Goal: Task Accomplishment & Management: Complete application form

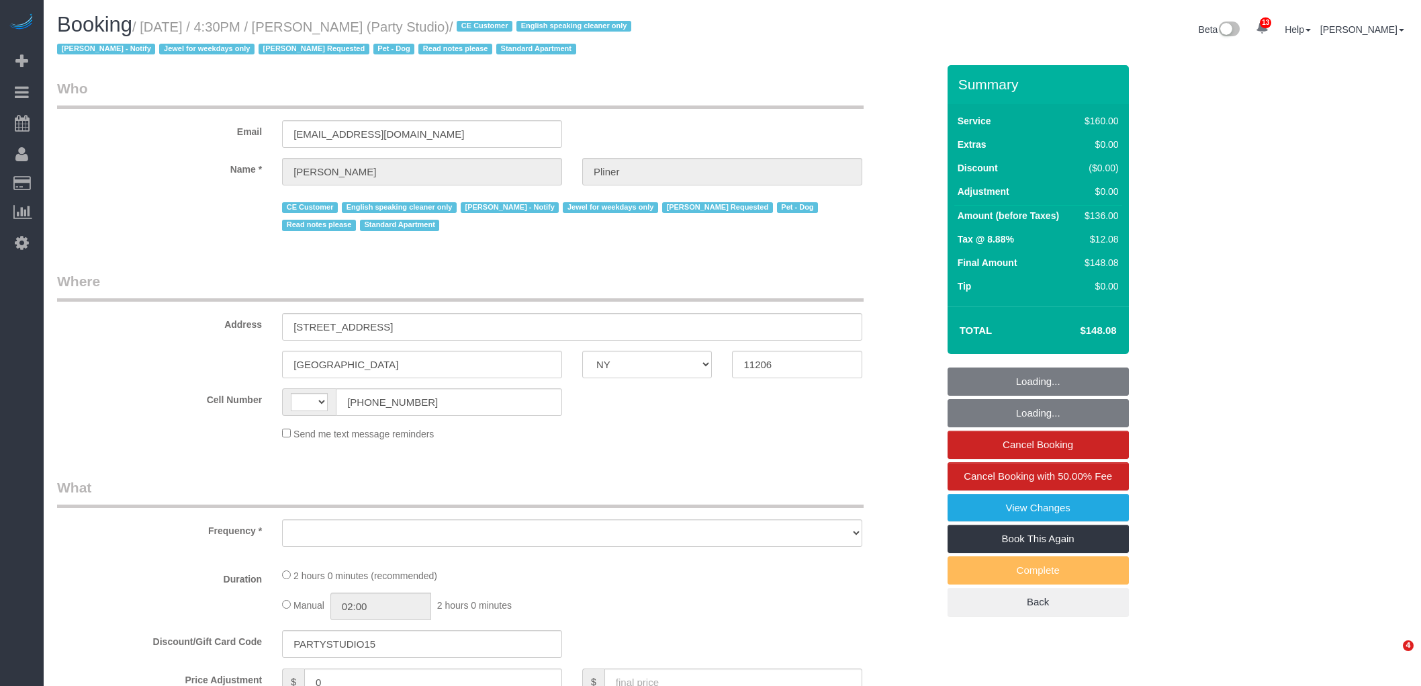
select select "NY"
select select "string:[GEOGRAPHIC_DATA]"
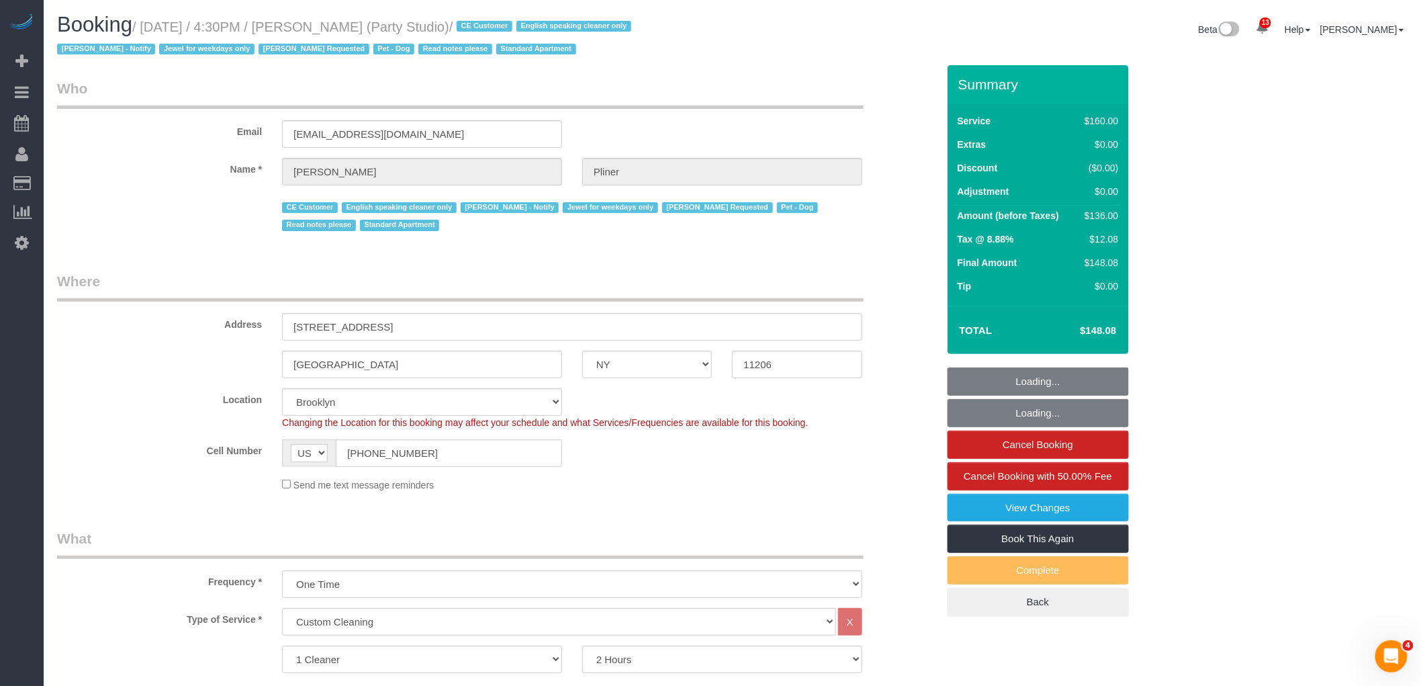
select select "object:1063"
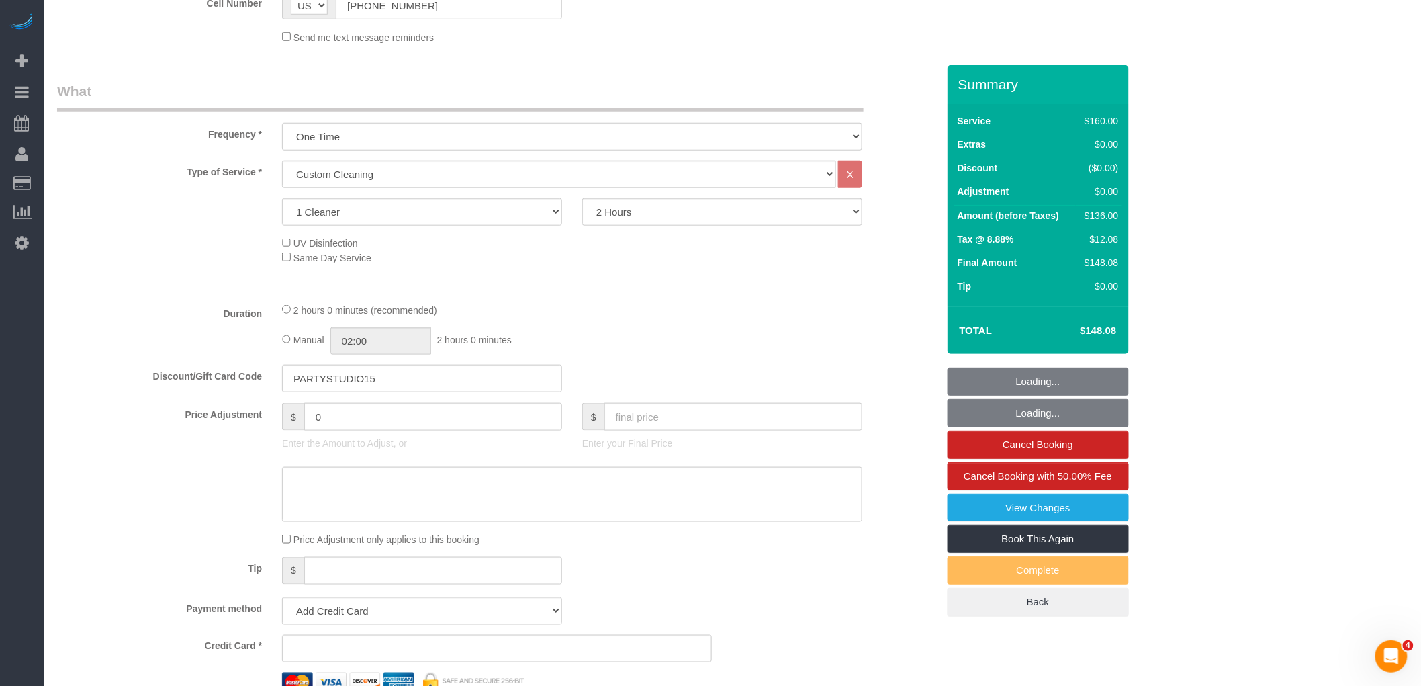
select select "string:stripe-pm_1S572p4VGloSiKo7nDSdiunk"
select select "number:89"
select select "number:90"
select select "number:13"
select select "number:7"
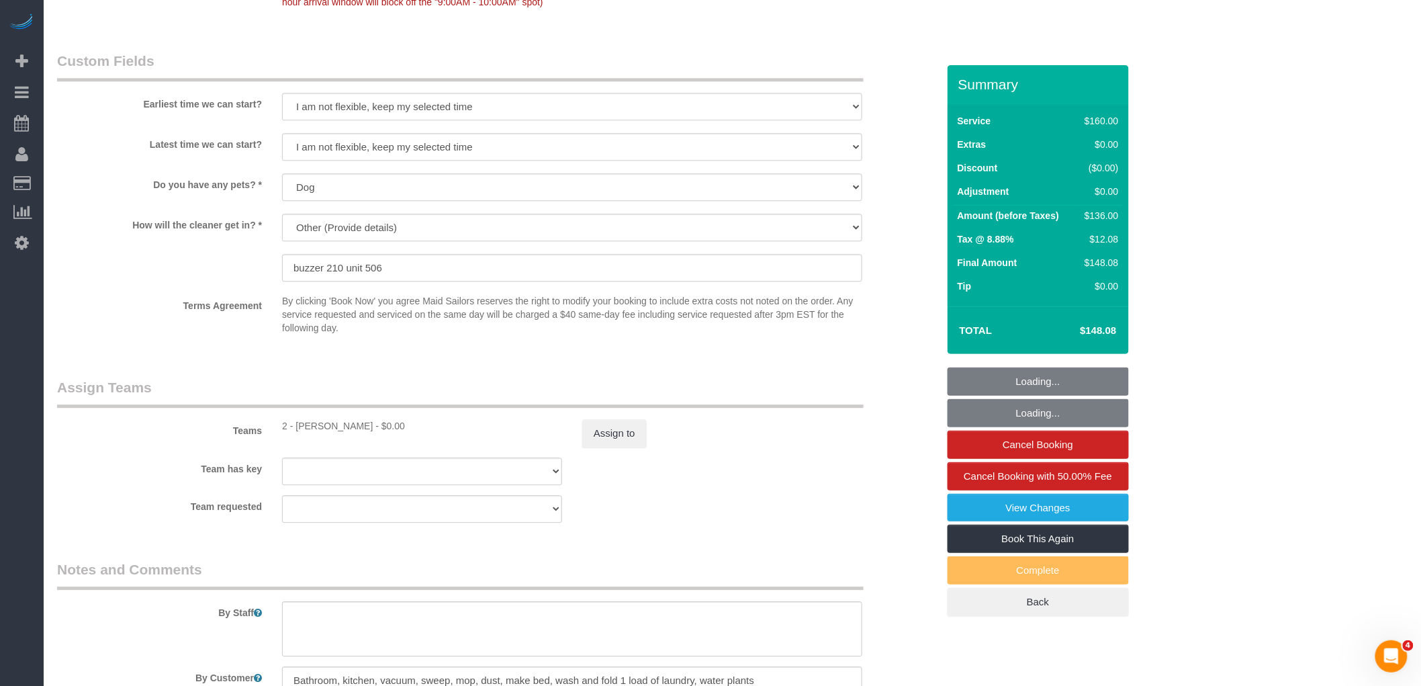
scroll to position [1567, 0]
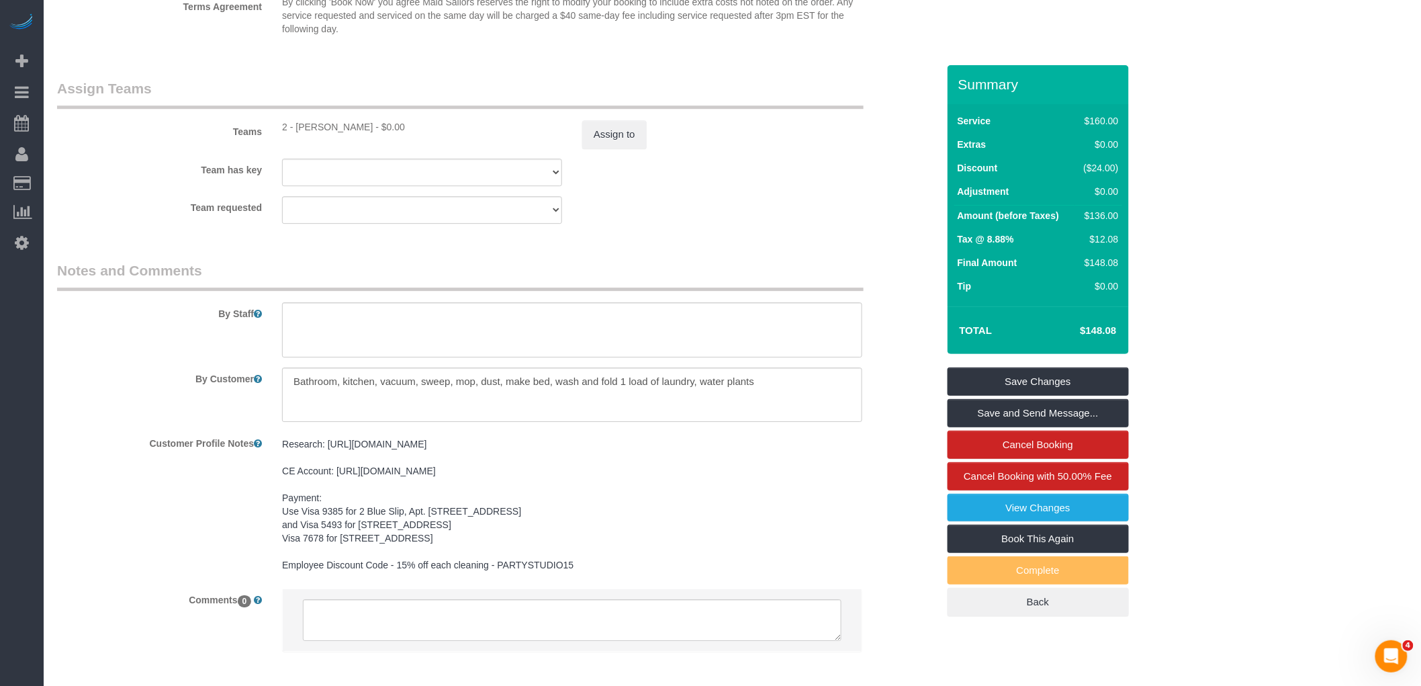
click at [719, 220] on div "Team requested 2 - Alketa Tomaj 000- Donna Mercado 000 - Partnerships 000 - TEA…" at bounding box center [497, 210] width 901 height 28
click at [715, 388] on textarea at bounding box center [572, 394] width 580 height 55
click at [757, 198] on sui-booking-teams "Teams 2 - Alketa Tomaj - $0.00 Assign to Team has key 2 - Alketa Tomaj 000- Don…" at bounding box center [497, 151] width 881 height 145
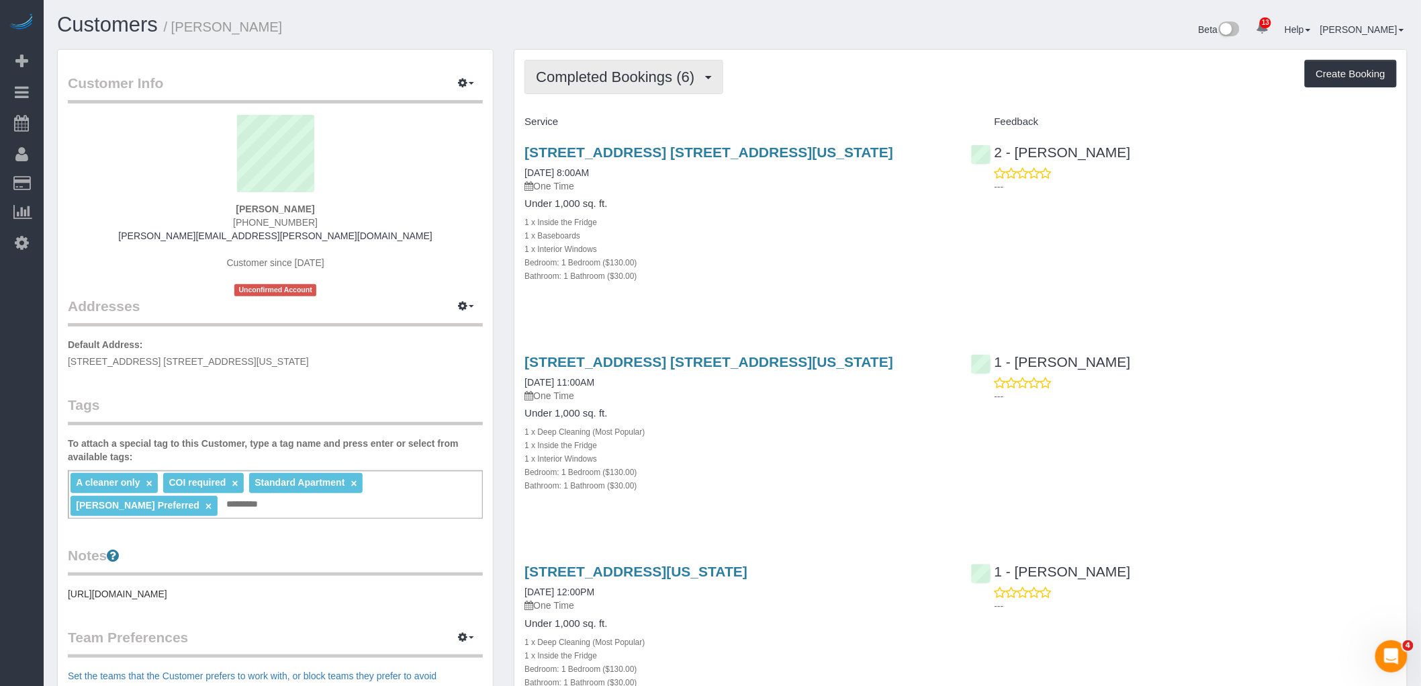
click at [627, 76] on span "Completed Bookings (6)" at bounding box center [618, 77] width 165 height 17
drag, startPoint x: 889, startPoint y: 75, endPoint x: 838, endPoint y: 124, distance: 70.3
click at [889, 77] on div "Completed Bookings (6) Completed Bookings (6) Upcoming Bookings (0) Cancelled B…" at bounding box center [961, 77] width 873 height 34
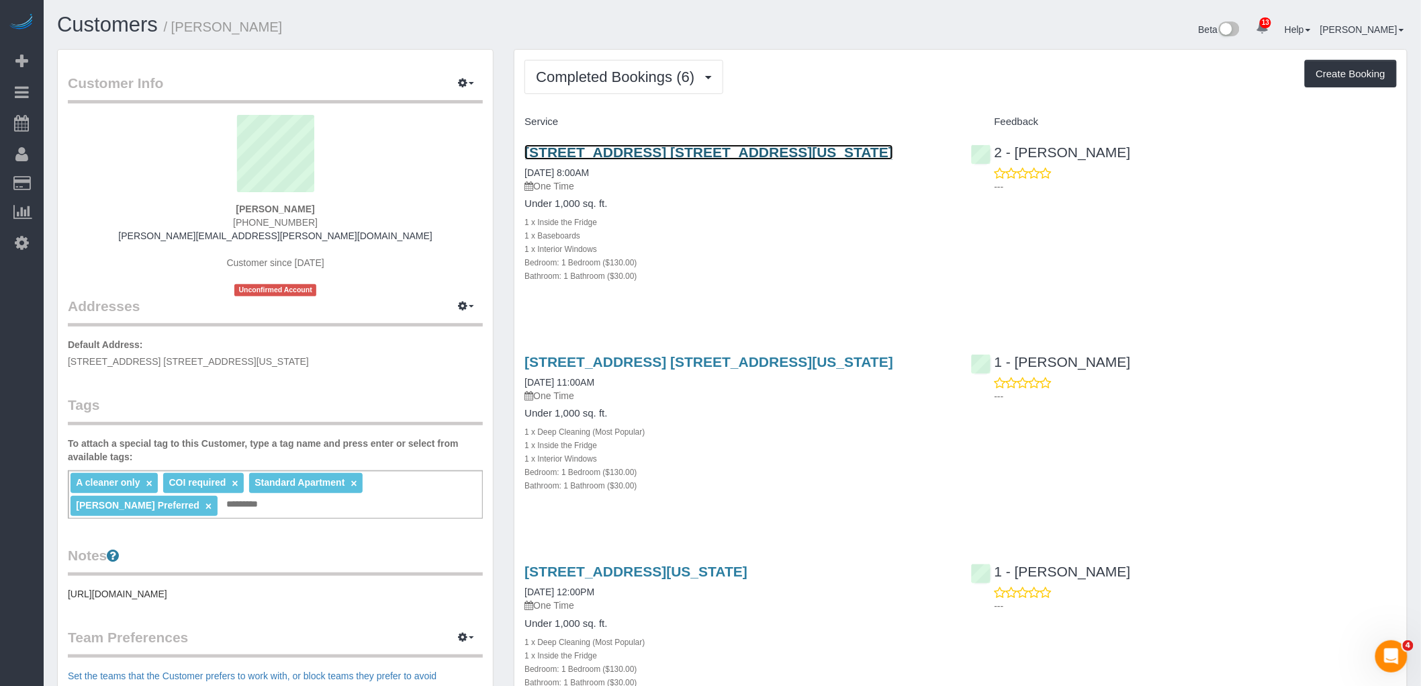
click at [793, 153] on link "45 West 60th Street, Apt. 31f, New York, NY 10023" at bounding box center [709, 151] width 369 height 15
click at [837, 75] on div "Completed Bookings (6) Completed Bookings (6) Upcoming Bookings (0) Cancelled B…" at bounding box center [961, 77] width 873 height 34
click at [892, 79] on div "Completed Bookings (6) Completed Bookings (6) Upcoming Bookings (0) Cancelled B…" at bounding box center [961, 77] width 873 height 34
click at [764, 277] on div "Bathroom: 1 Bathroom ($30.00)" at bounding box center [738, 275] width 426 height 13
drag, startPoint x: 1147, startPoint y: 157, endPoint x: 1015, endPoint y: 158, distance: 132.3
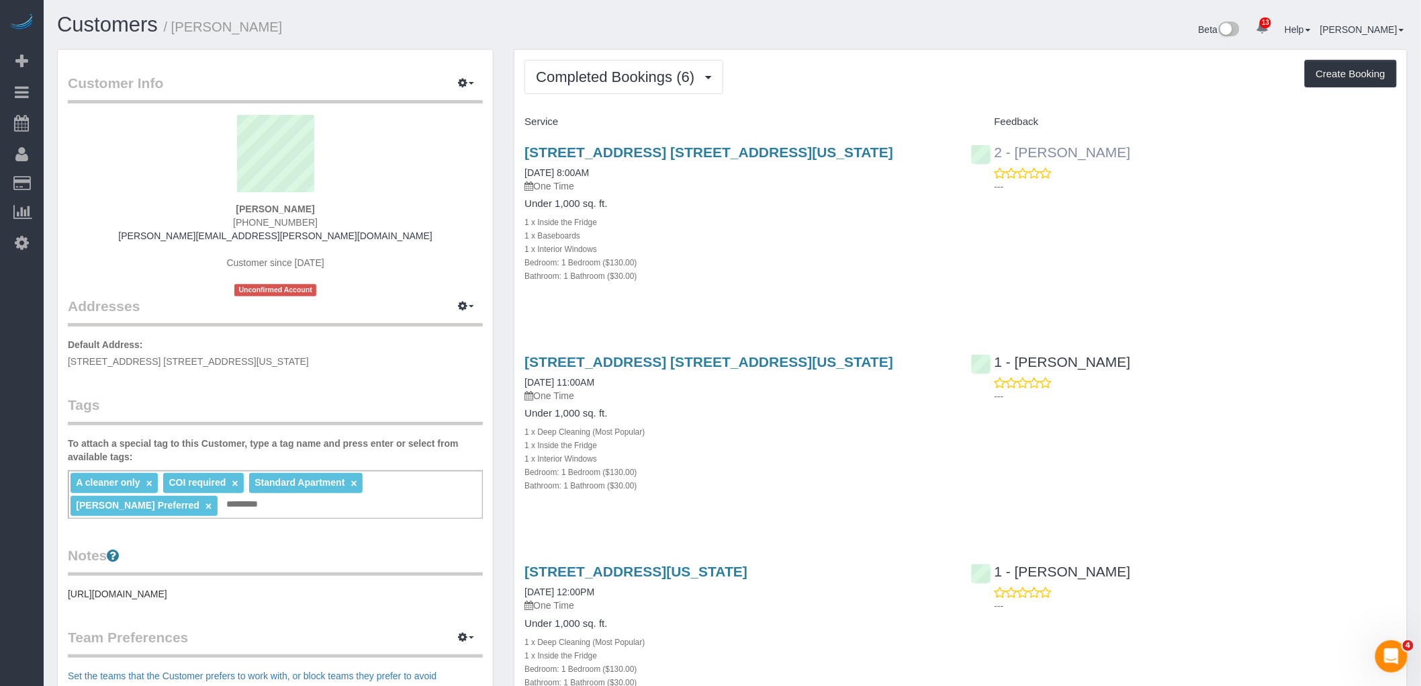
click at [1015, 158] on div "2 - Marilu Quintero ---" at bounding box center [1184, 166] width 446 height 66
copy link "Marilu Quintero"
click at [257, 508] on div "A cleaner only × COI required × Standard Apartment × Yeisan Yepez Preferred × A…" at bounding box center [275, 494] width 415 height 48
paste input "**********"
type input "**********"
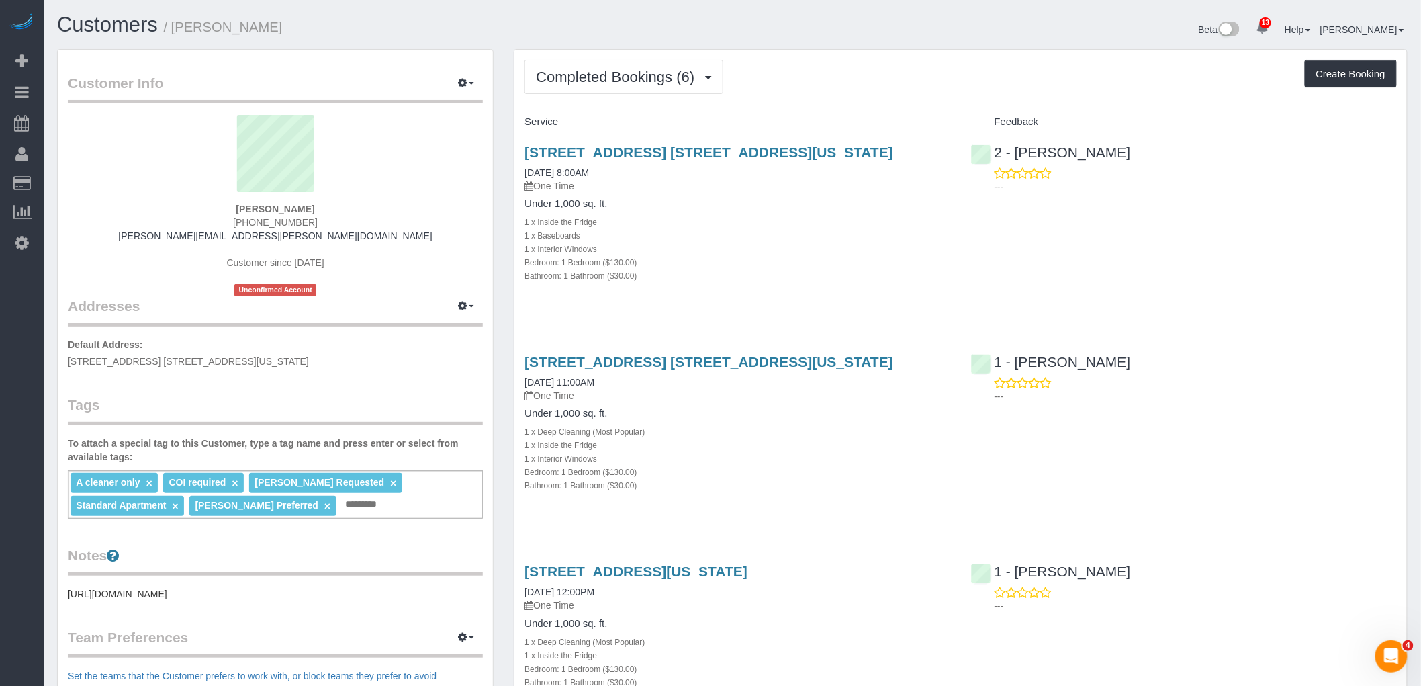
click at [702, 309] on div "45 West 60th Street, Apt. 31f, New York, NY 10023 08/29/2025 8:00AM One Time Un…" at bounding box center [738, 221] width 446 height 176
click at [905, 75] on div "Completed Bookings (6) Completed Bookings (6) Upcoming Bookings (0) Cancelled B…" at bounding box center [961, 77] width 873 height 34
click at [880, 91] on div "Completed Bookings (6) Completed Bookings (6) Upcoming Bookings (0) Cancelled B…" at bounding box center [961, 77] width 873 height 34
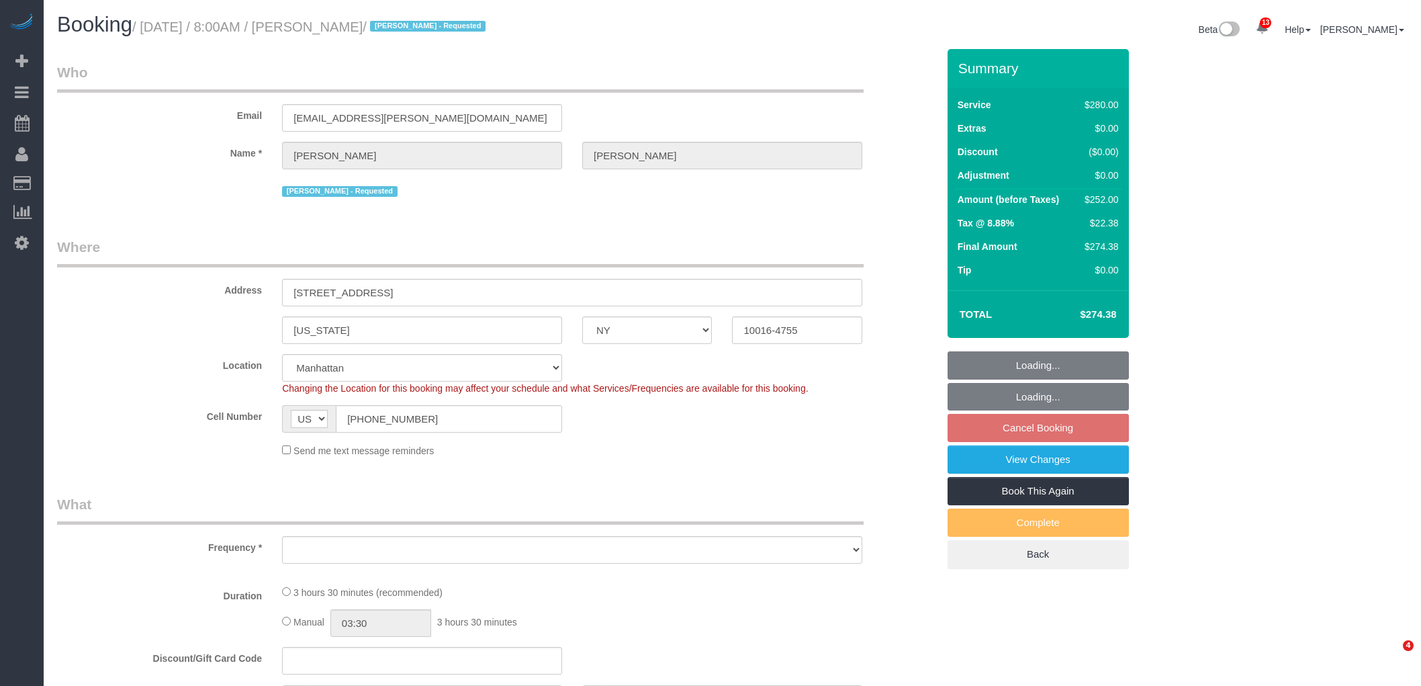
select select "NY"
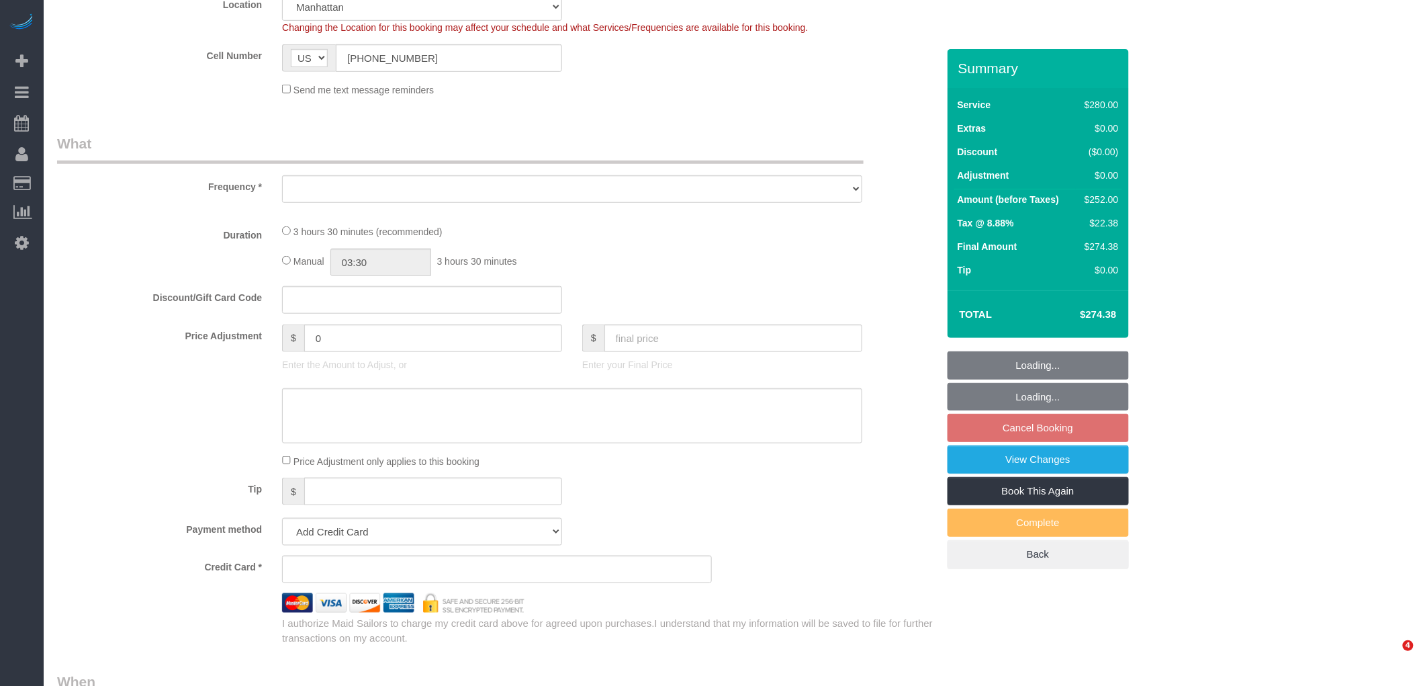
select select "object:965"
select select "string:stripe-pm_1R6b2A4VGloSiKo7RWrkGr0x"
select select "210"
select select "number:56"
select select "number:72"
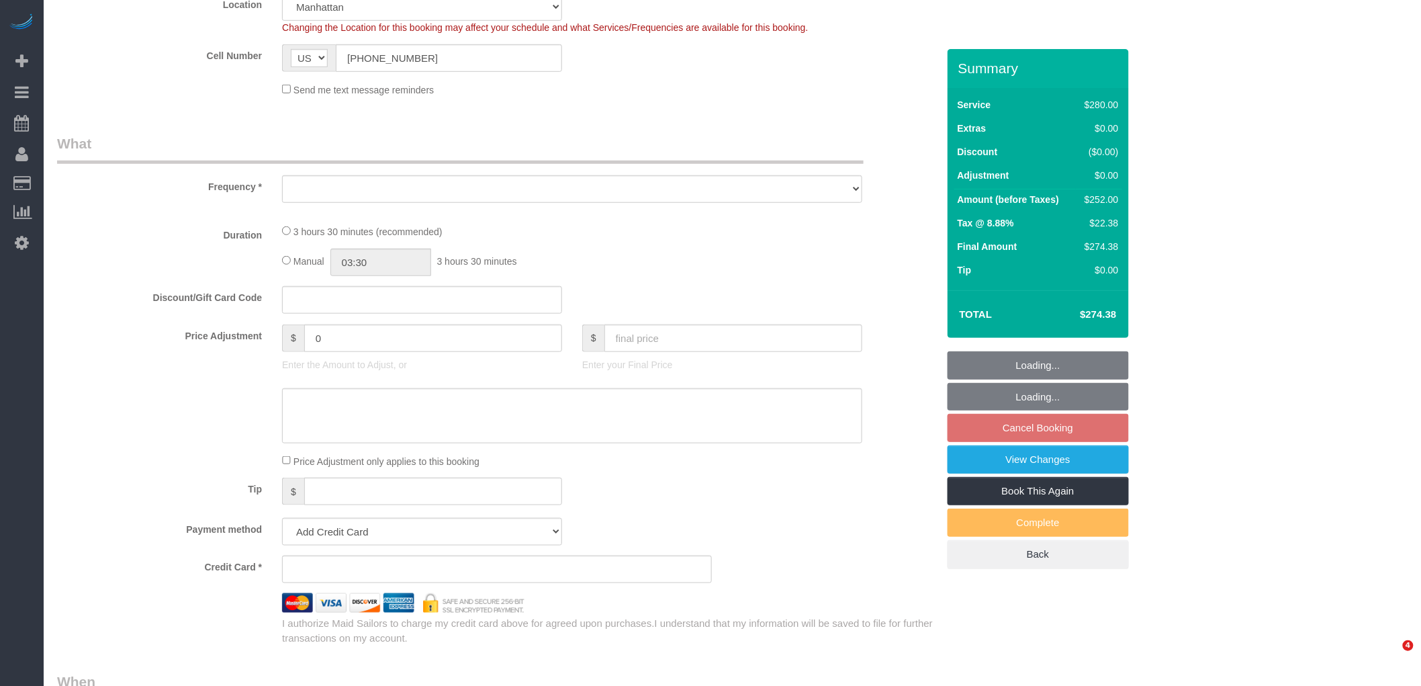
select select "number:14"
select select "number:5"
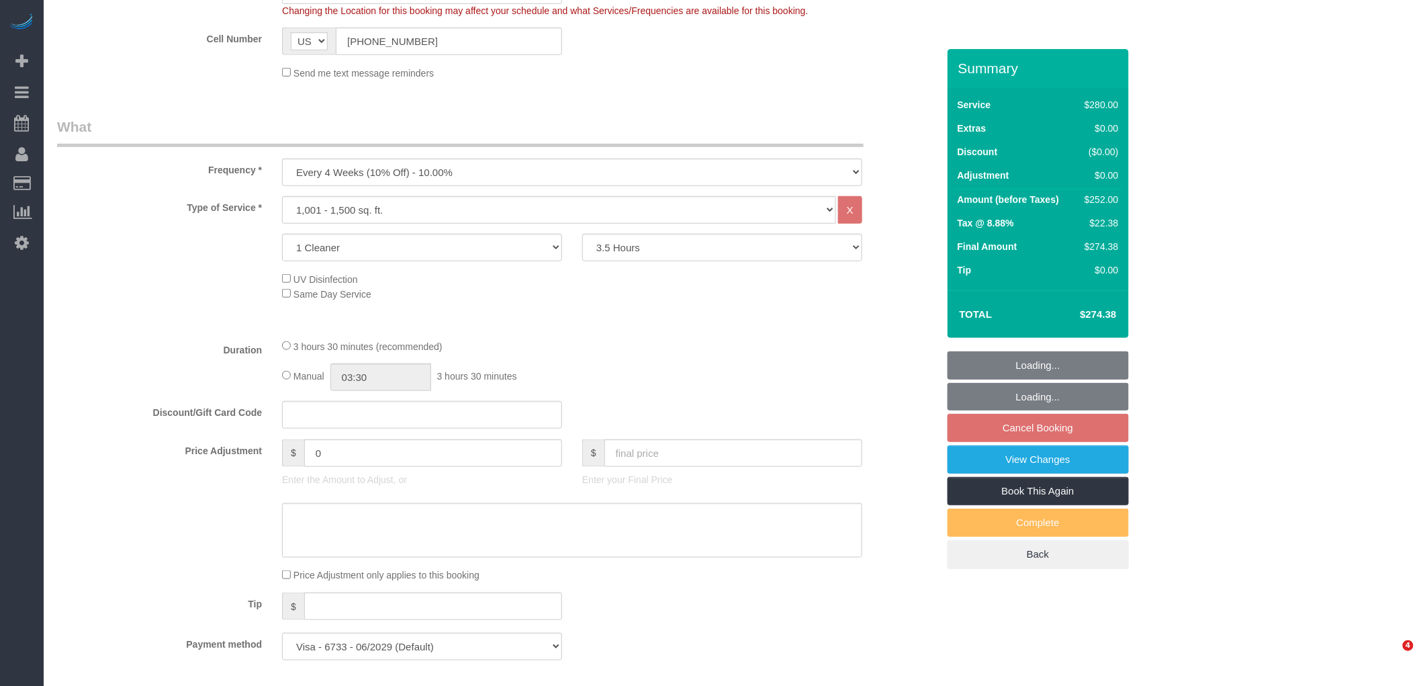
select select "object:1397"
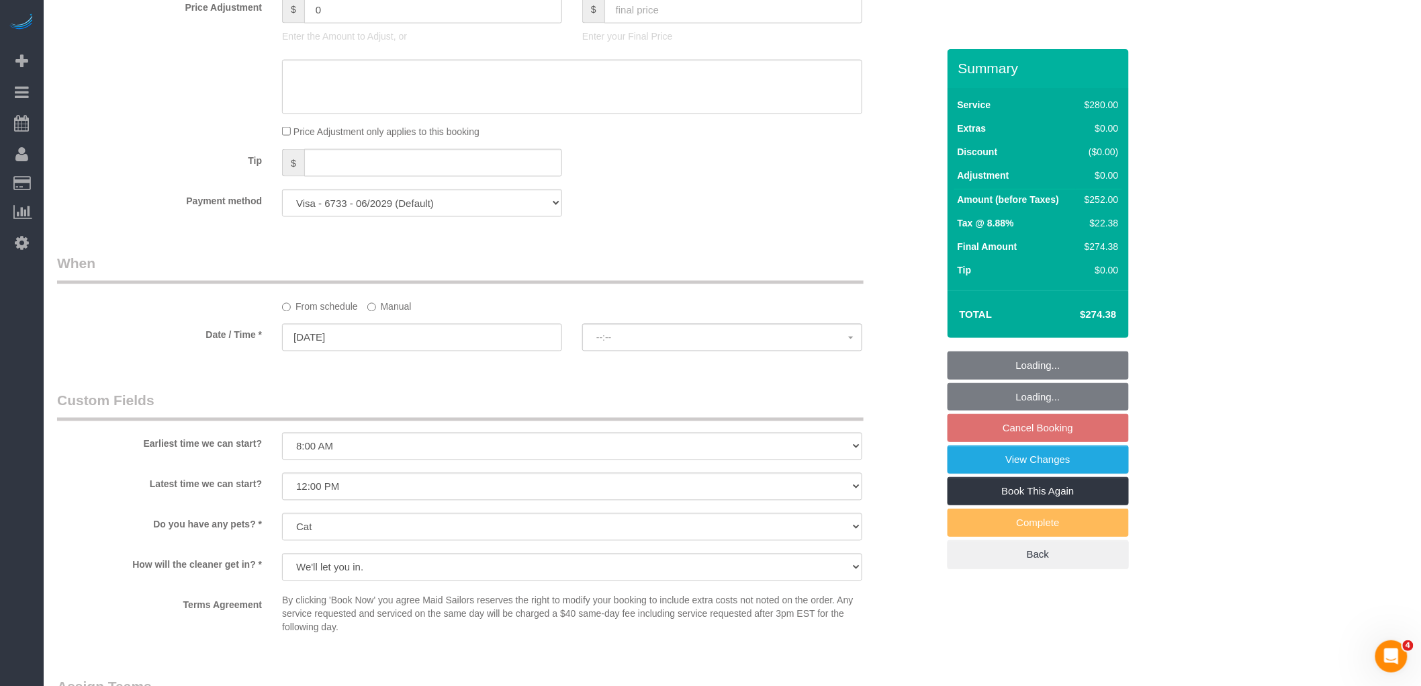
select select "spot1"
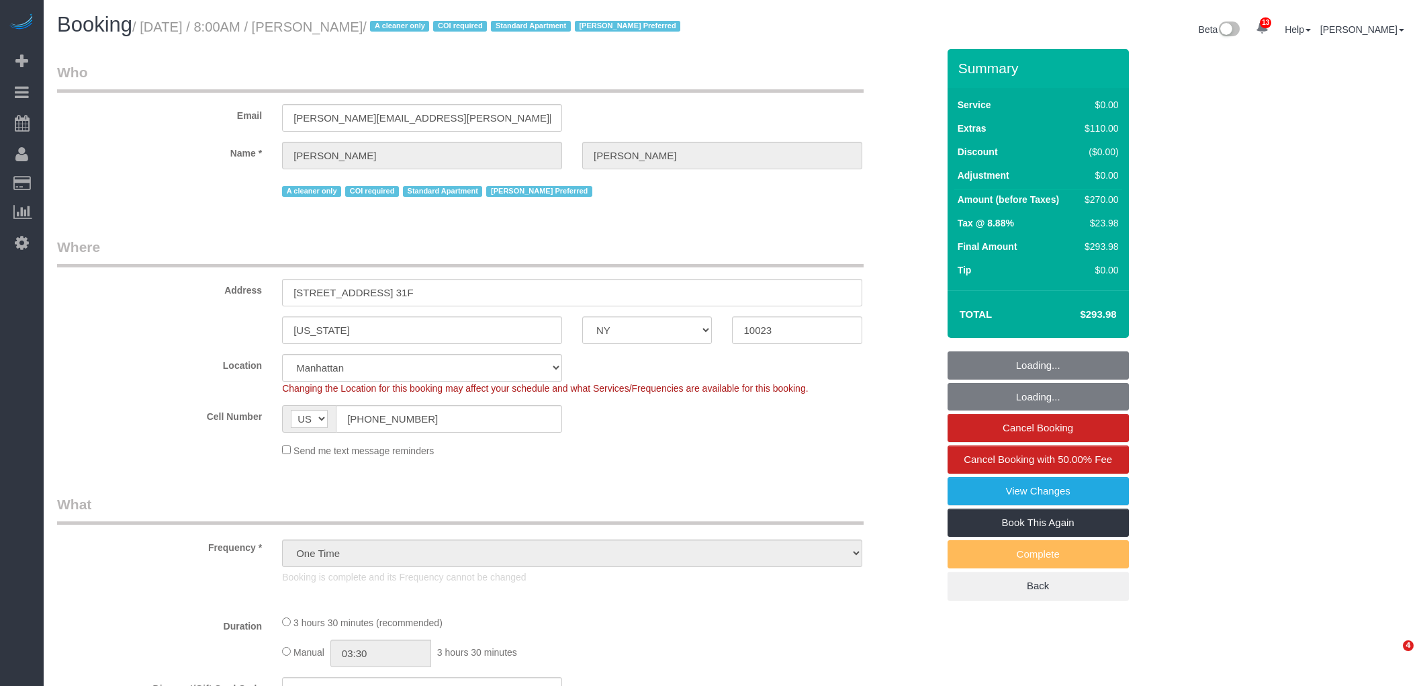
select select "NY"
select select "object:764"
select select "1"
select select "number:56"
select select "number:90"
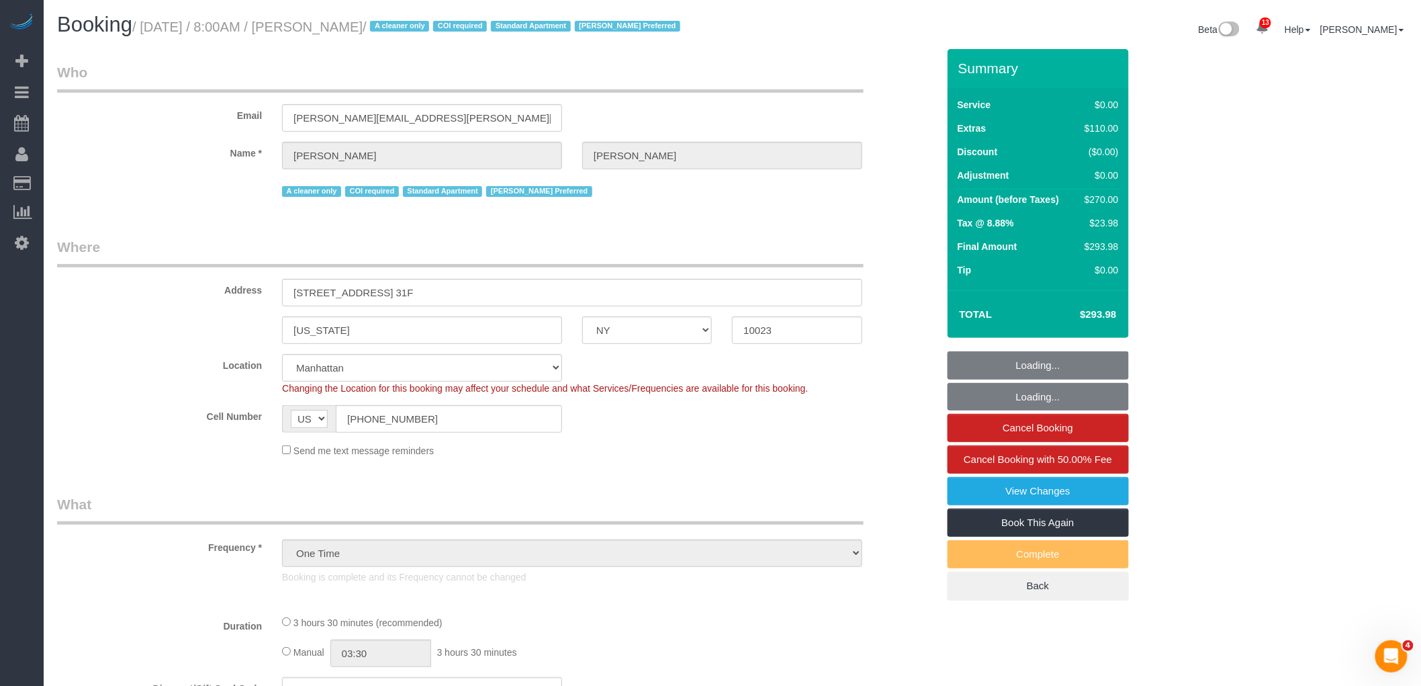
select select "number:15"
select select "number:7"
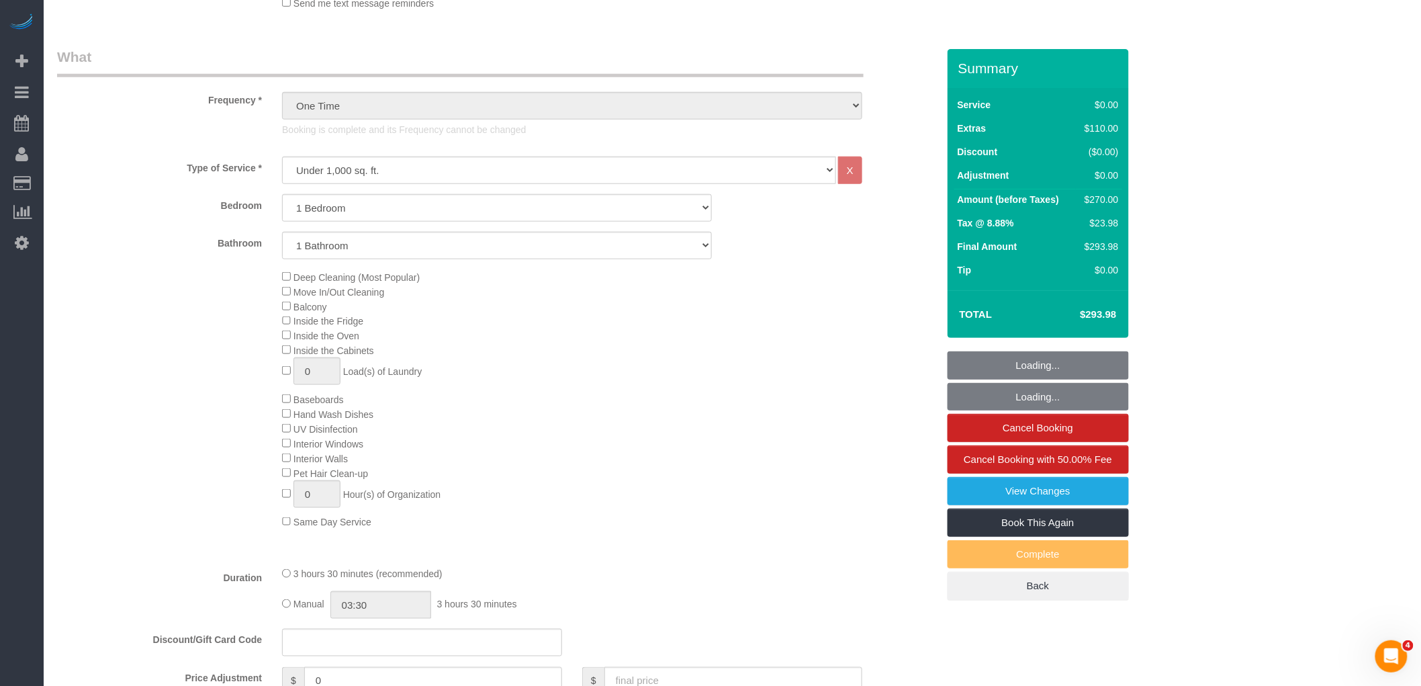
select select "string:stripe-pm_1S076c4VGloSiKo7z0g1OGNA"
select select "spot1"
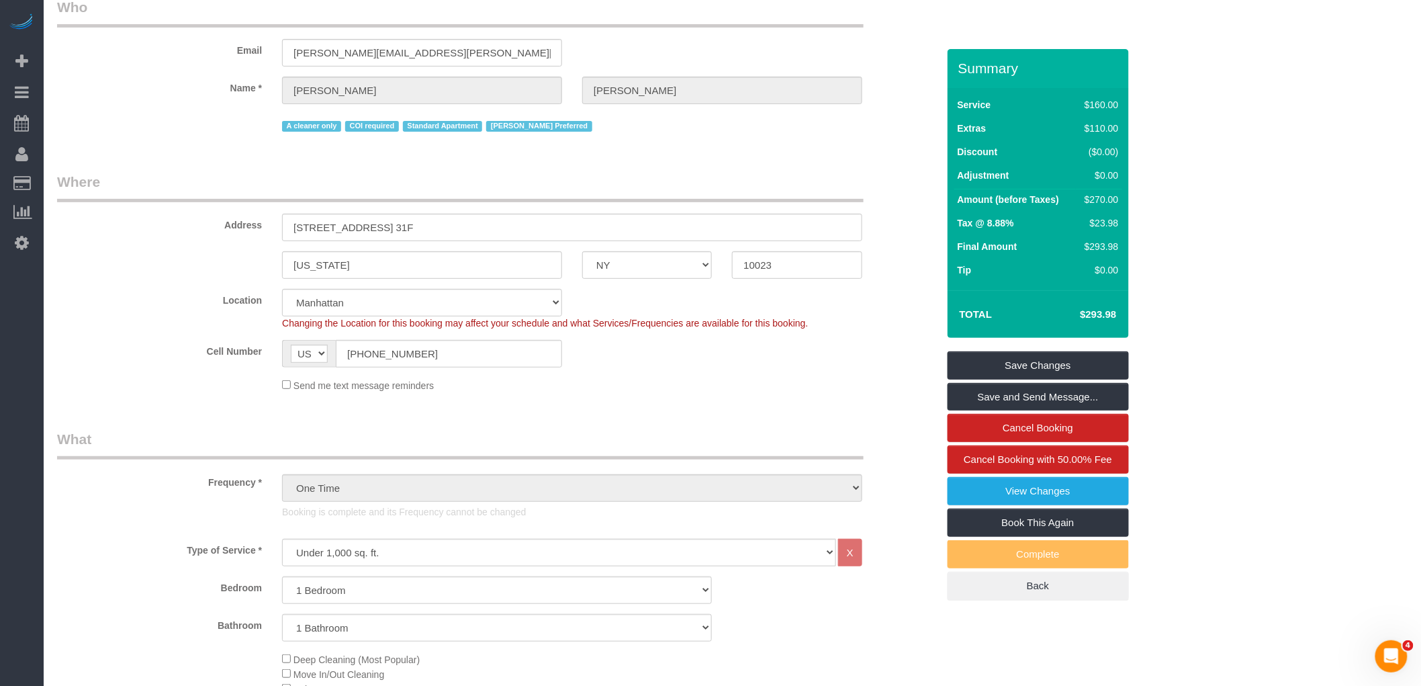
scroll to position [0, 0]
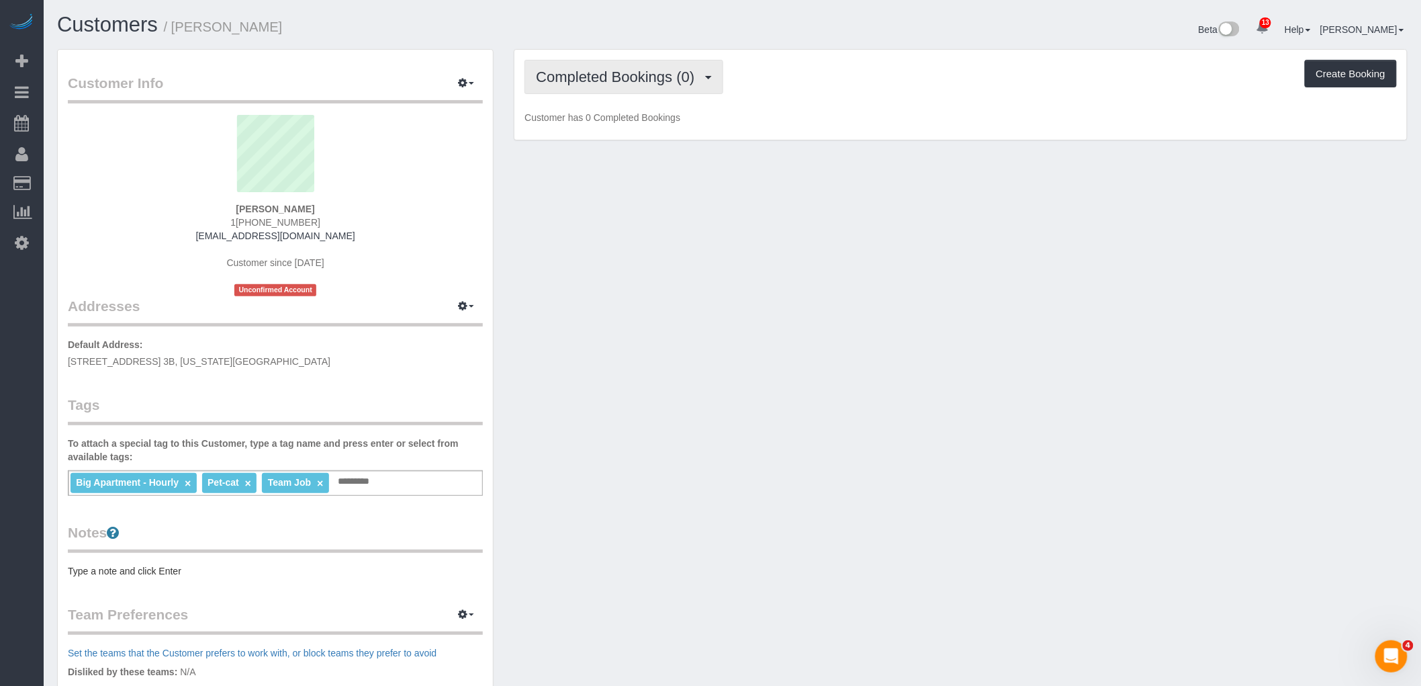
click at [650, 77] on span "Completed Bookings (0)" at bounding box center [618, 77] width 165 height 17
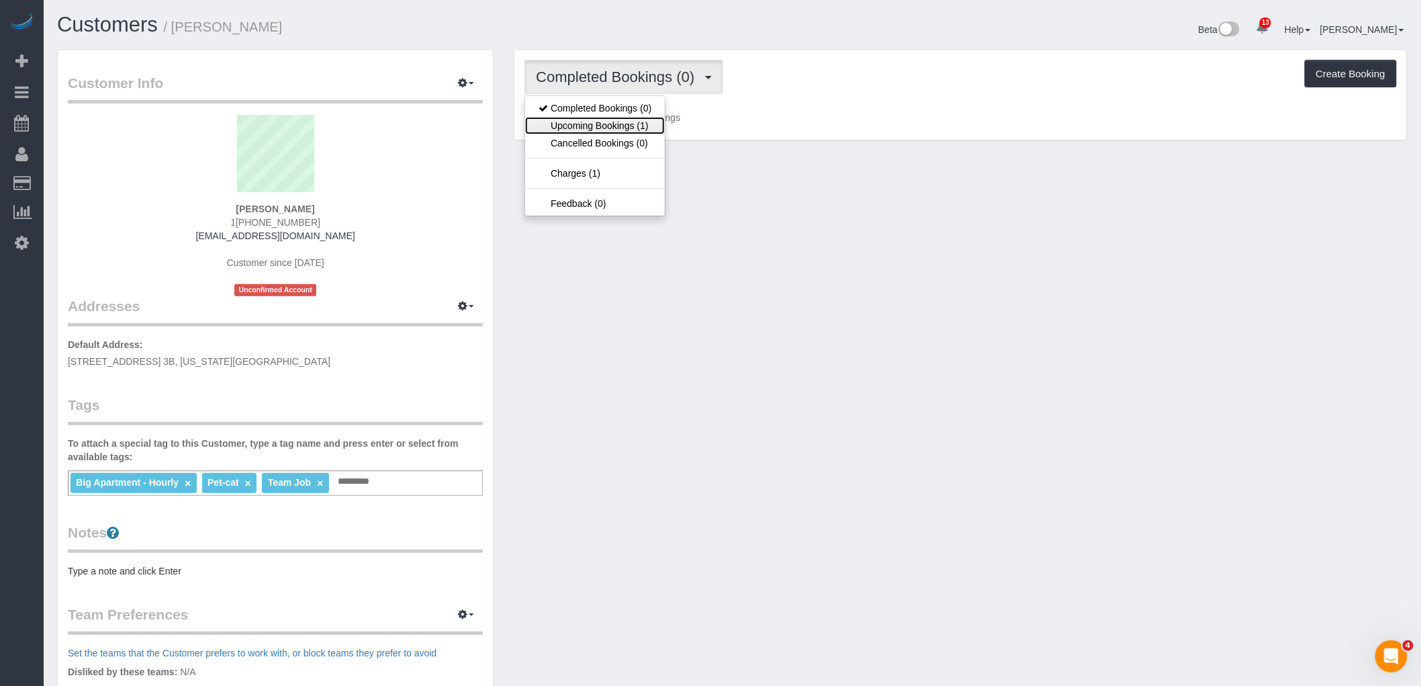
drag, startPoint x: 642, startPoint y: 124, endPoint x: 750, endPoint y: 122, distance: 107.5
click at [642, 124] on link "Upcoming Bookings (1)" at bounding box center [595, 125] width 140 height 17
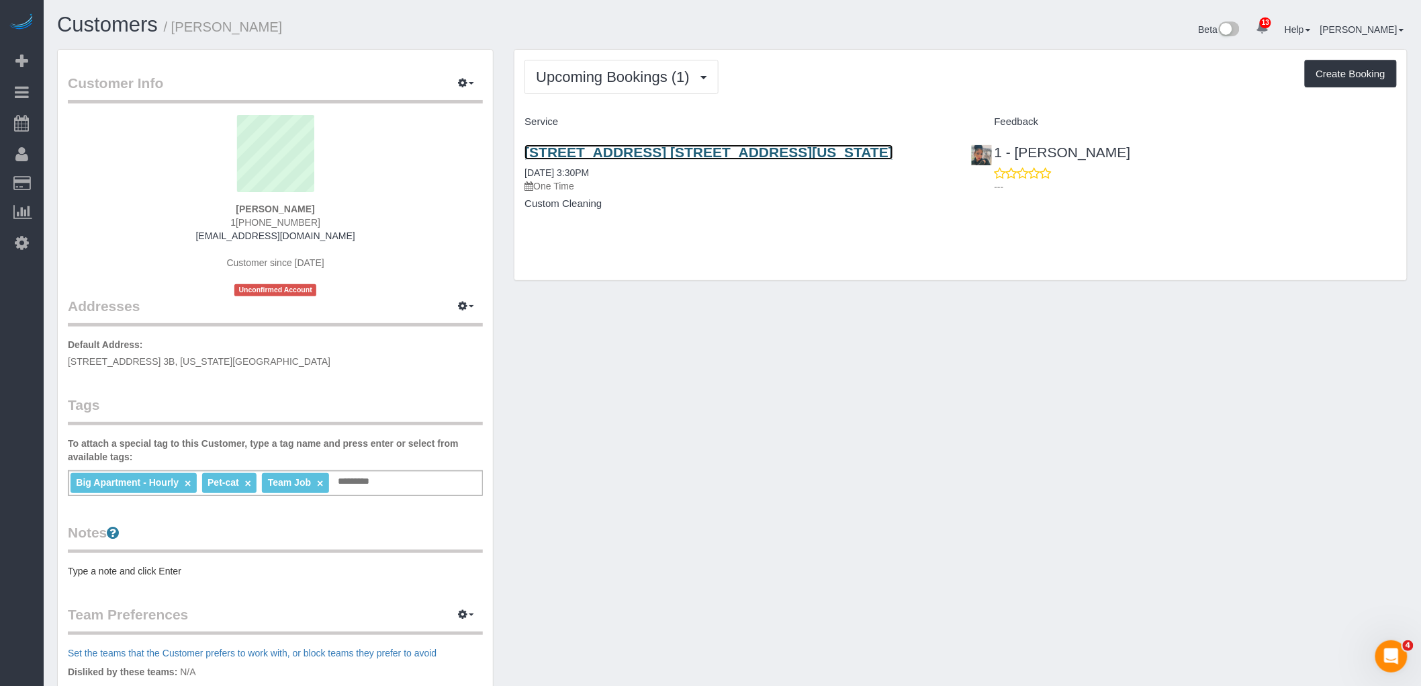
click at [815, 153] on link "131 Riverside Drive, Apt. 3b, New York, NY 10024" at bounding box center [709, 151] width 369 height 15
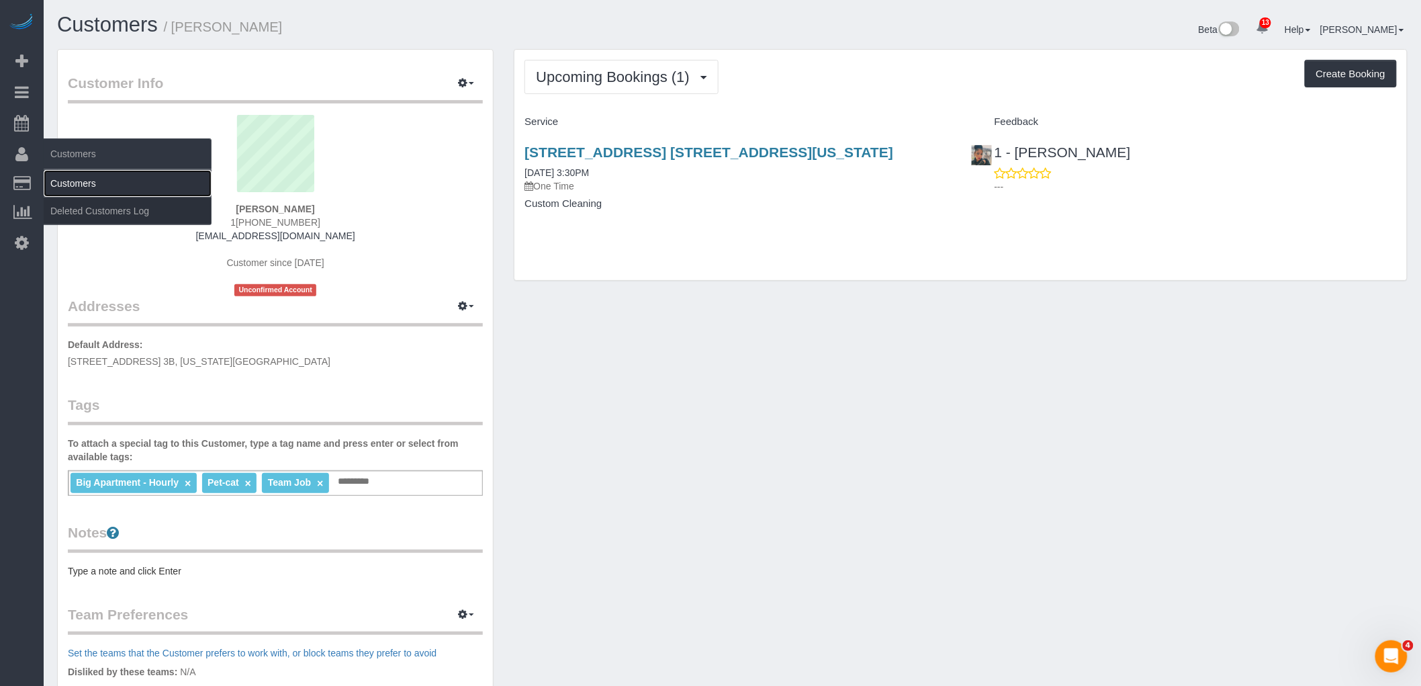
click at [81, 178] on link "Customers" at bounding box center [128, 183] width 168 height 27
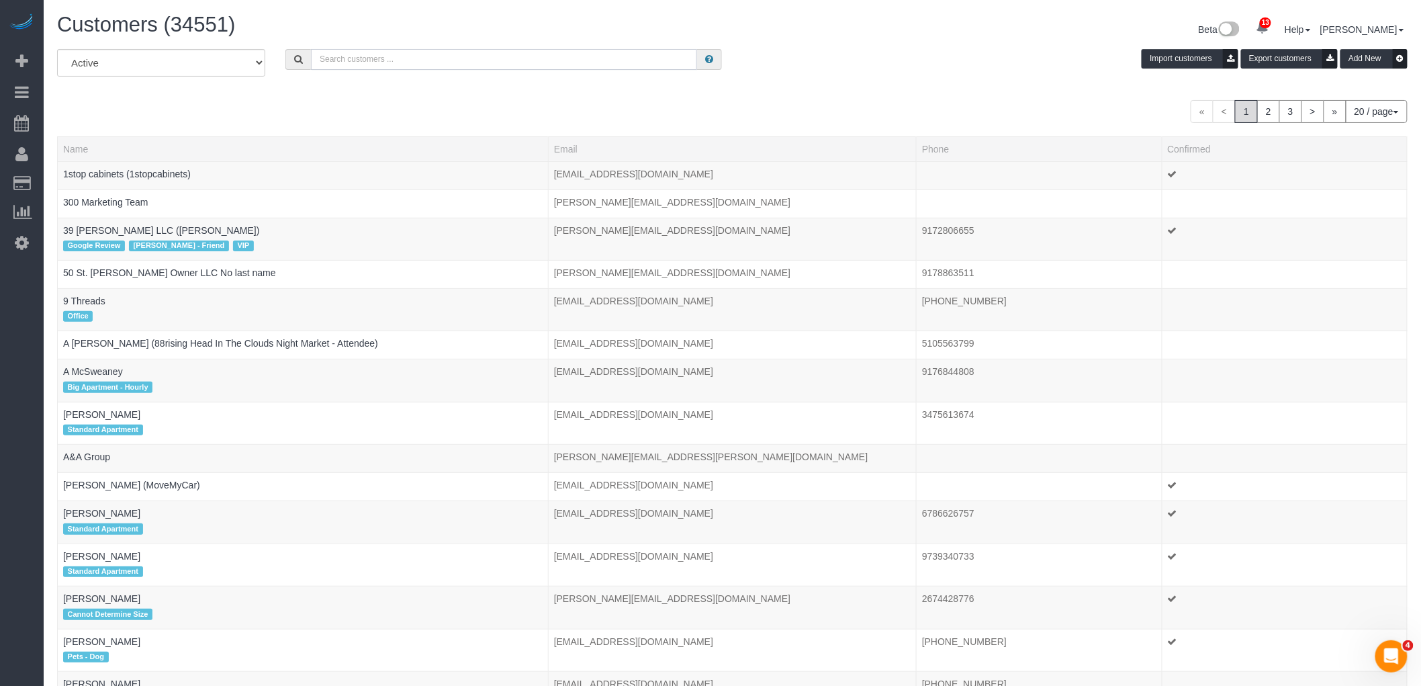
click at [459, 64] on input "text" at bounding box center [504, 59] width 386 height 21
paste input "Lisa Byrns"
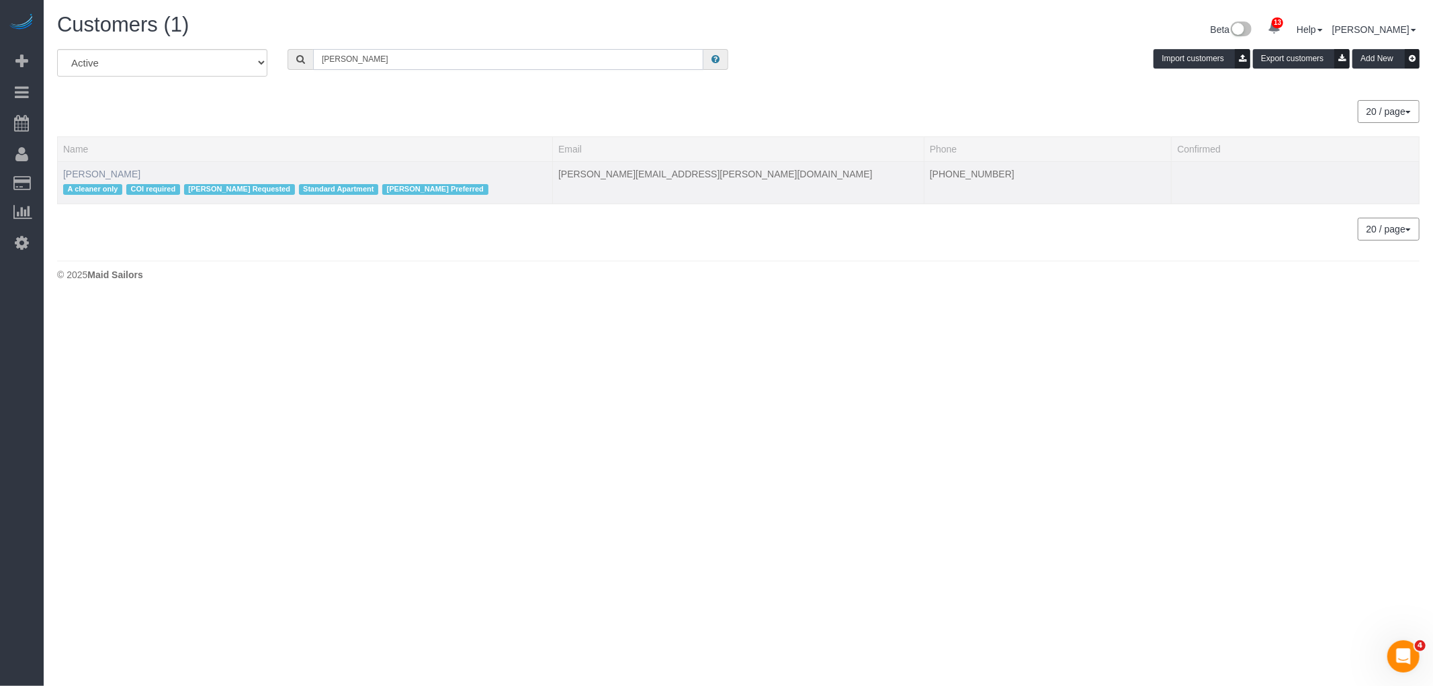
type input "Lisa Byrns"
click at [97, 171] on link "Lisa Byrns" at bounding box center [101, 174] width 77 height 11
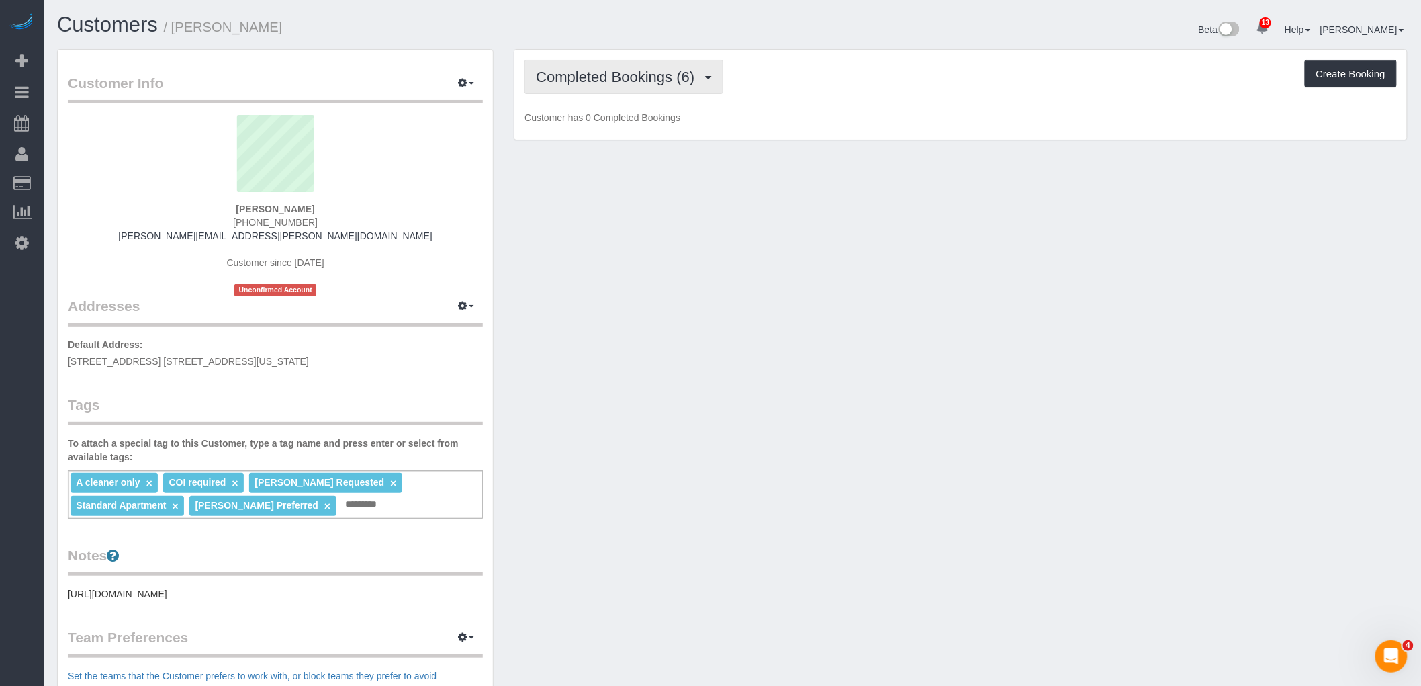
click at [649, 75] on span "Completed Bookings (6)" at bounding box center [618, 77] width 165 height 17
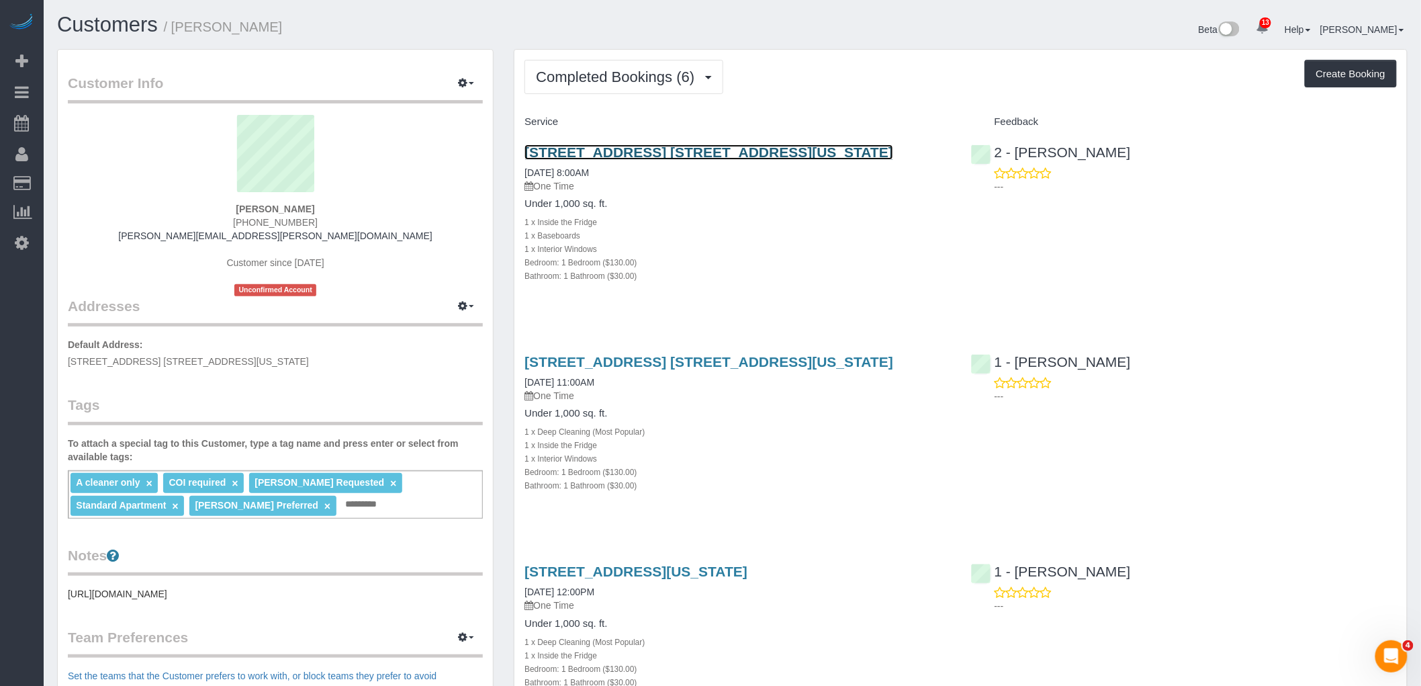
click at [807, 150] on link "45 West 60th Street, Apt. 31f, New York, NY 10023" at bounding box center [709, 151] width 369 height 15
click at [862, 32] on div "Beta 13 Your Notifications You have 0 alerts × You have 2 to charge for 09/06/2…" at bounding box center [1076, 31] width 686 height 36
click at [885, 275] on div "Bathroom: 1 Bathroom ($30.00)" at bounding box center [738, 275] width 426 height 13
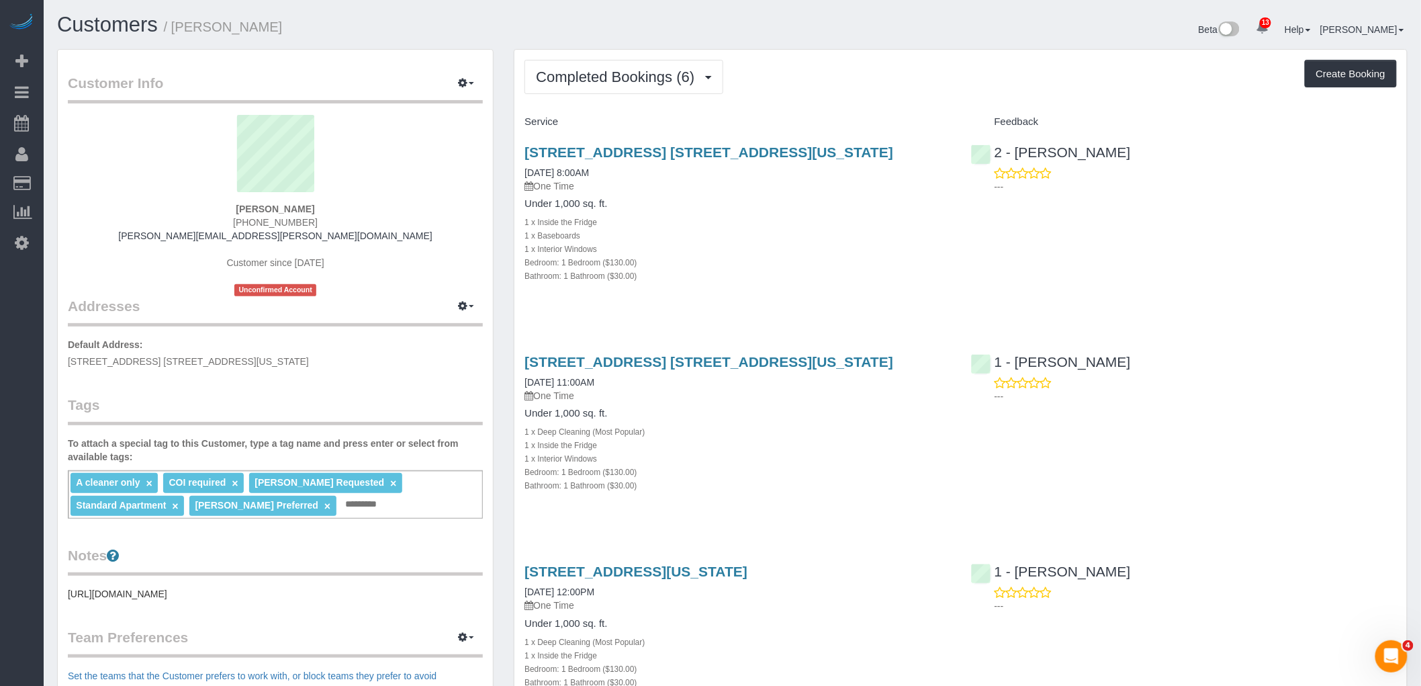
click at [823, 82] on div "Completed Bookings (6) Completed Bookings (6) Upcoming Bookings (0) Cancelled B…" at bounding box center [961, 77] width 873 height 34
click at [855, 81] on div "Completed Bookings (6) Completed Bookings (6) Upcoming Bookings (0) Cancelled B…" at bounding box center [961, 77] width 873 height 34
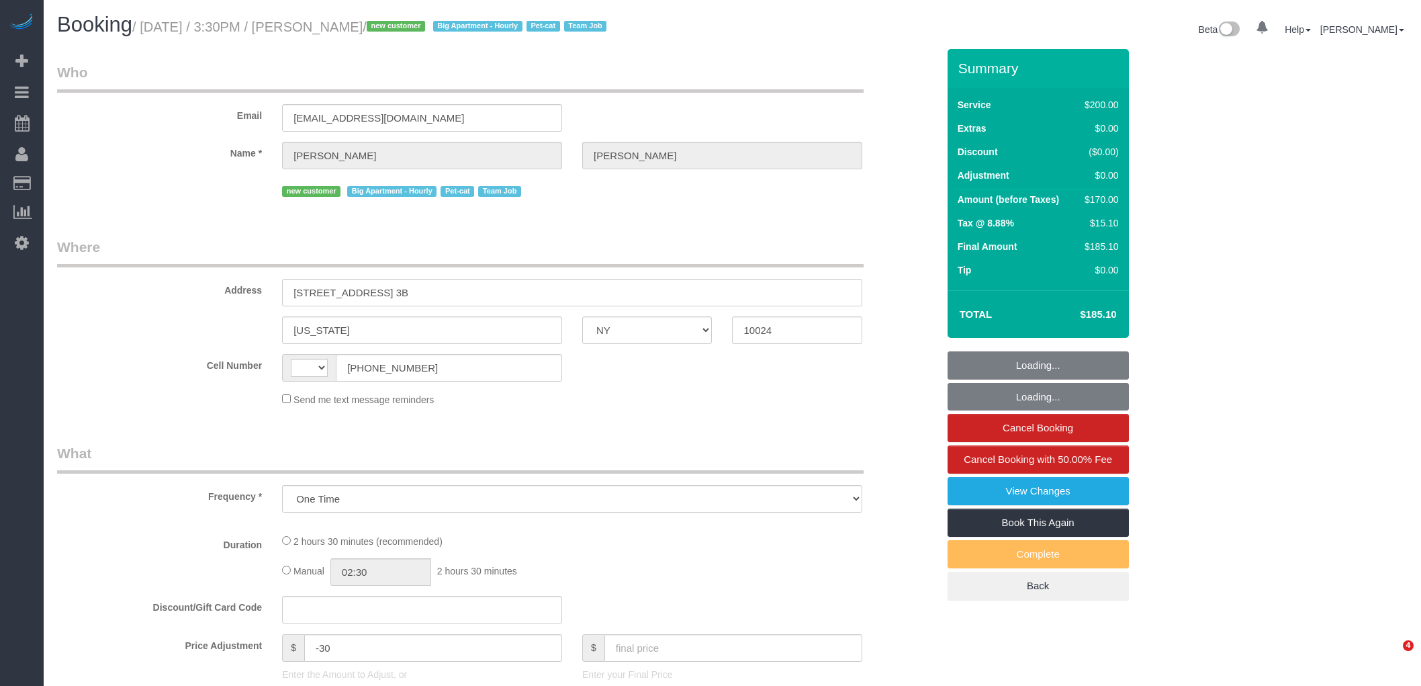
select select "NY"
select select "string:stripe-pm_1S2x4Y4VGloSiKo7I9q49Hh7"
select select "150"
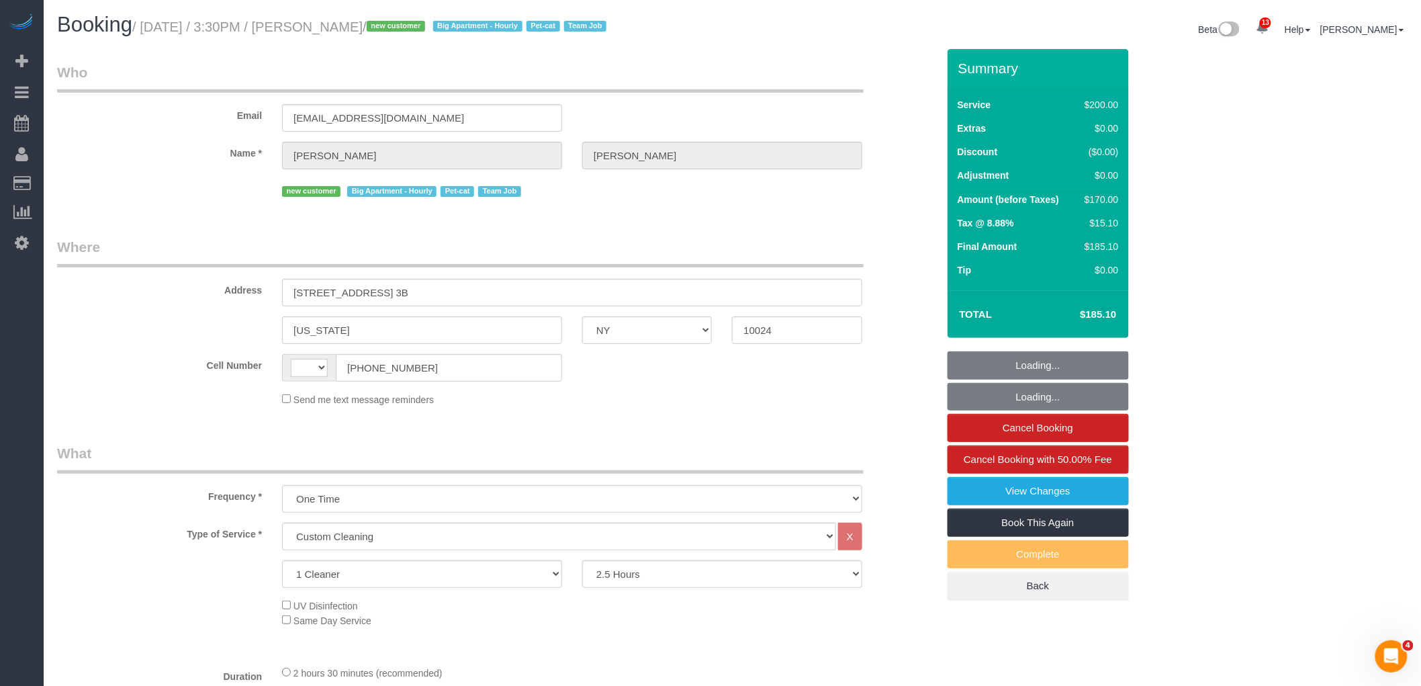
select select "string:[GEOGRAPHIC_DATA]"
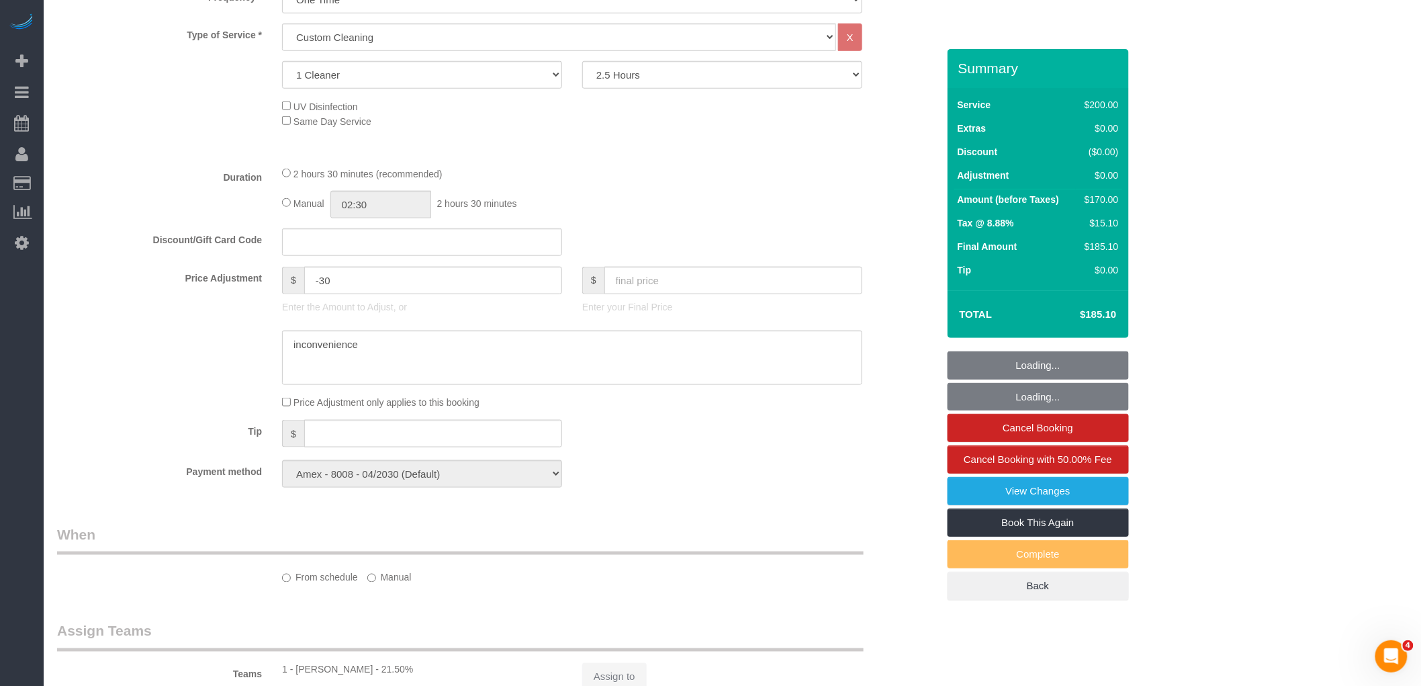
select select "number:56"
select select "number:68"
select select "number:14"
select select "number:5"
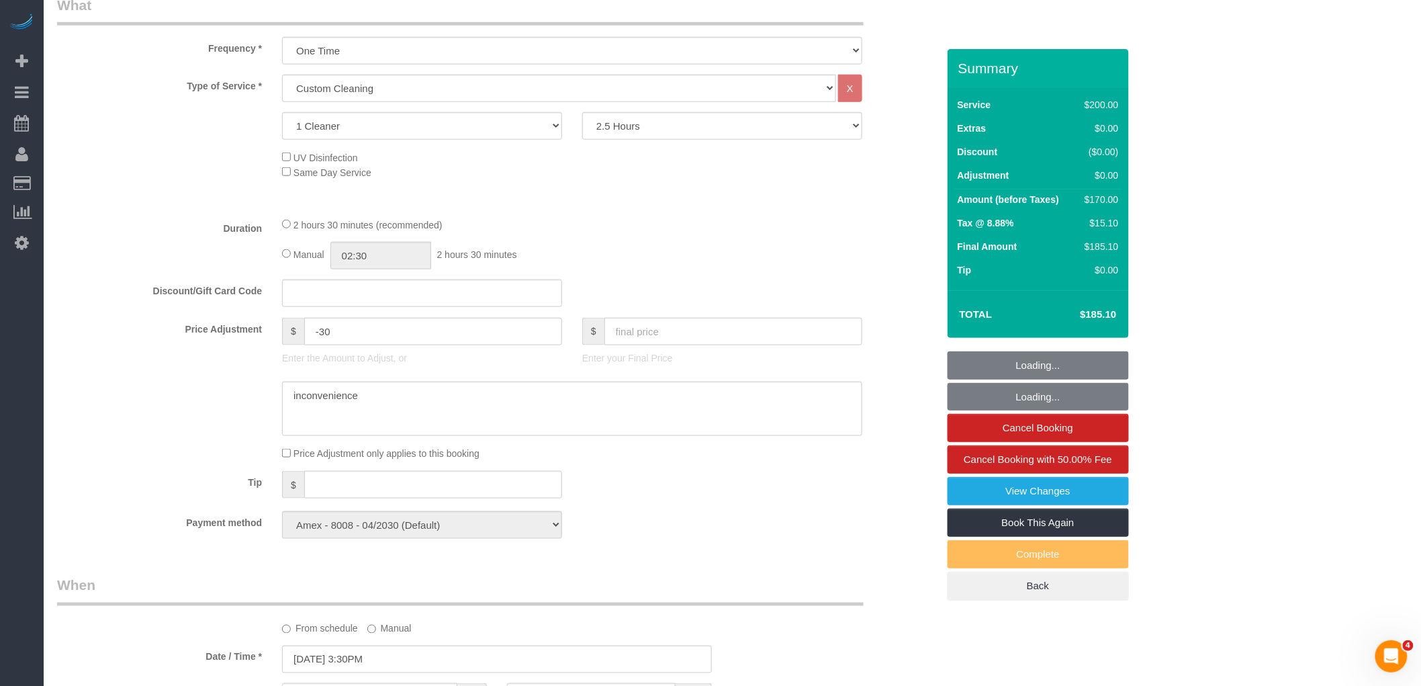
select select "object:1470"
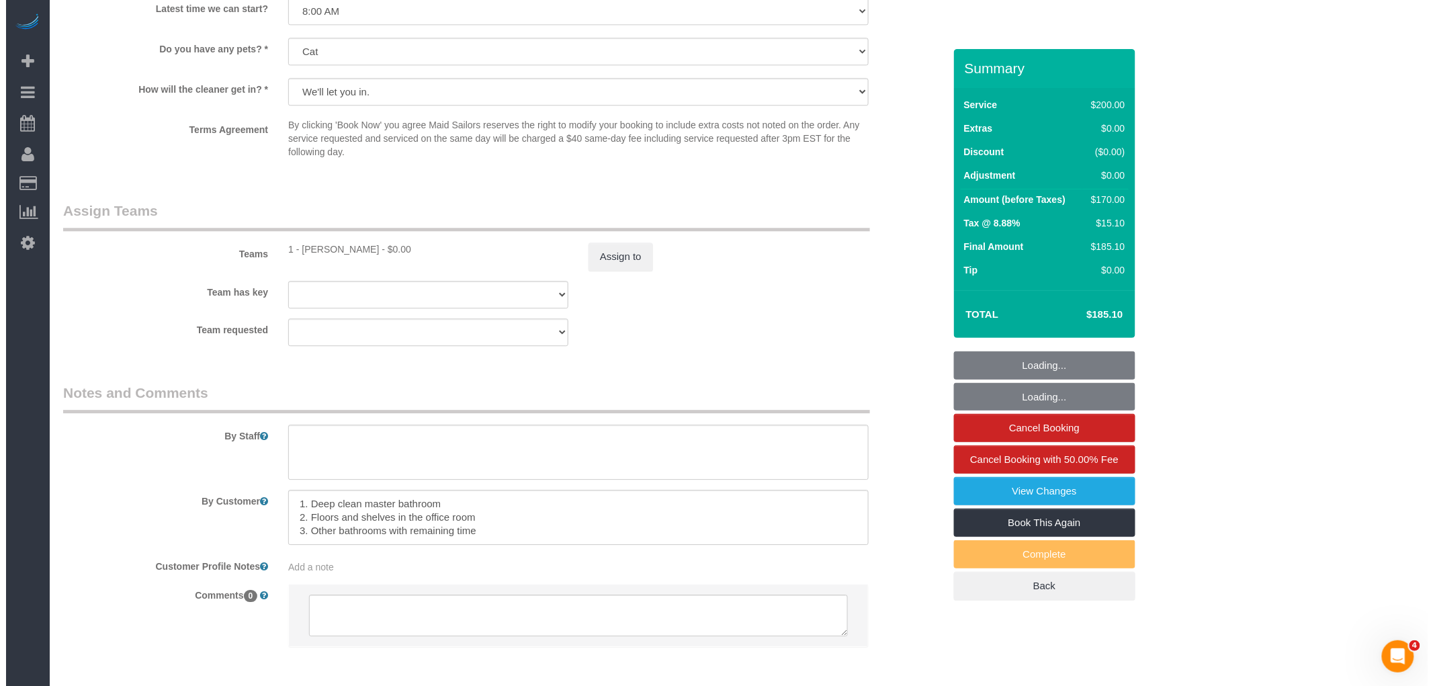
scroll to position [1394, 0]
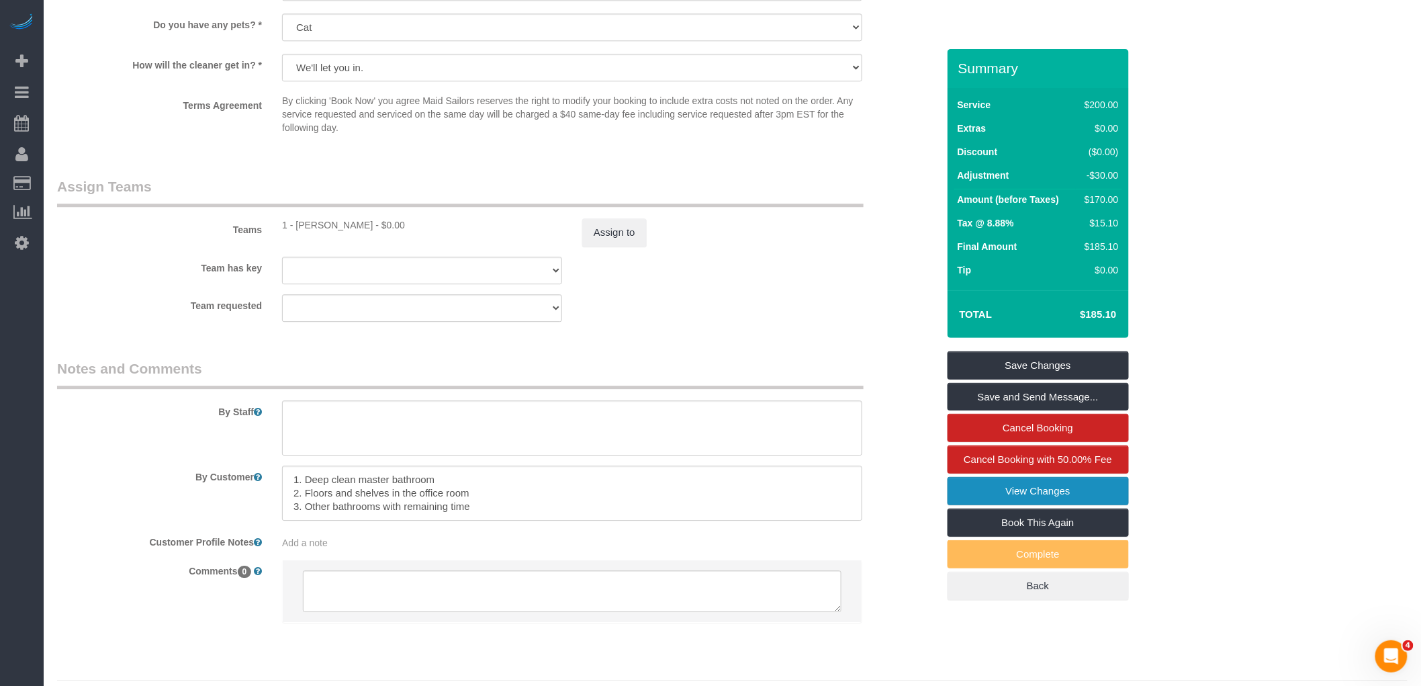
click at [1004, 494] on link "View Changes" at bounding box center [1038, 491] width 181 height 28
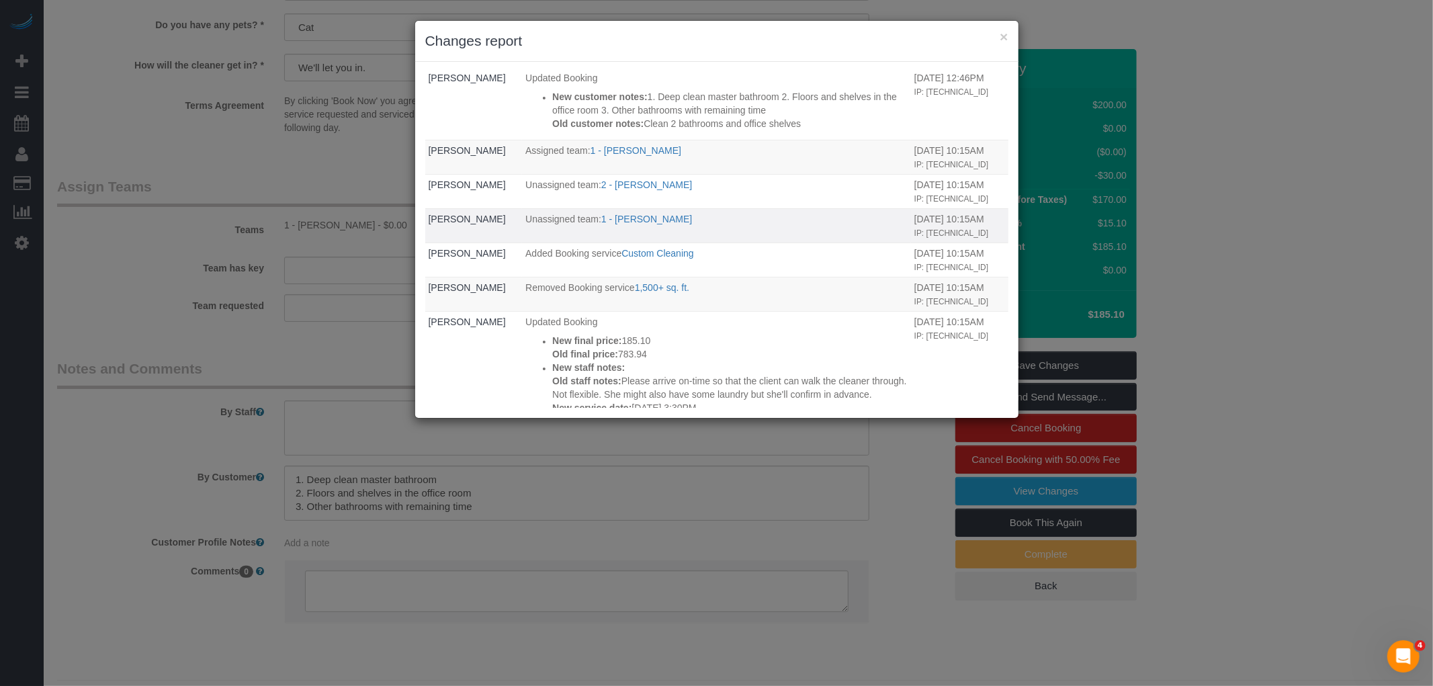
scroll to position [0, 0]
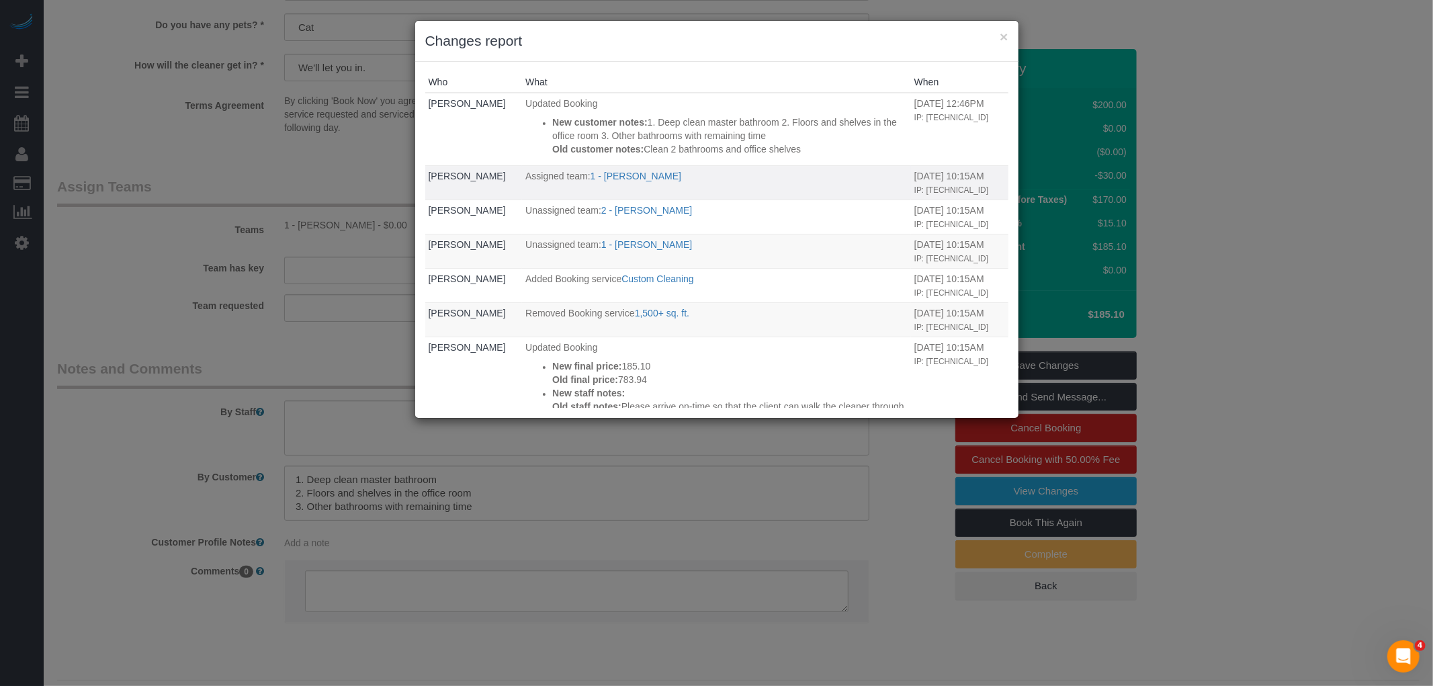
drag, startPoint x: 707, startPoint y: 114, endPoint x: 764, endPoint y: 187, distance: 92.7
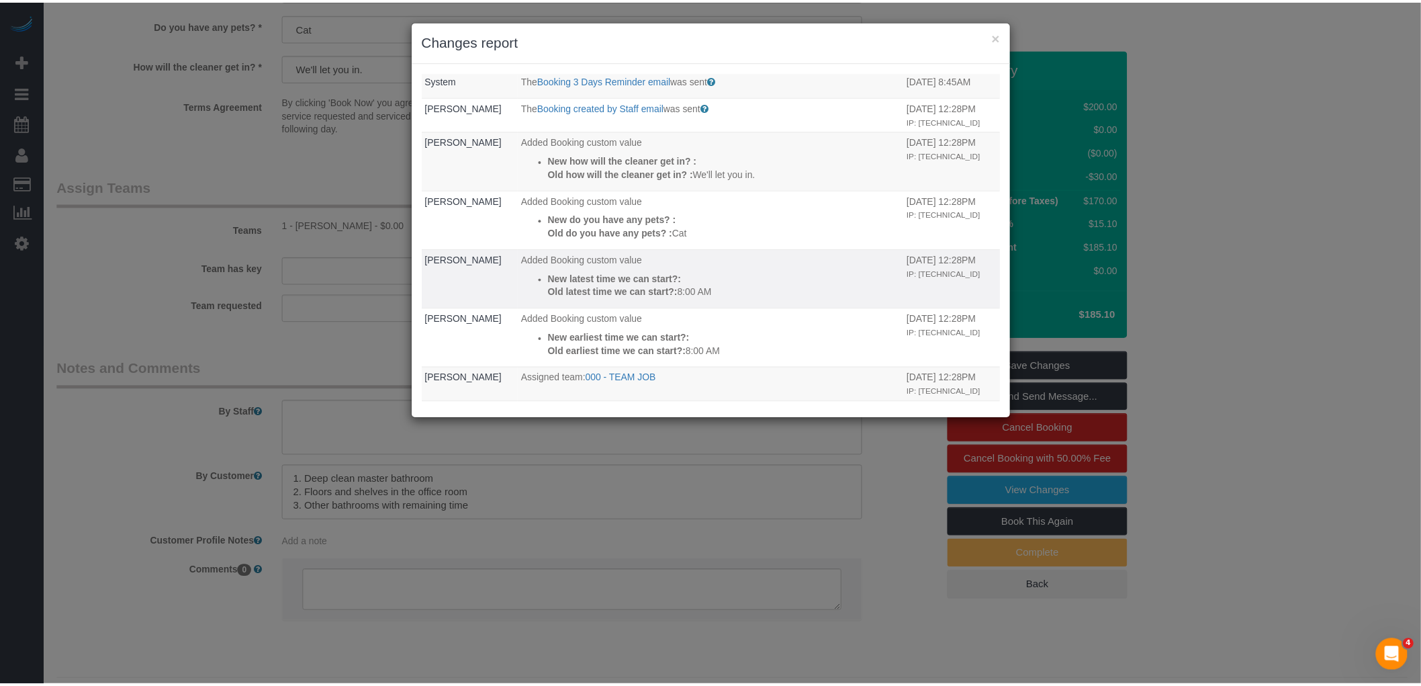
scroll to position [1003, 0]
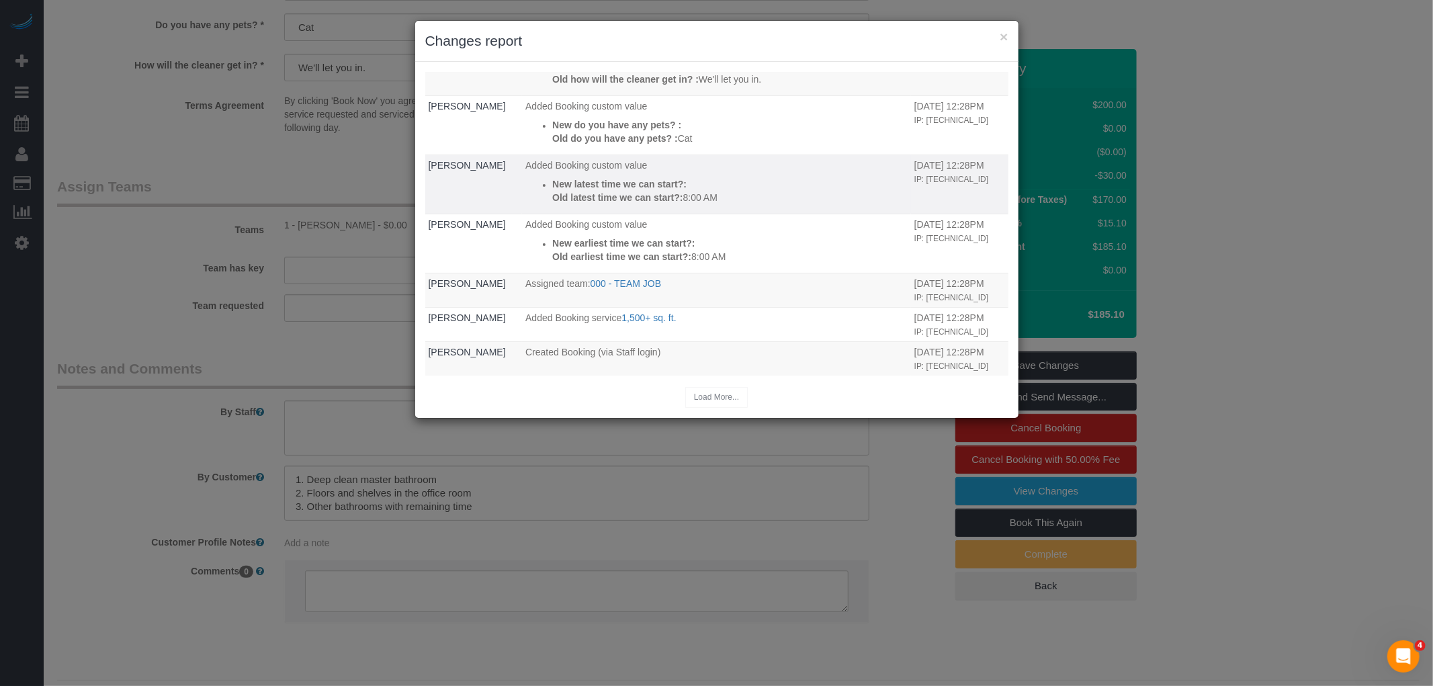
click at [492, 199] on td "Mabel Llanes" at bounding box center [473, 183] width 97 height 59
click at [1008, 37] on button "×" at bounding box center [1003, 37] width 8 height 14
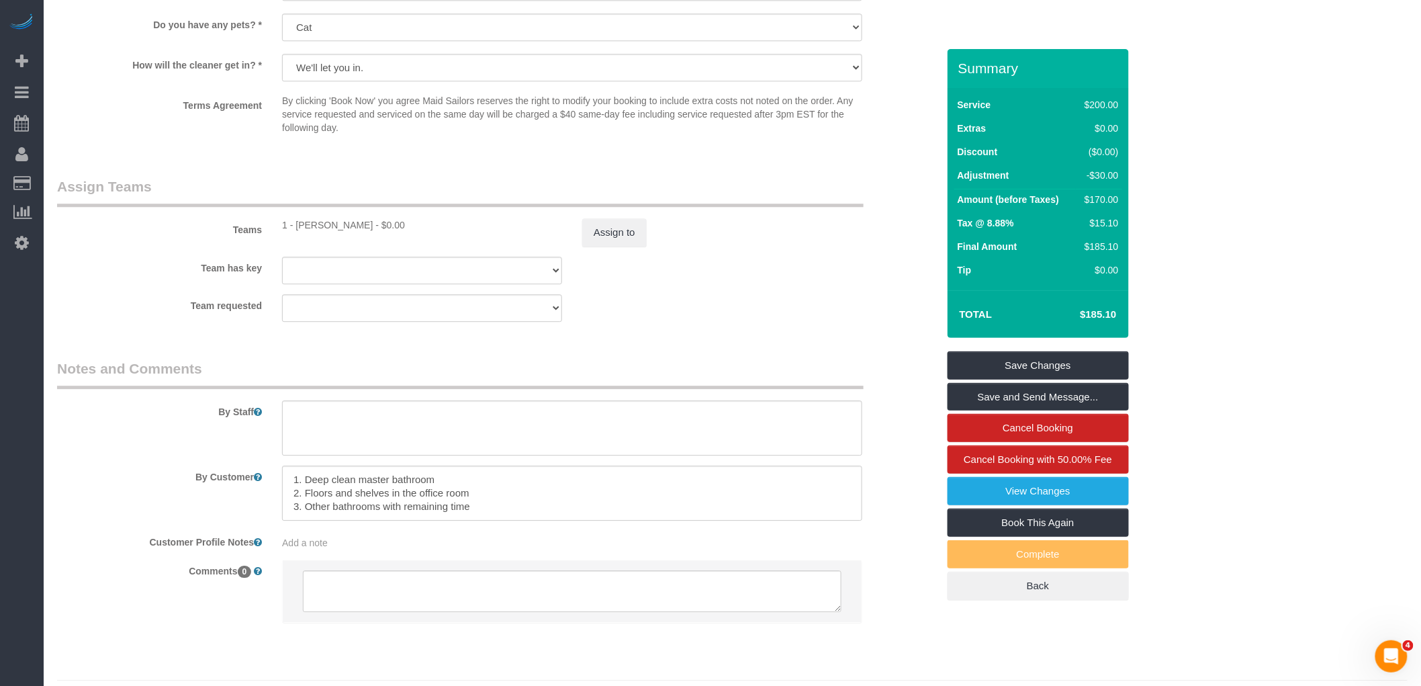
click at [781, 220] on div "Teams 1 - Marlenyn Robles - $0.00 Assign to" at bounding box center [497, 212] width 901 height 70
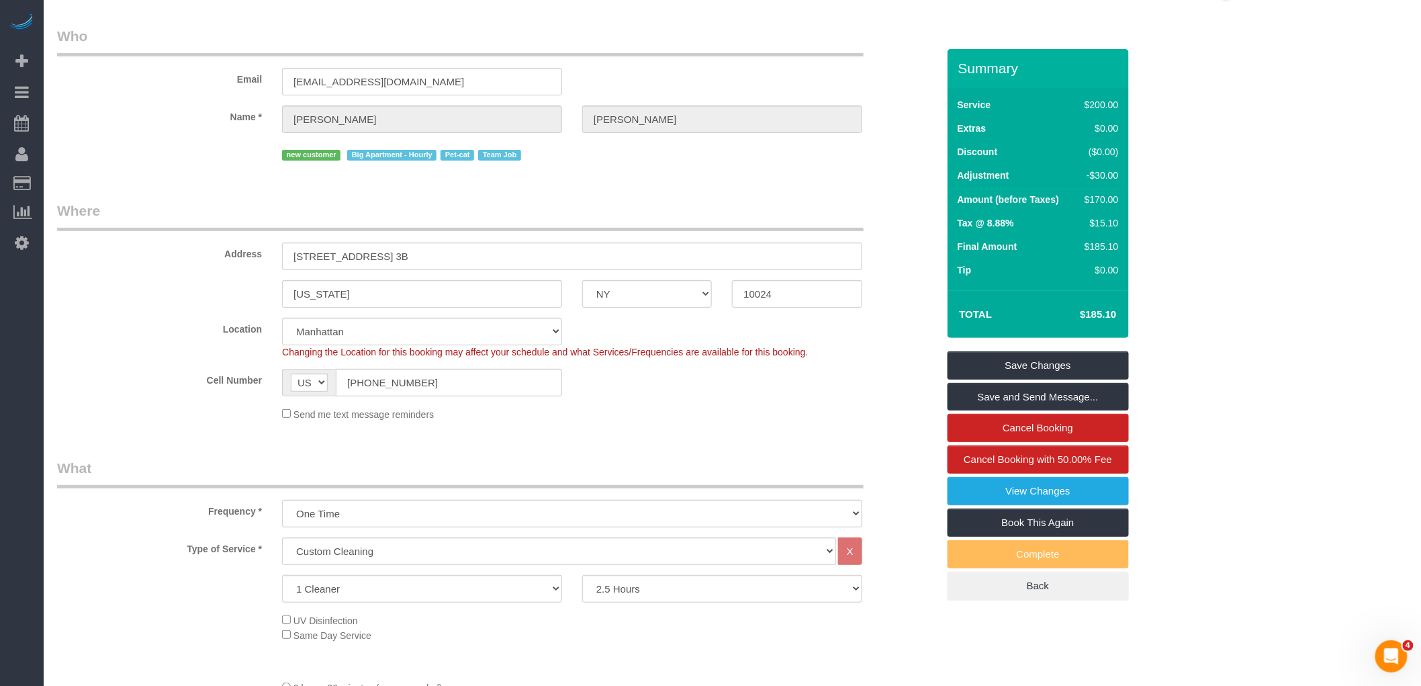
scroll to position [0, 0]
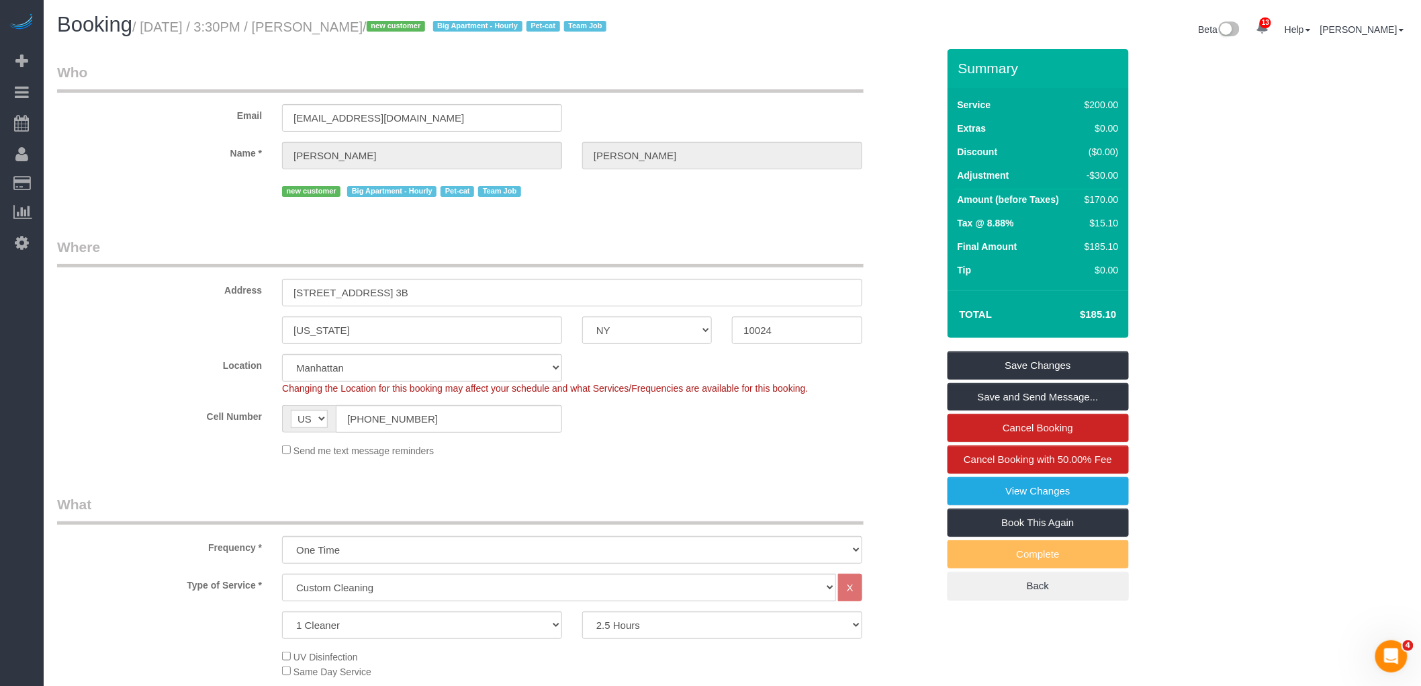
click at [364, 24] on small "/ September 08, 2025 / 3:30PM / Holly Schneier / new customer Big Apartment - H…" at bounding box center [371, 26] width 478 height 15
click at [348, 23] on small "/ September 08, 2025 / 3:30PM / Holly Schneier / new customer Big Apartment - H…" at bounding box center [371, 26] width 478 height 15
click at [379, 28] on small "/ September 08, 2025 / 3:30PM / Holly Schneier / new customer Big Apartment - H…" at bounding box center [371, 26] width 478 height 15
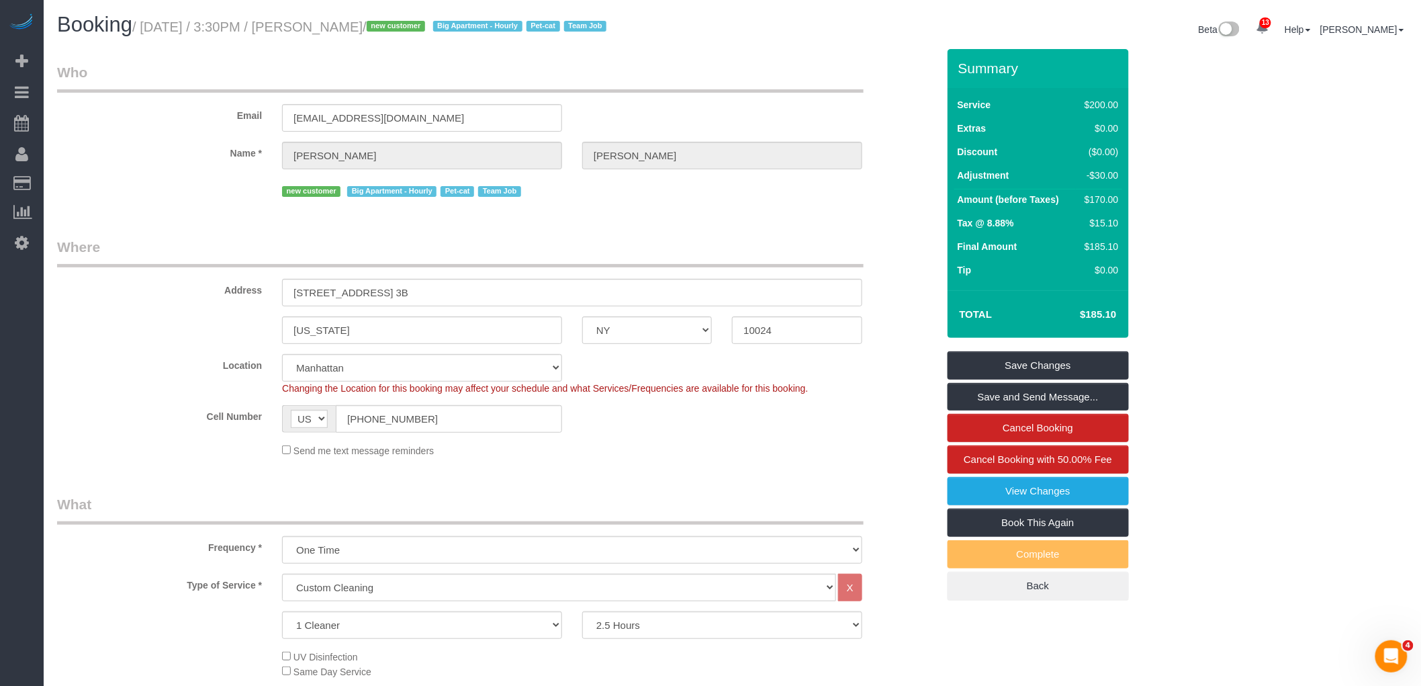
copy small "Holly Schneier"
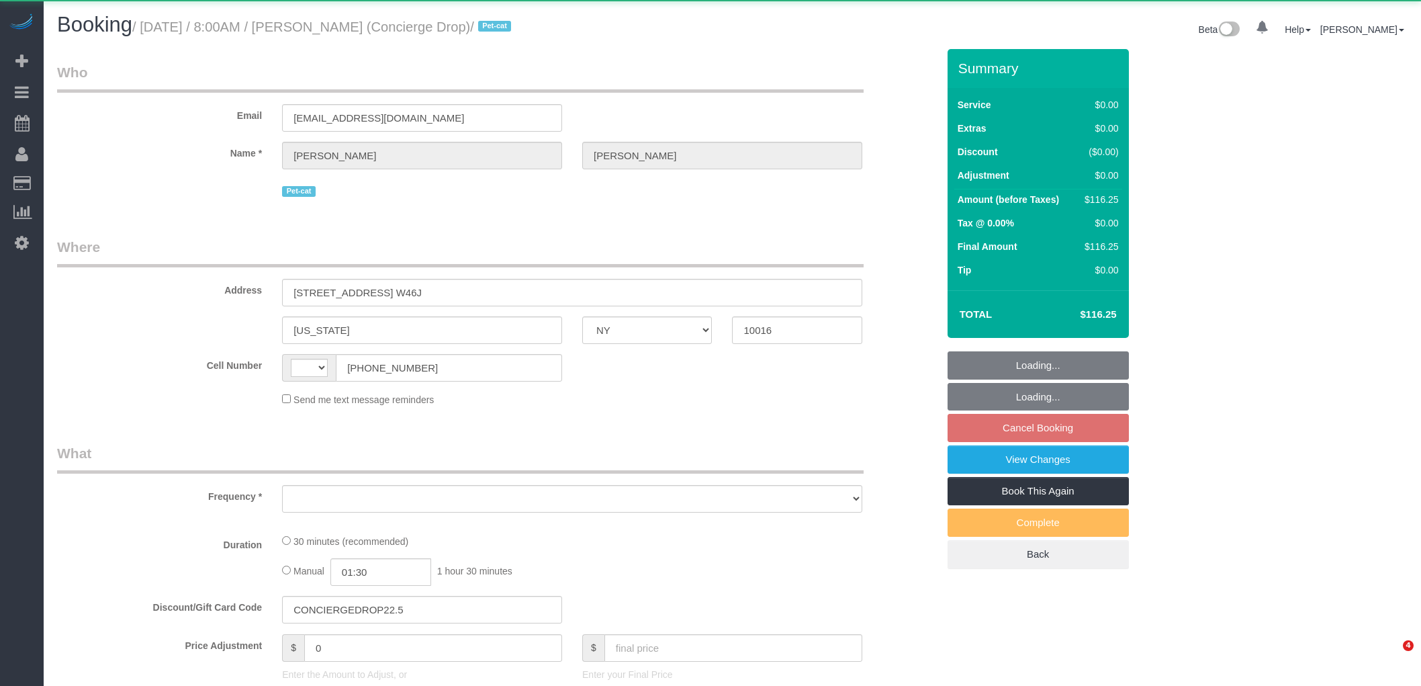
select select "NY"
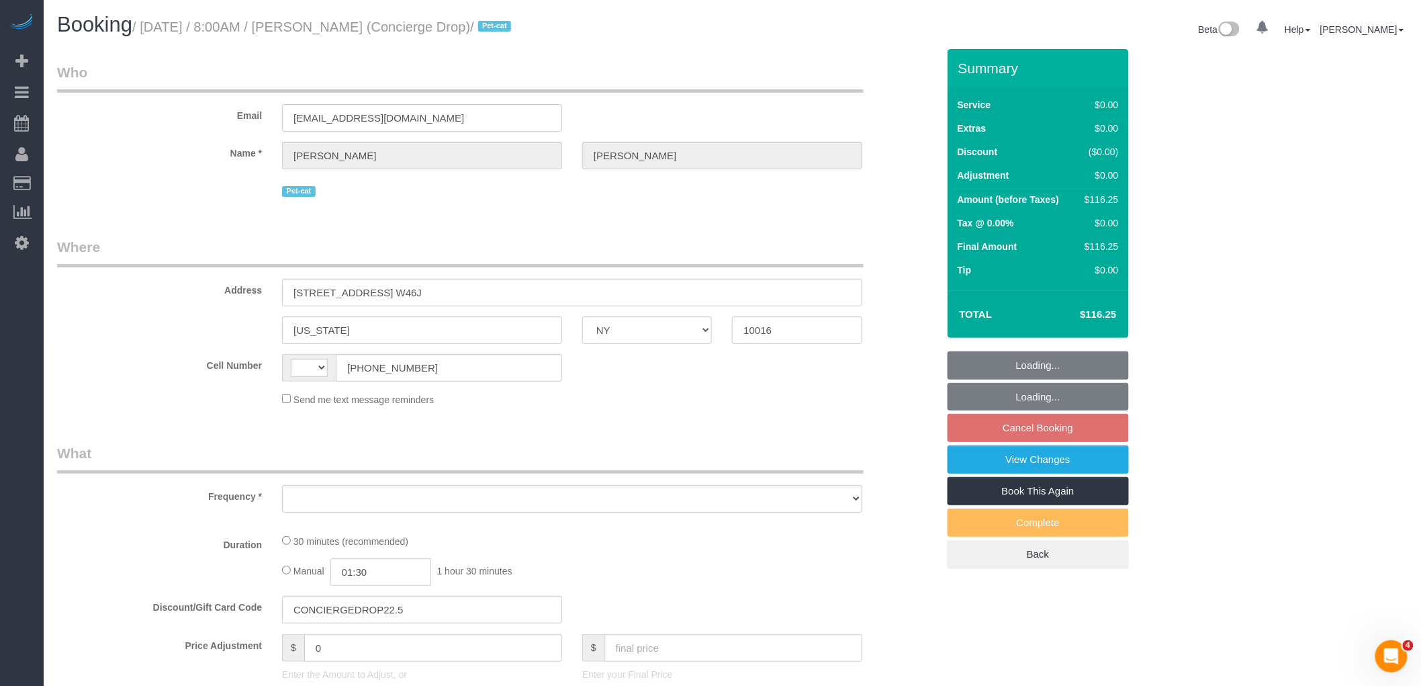
select select "string:[GEOGRAPHIC_DATA]"
select select "object:731"
select select "string:stripe-pm_1RaQn24VGloSiKo7zeOF73Wj"
select select "number:89"
select select "number:90"
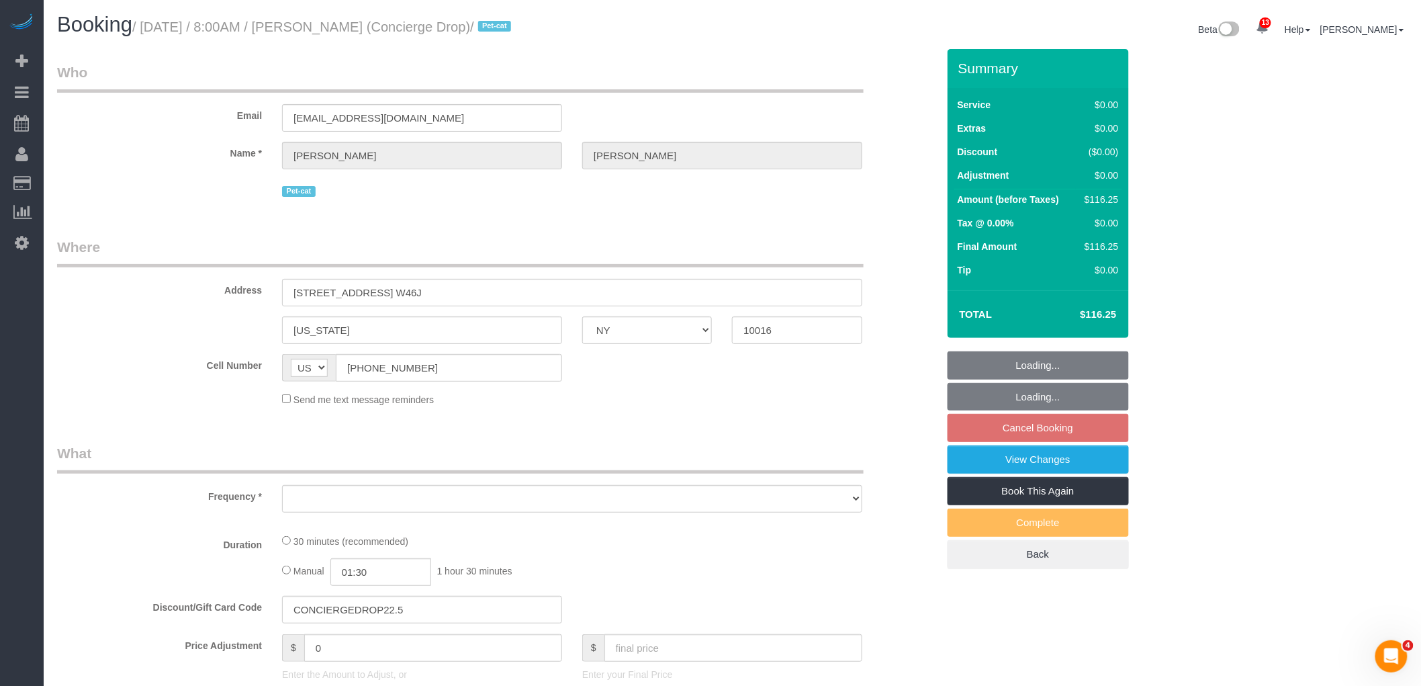
select select "number:13"
select select "number:6"
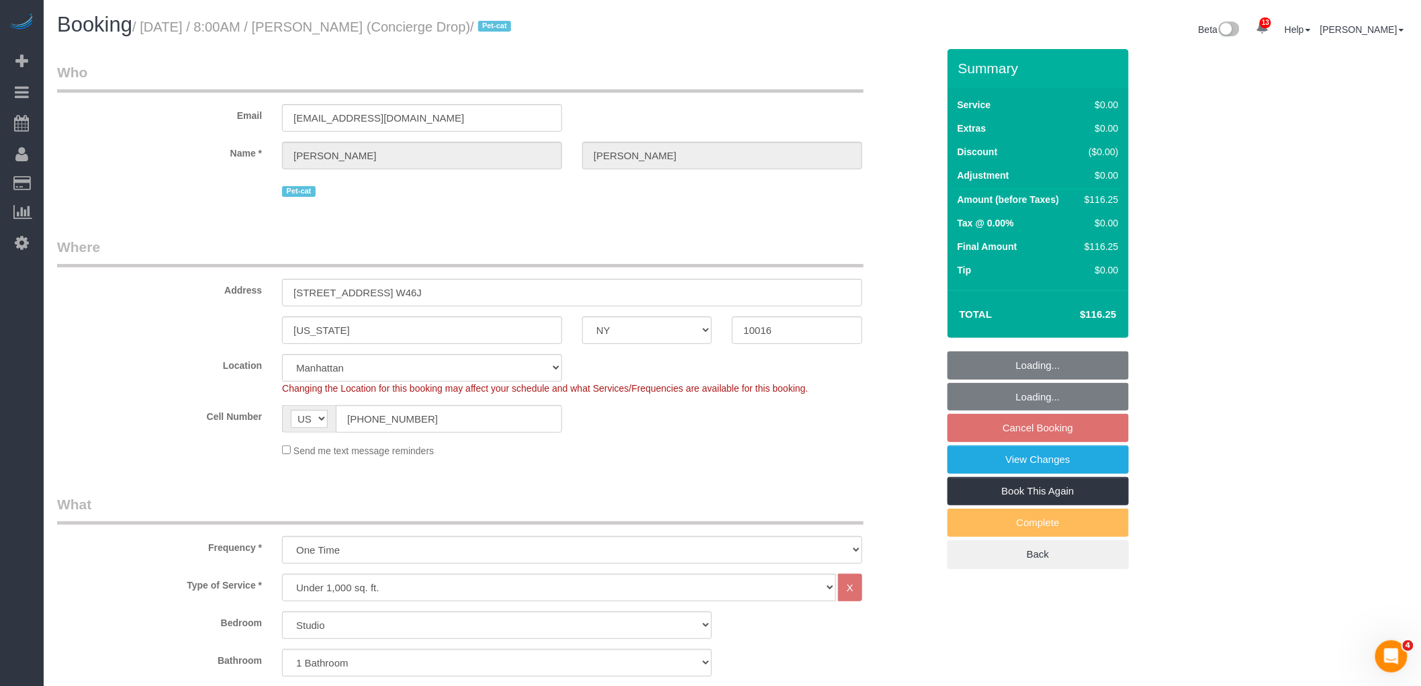
select select "spot1"
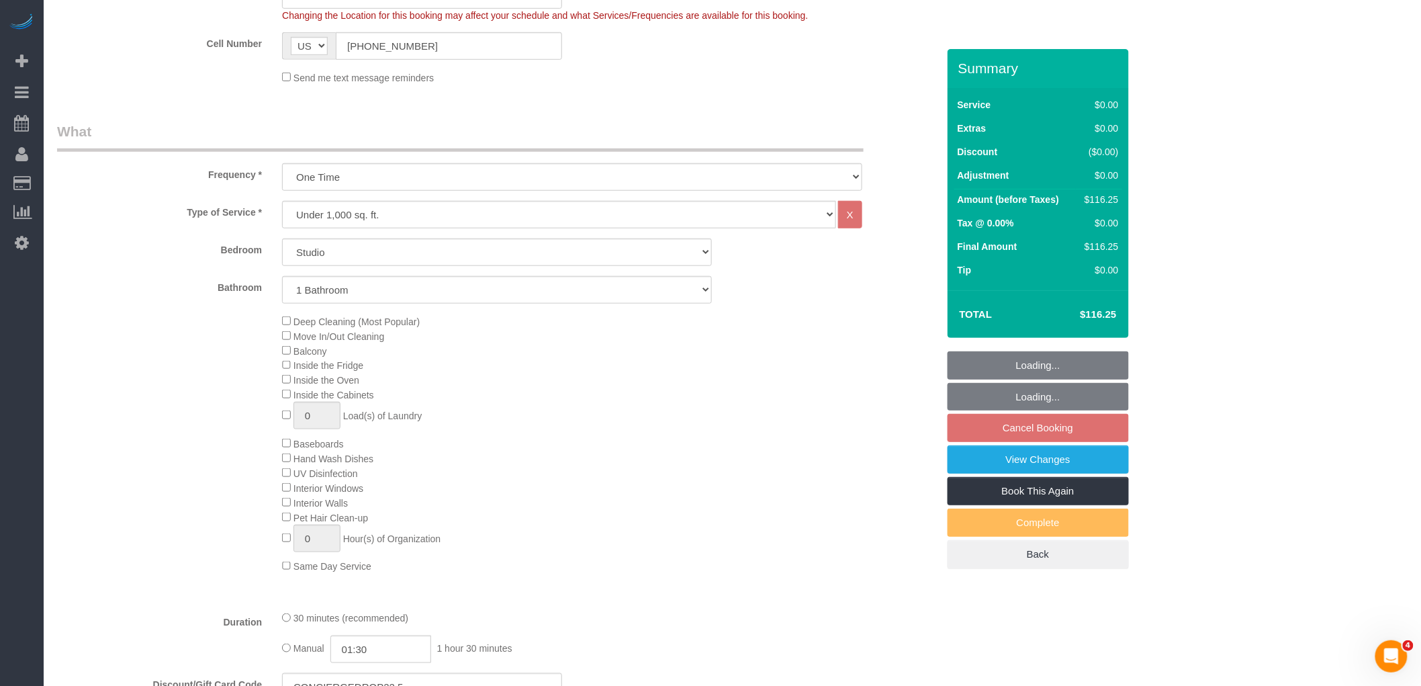
select select "object:1411"
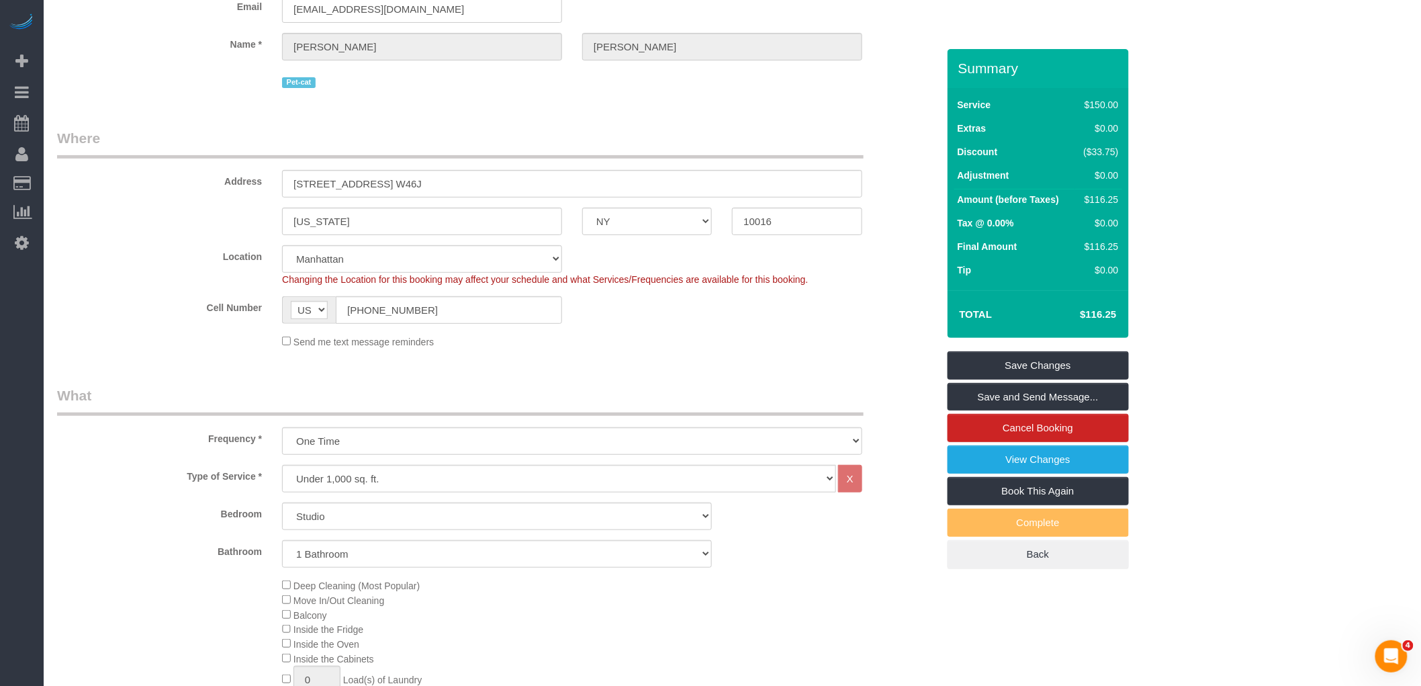
scroll to position [0, 0]
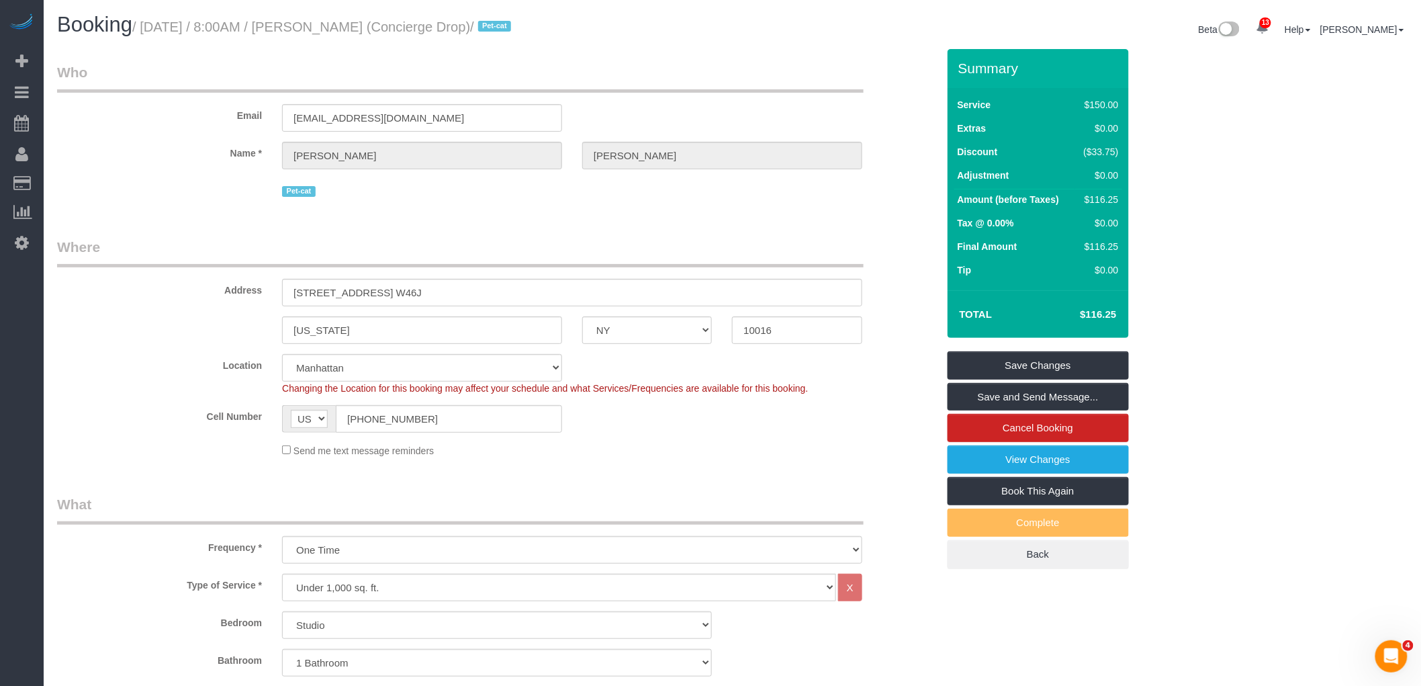
click at [719, 257] on legend "Where" at bounding box center [460, 252] width 807 height 30
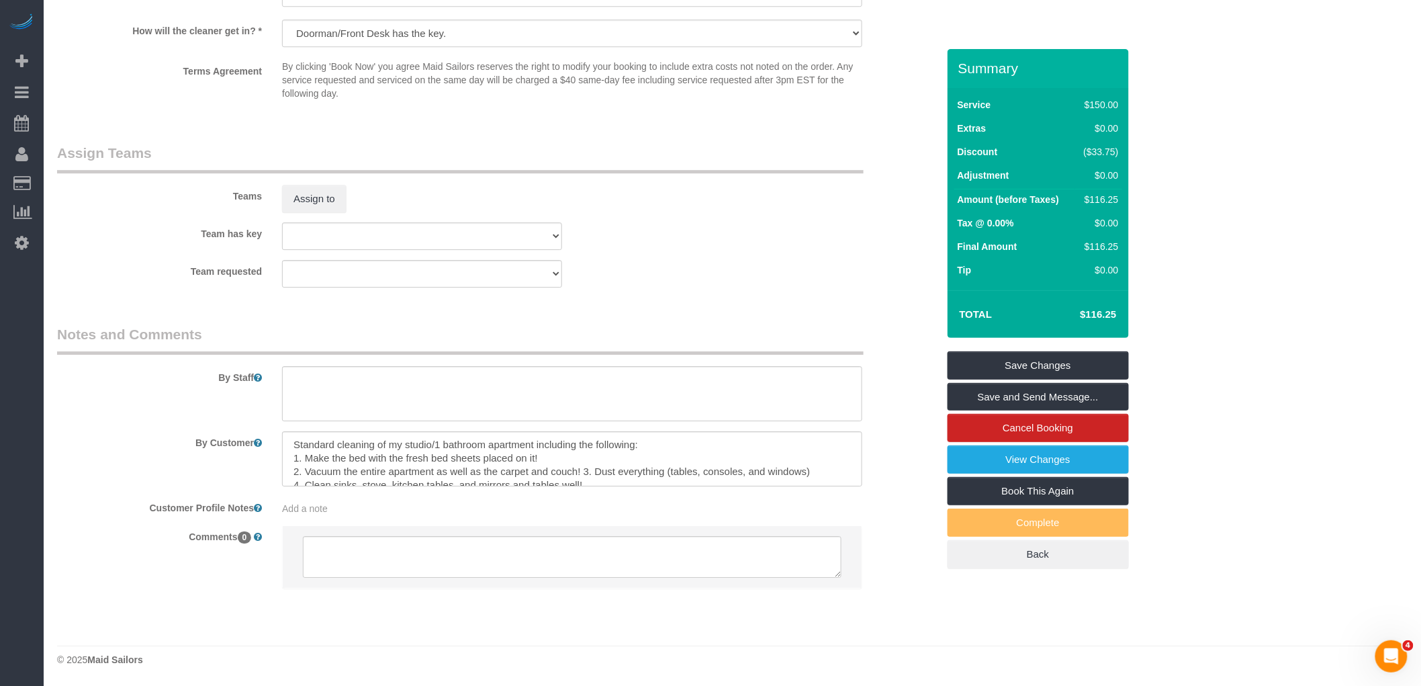
scroll to position [40, 0]
click at [780, 265] on div "Team requested 000- [PERSON_NAME] 000 - Partnerships 000 - TEAM JOB 0 - [PERSON…" at bounding box center [497, 274] width 901 height 28
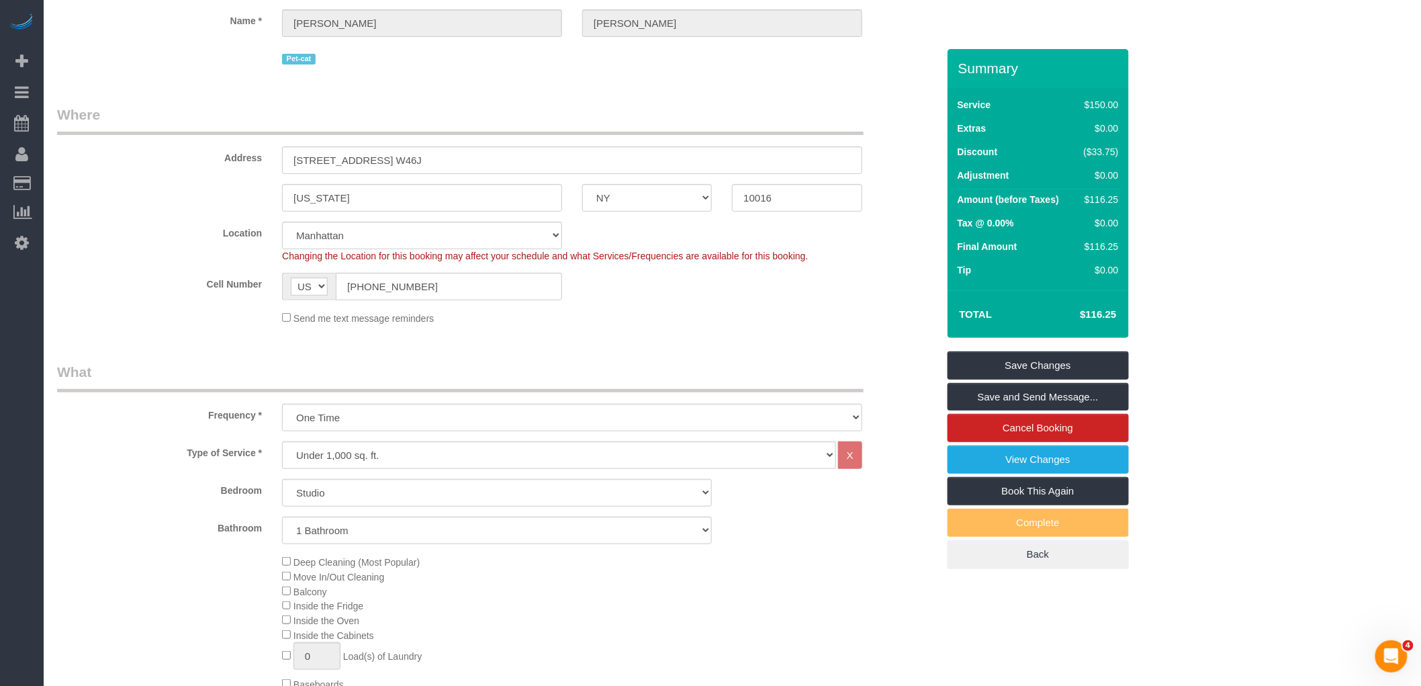
scroll to position [0, 0]
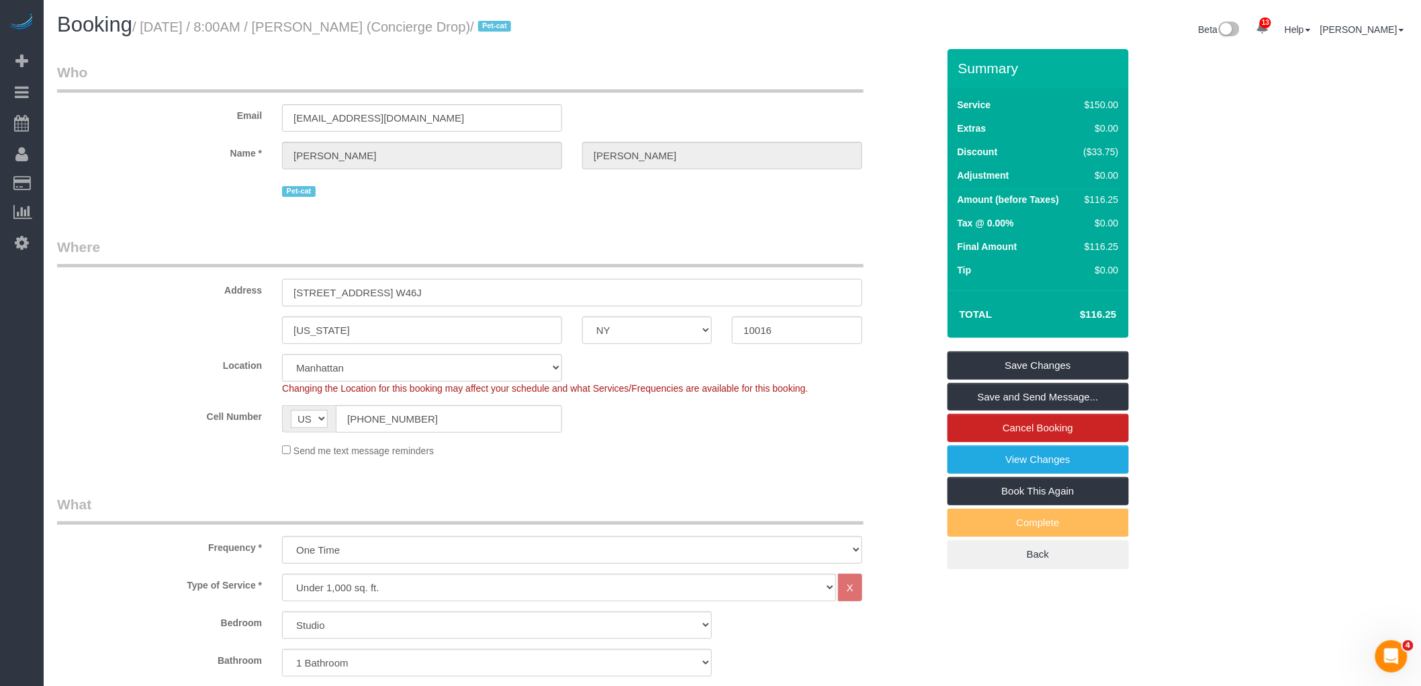
drag, startPoint x: 386, startPoint y: 286, endPoint x: 133, endPoint y: 298, distance: 253.5
click at [141, 293] on div "Address [STREET_ADDRESS] W46J" at bounding box center [497, 271] width 901 height 69
drag, startPoint x: 605, startPoint y: 339, endPoint x: 772, endPoint y: 357, distance: 168.8
click at [600, 343] on div "[US_STATE] AK AL AR AZ CA CO CT DC DE [GEOGRAPHIC_DATA] [GEOGRAPHIC_DATA] HI IA…" at bounding box center [497, 330] width 901 height 28
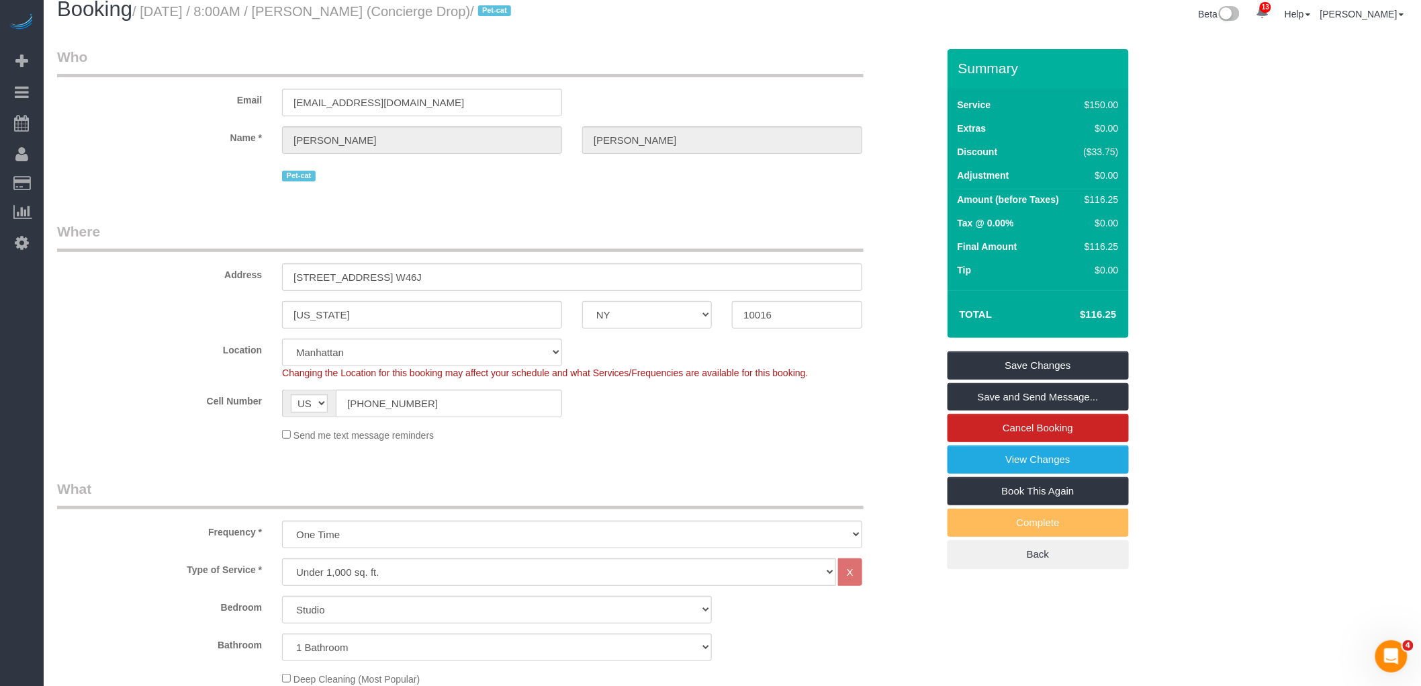
scroll to position [224, 0]
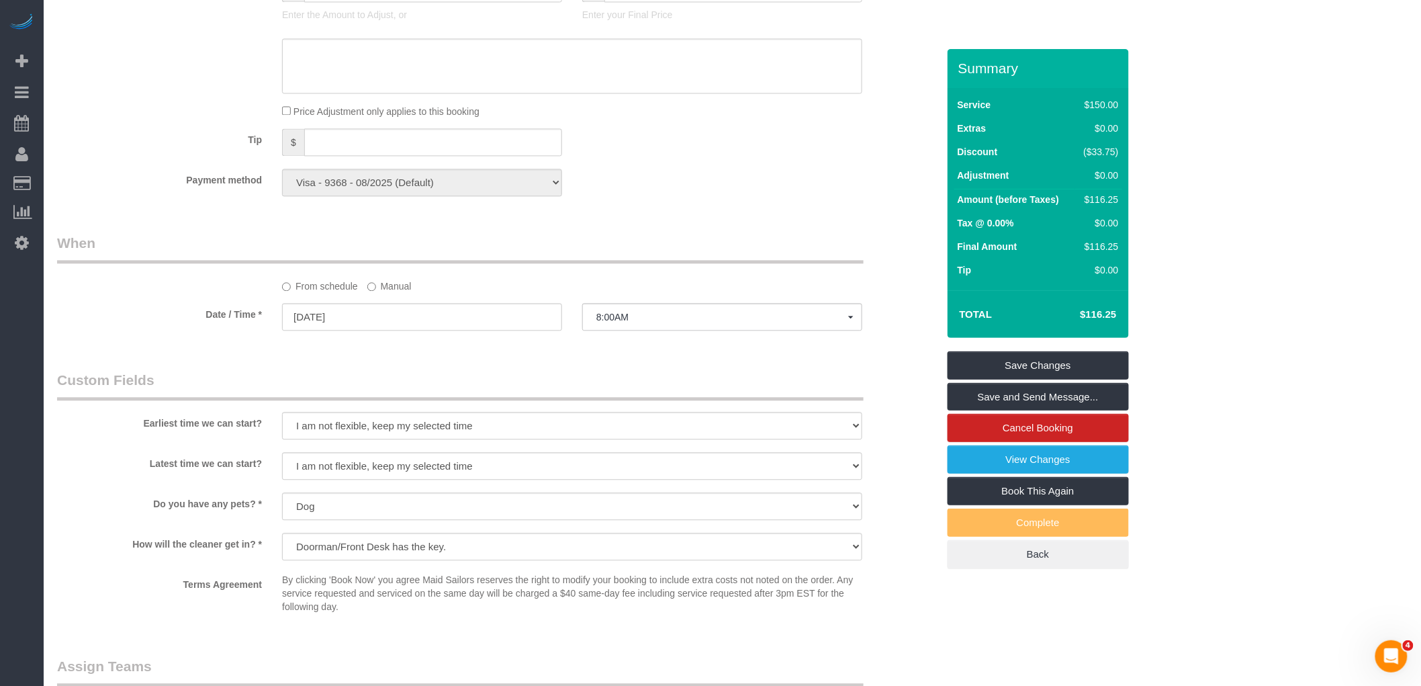
scroll to position [1194, 0]
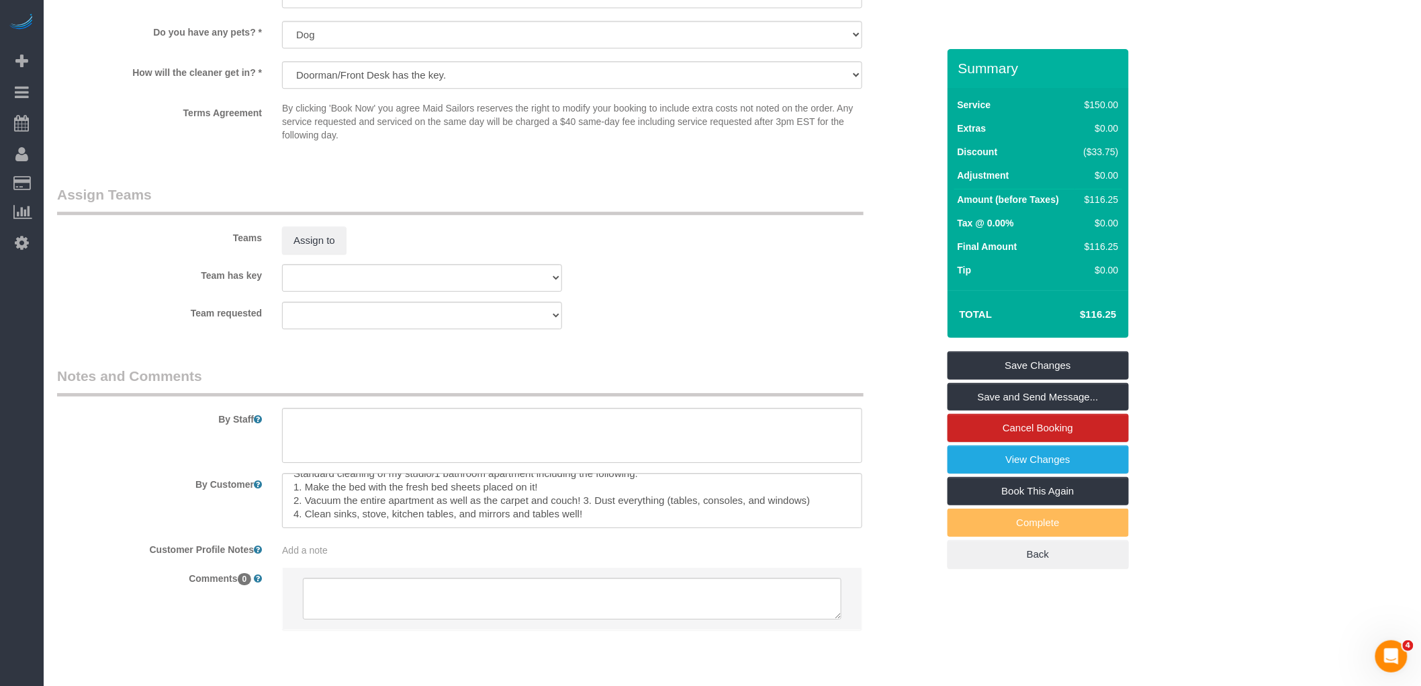
scroll to position [1642, 0]
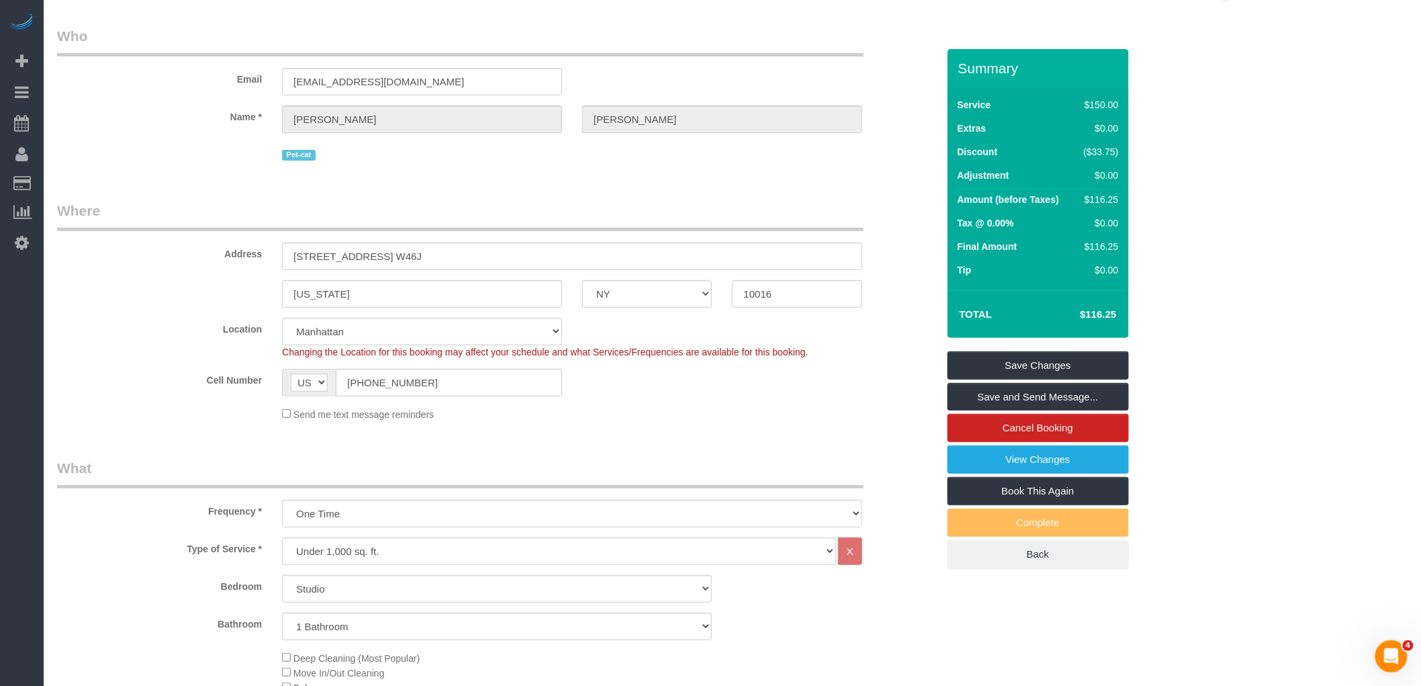
scroll to position [0, 0]
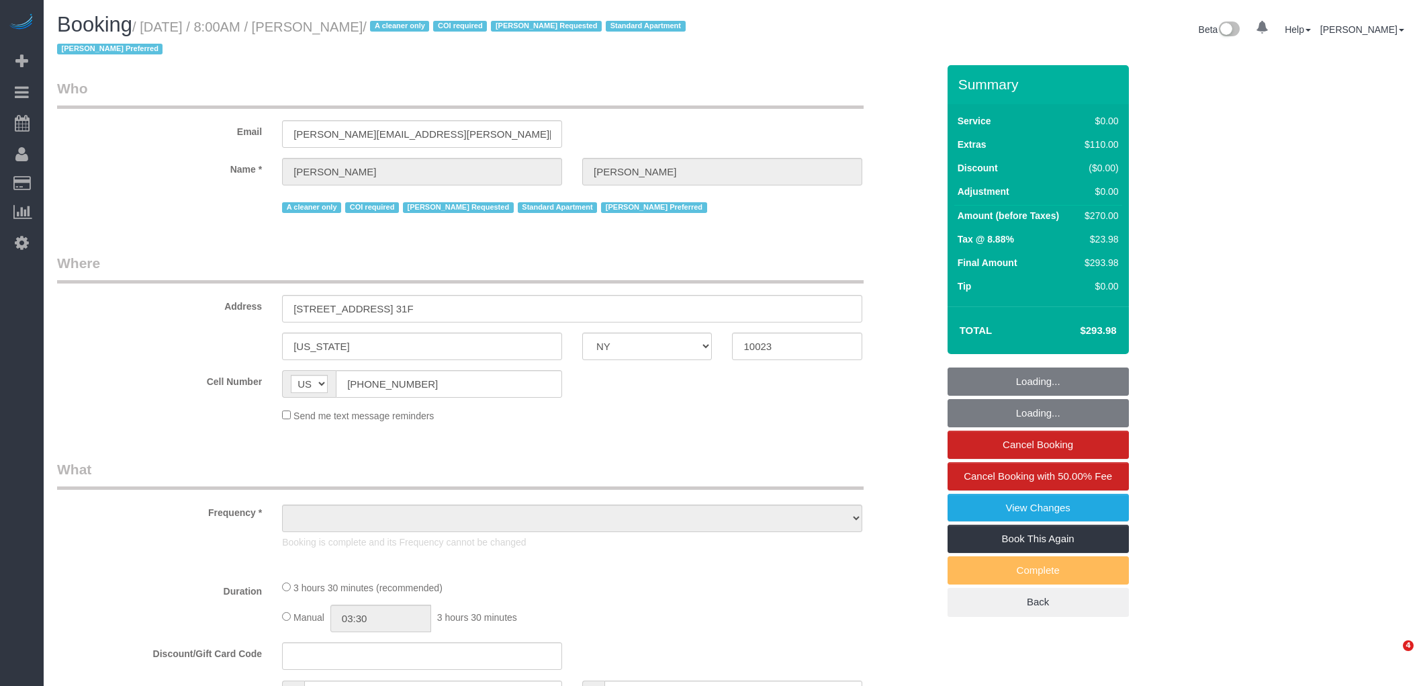
select select "NY"
select select "object:762"
select select "number:56"
select select "number:90"
select select "number:15"
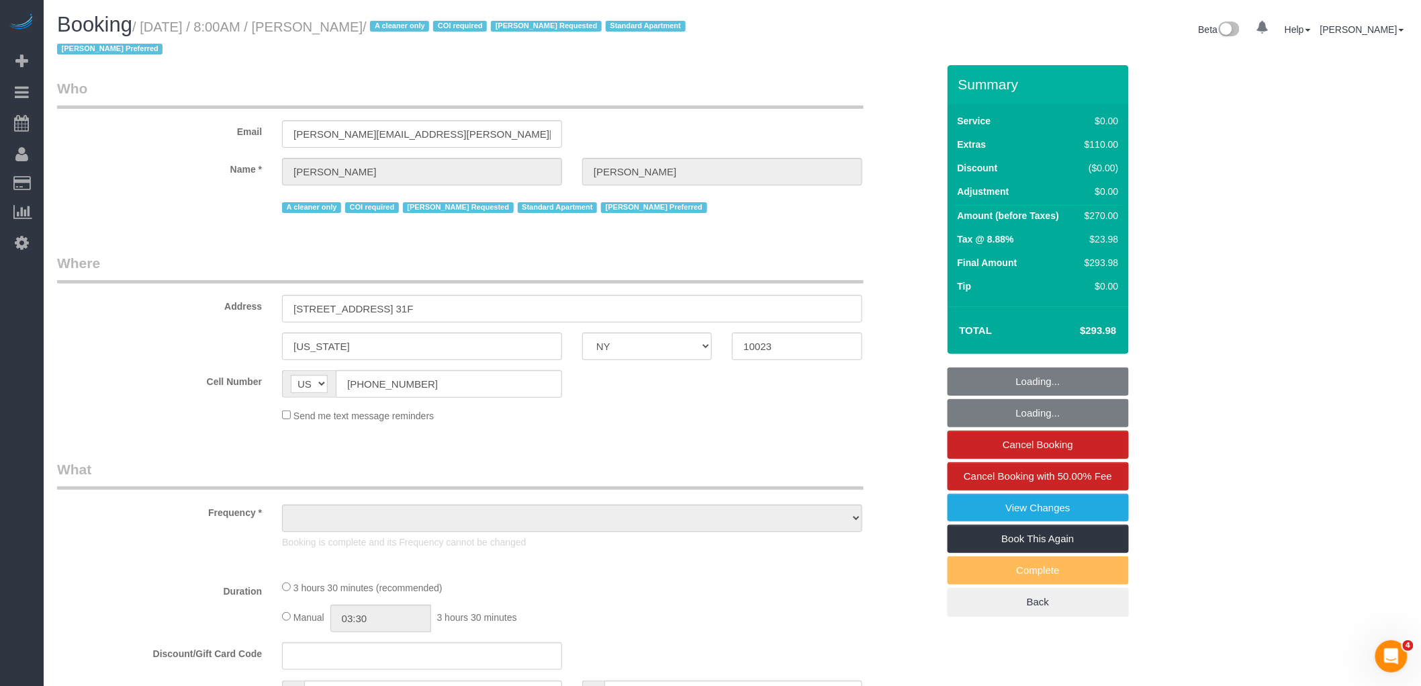
select select "number:7"
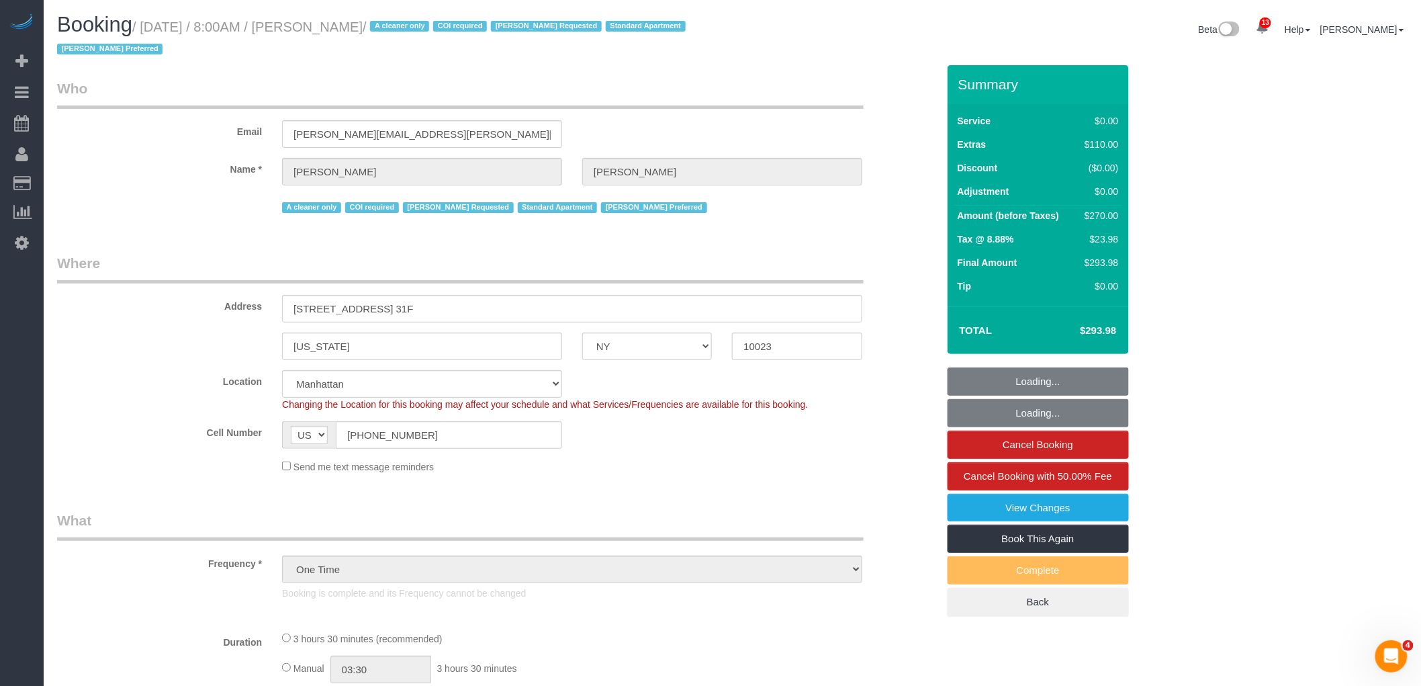
select select "string:stripe-pm_1S076c4VGloSiKo7z0g1OGNA"
select select "1"
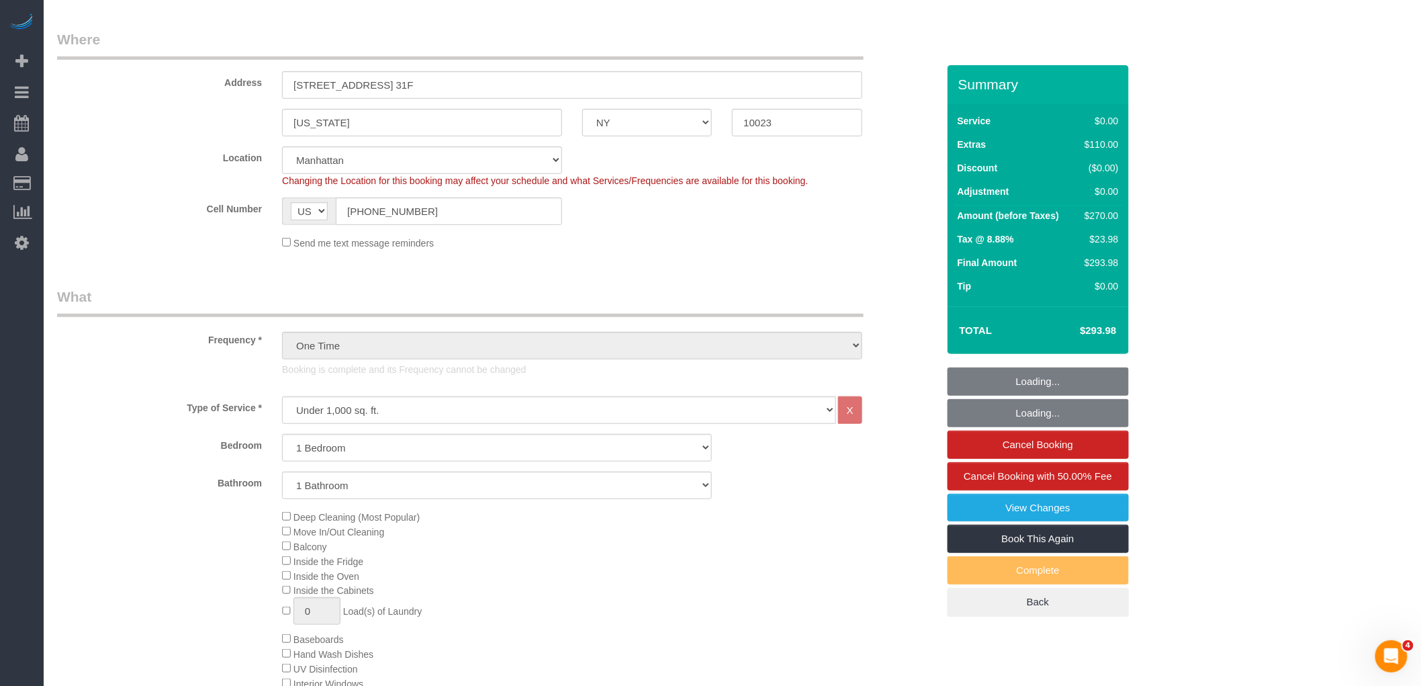
select select "object:1346"
select select "spot1"
select select "1"
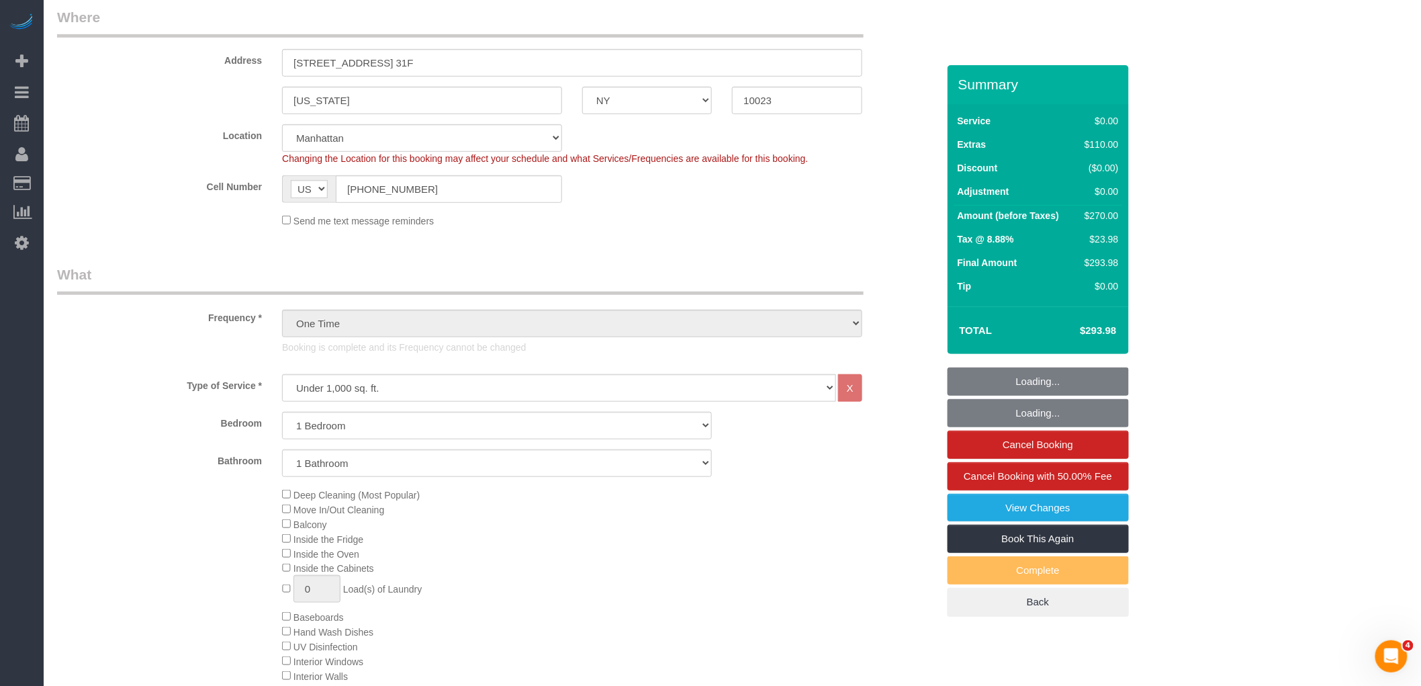
scroll to position [447, 0]
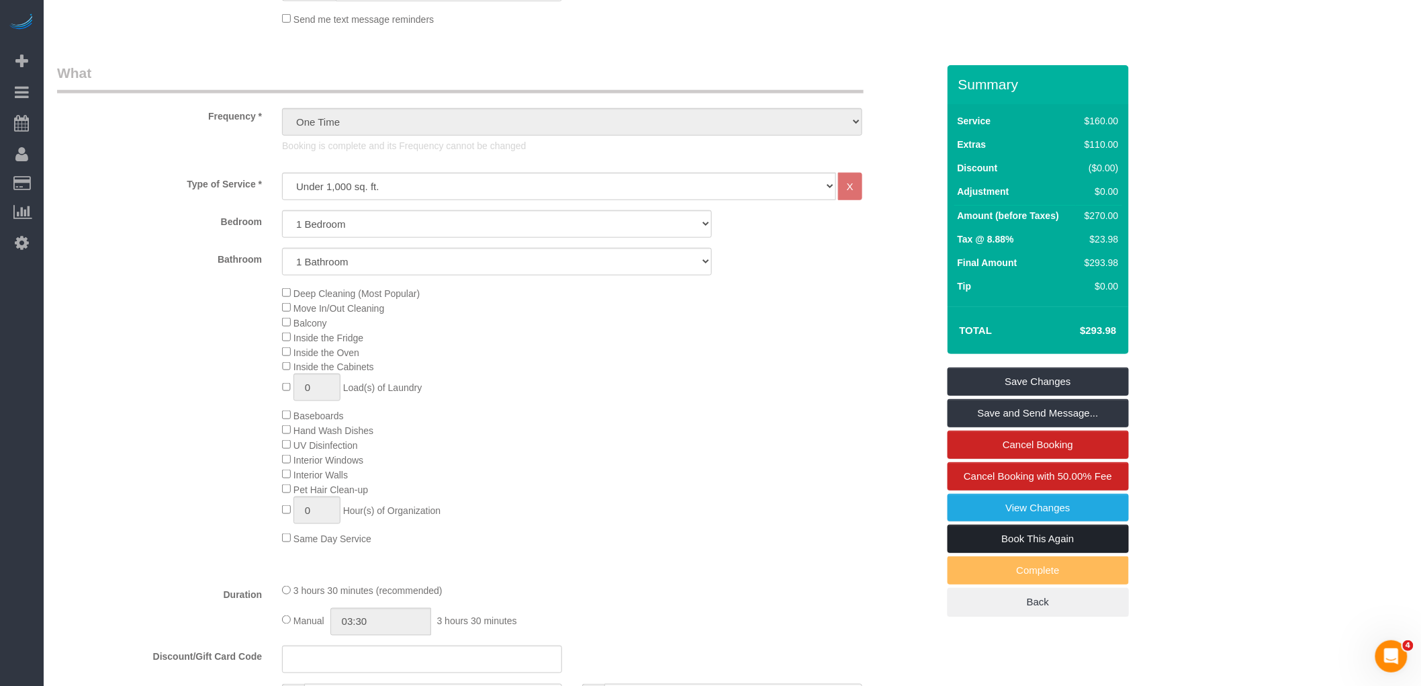
click at [1085, 538] on link "Book This Again" at bounding box center [1038, 539] width 181 height 28
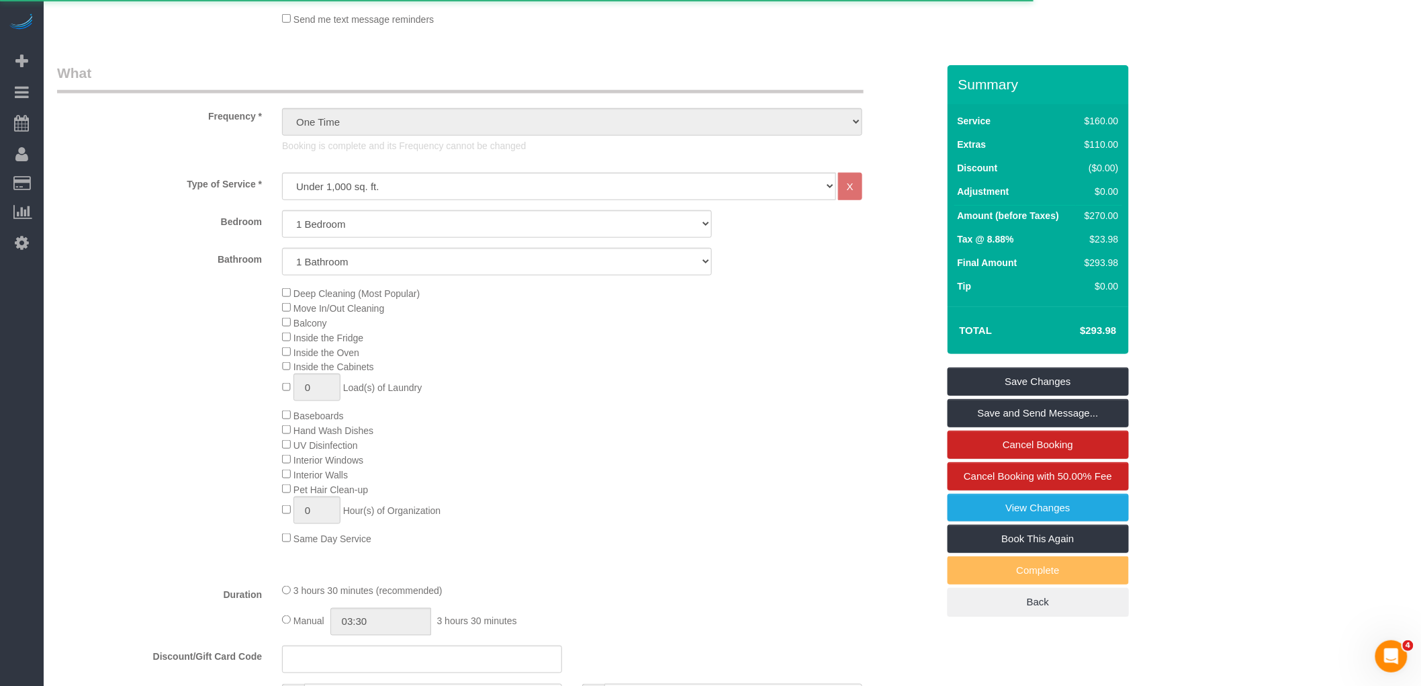
select select "NY"
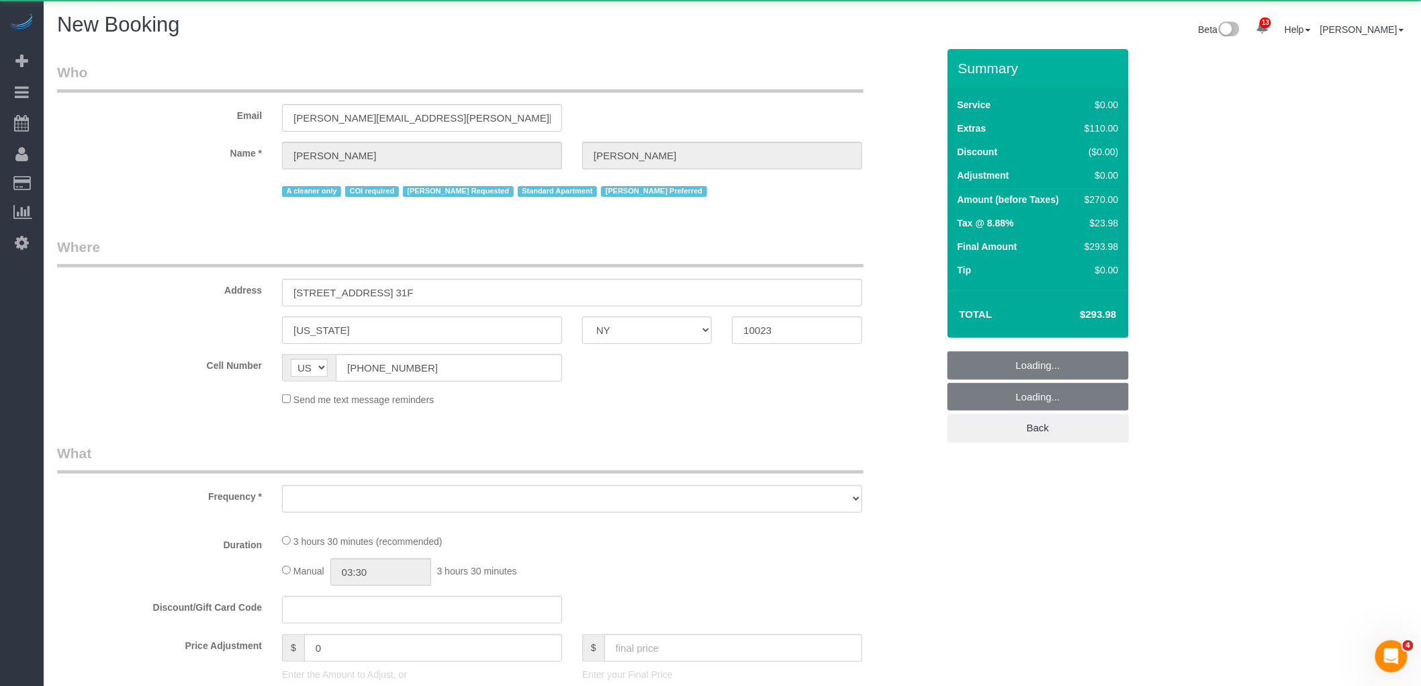
select select "string:stripe-pm_1S076c4VGloSiKo7z0g1OGNA"
select select "object:2333"
select select "number:56"
select select "number:90"
select select "number:15"
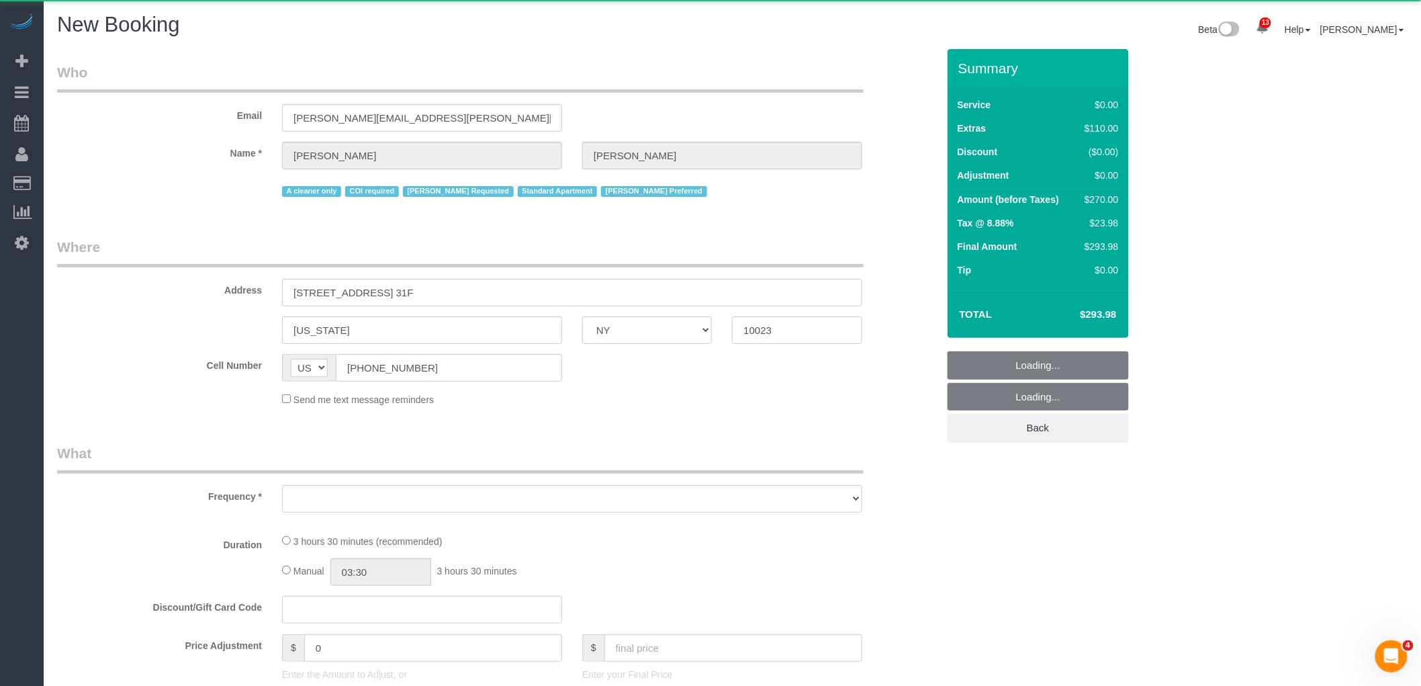
select select "number:7"
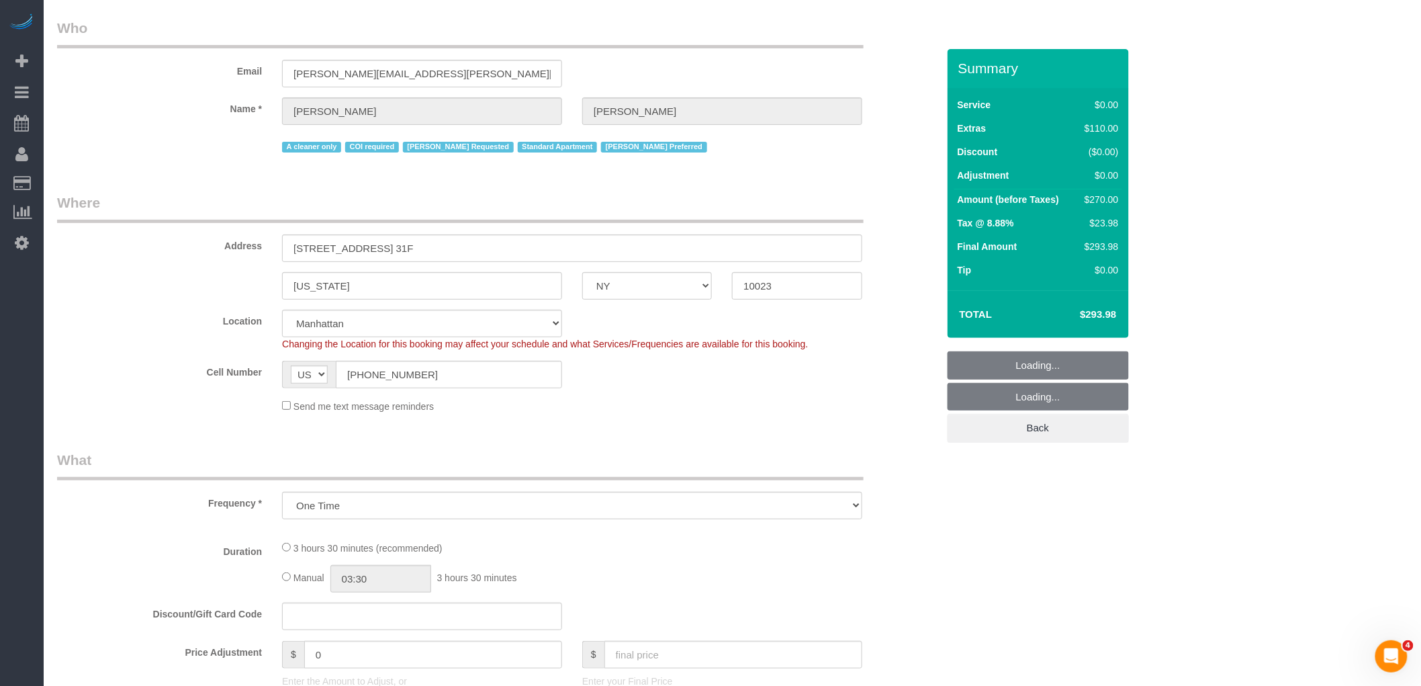
select select "1"
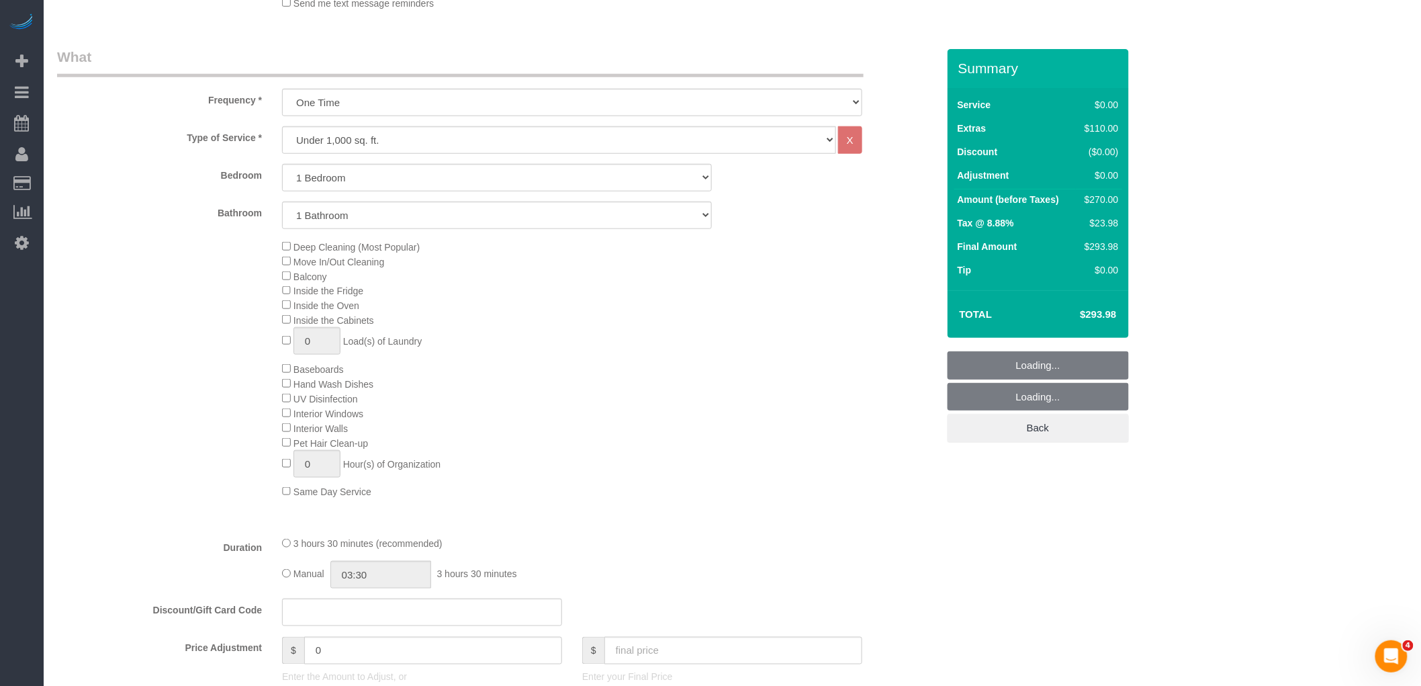
select select "object:2861"
select select "1"
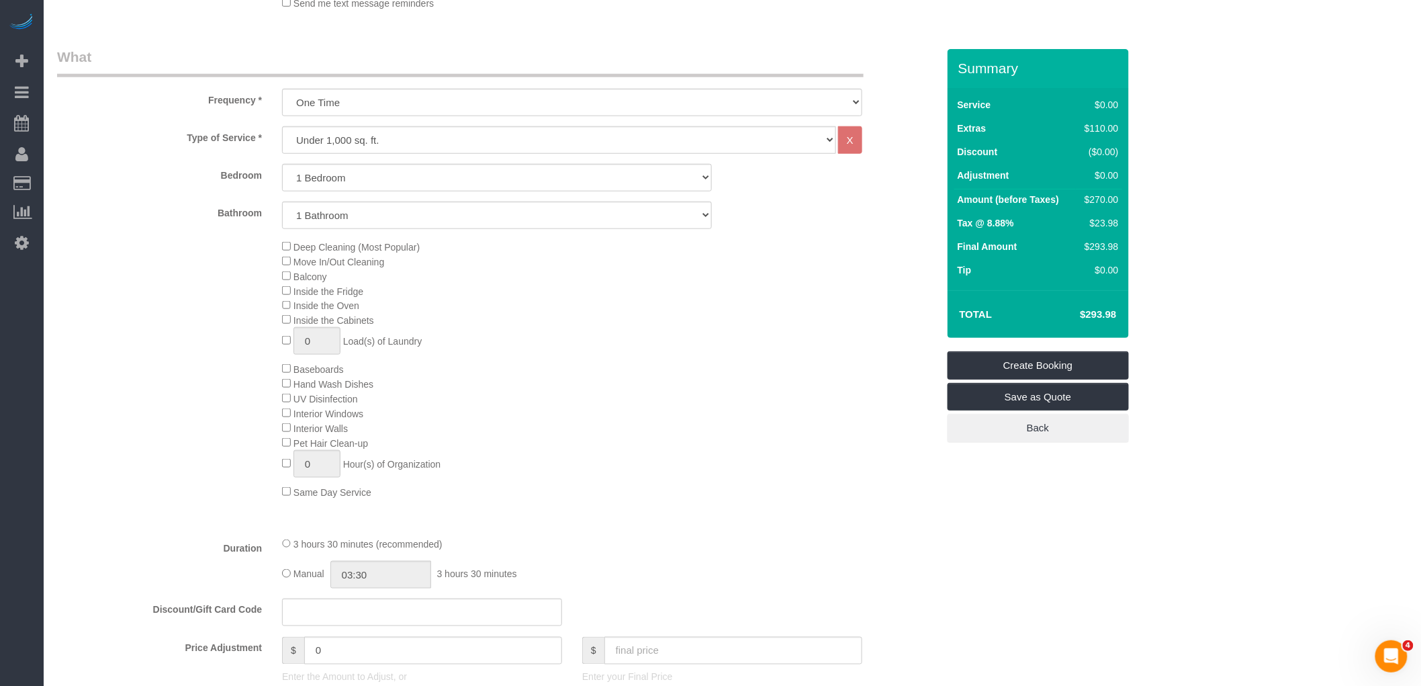
select select "object:2906"
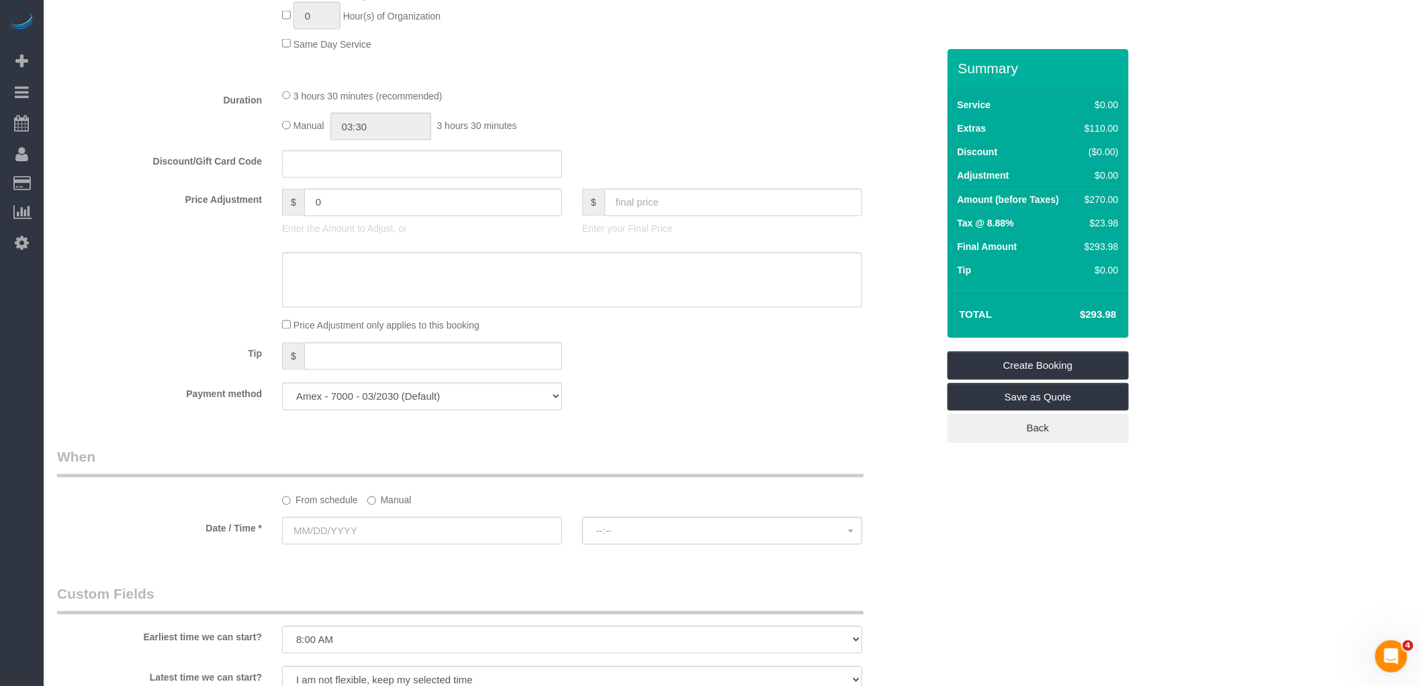
select select "1"
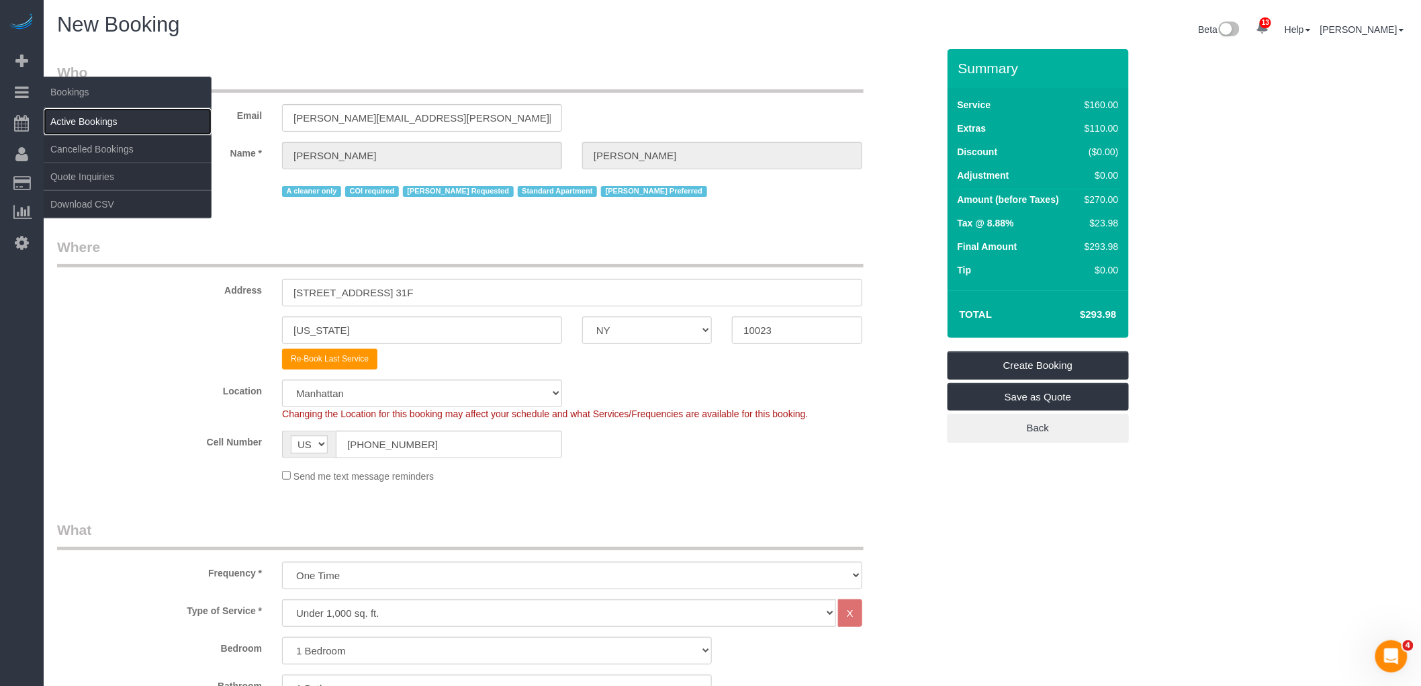
click at [75, 117] on link "Active Bookings" at bounding box center [128, 121] width 168 height 27
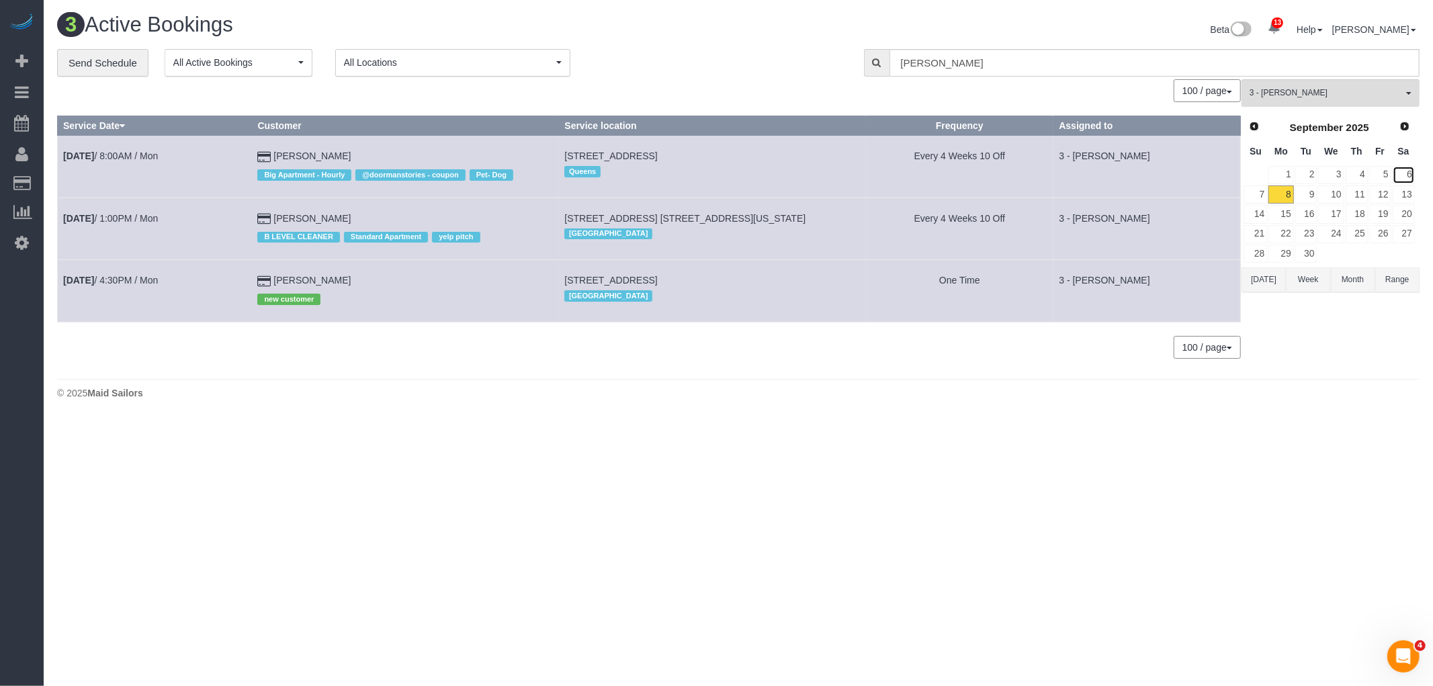
click at [1401, 172] on link "6" at bounding box center [1403, 175] width 22 height 18
click at [1288, 86] on button "3 - Hecleny Gonzalez All Teams" at bounding box center [1330, 93] width 178 height 28
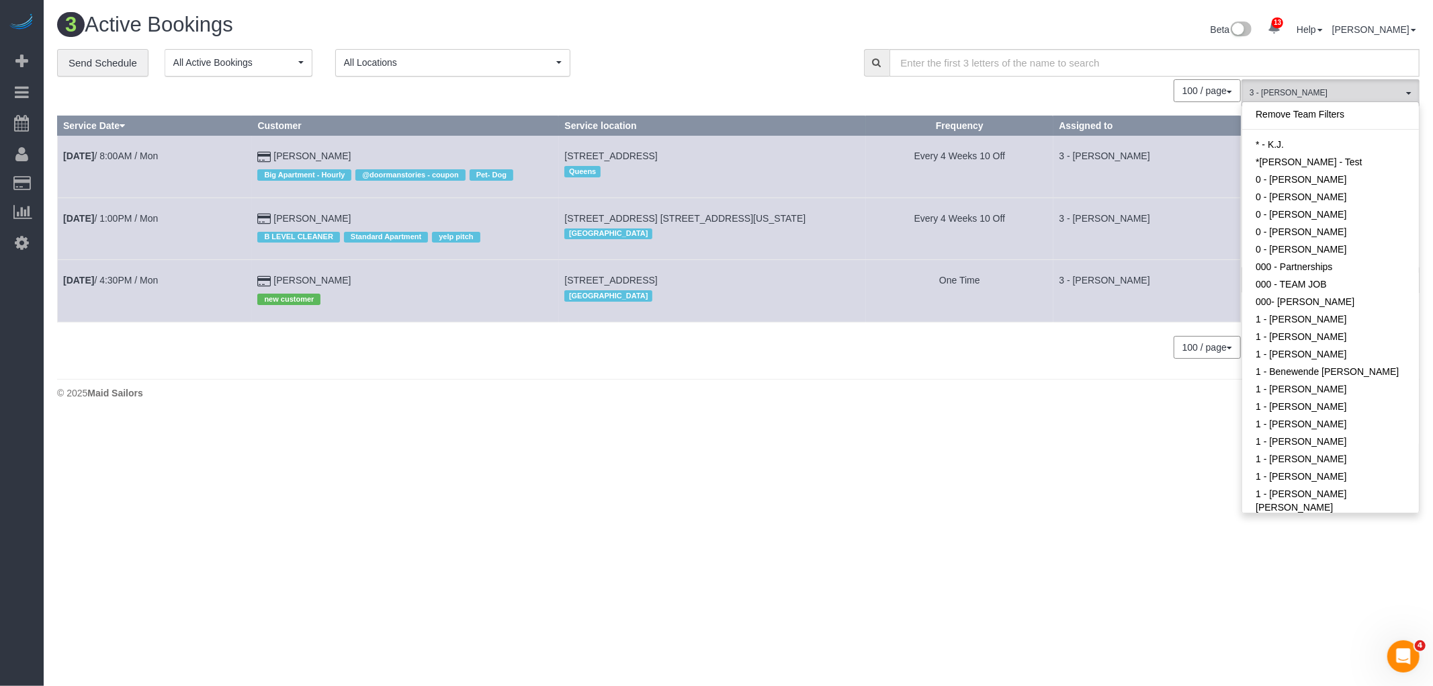
scroll to position [979, 0]
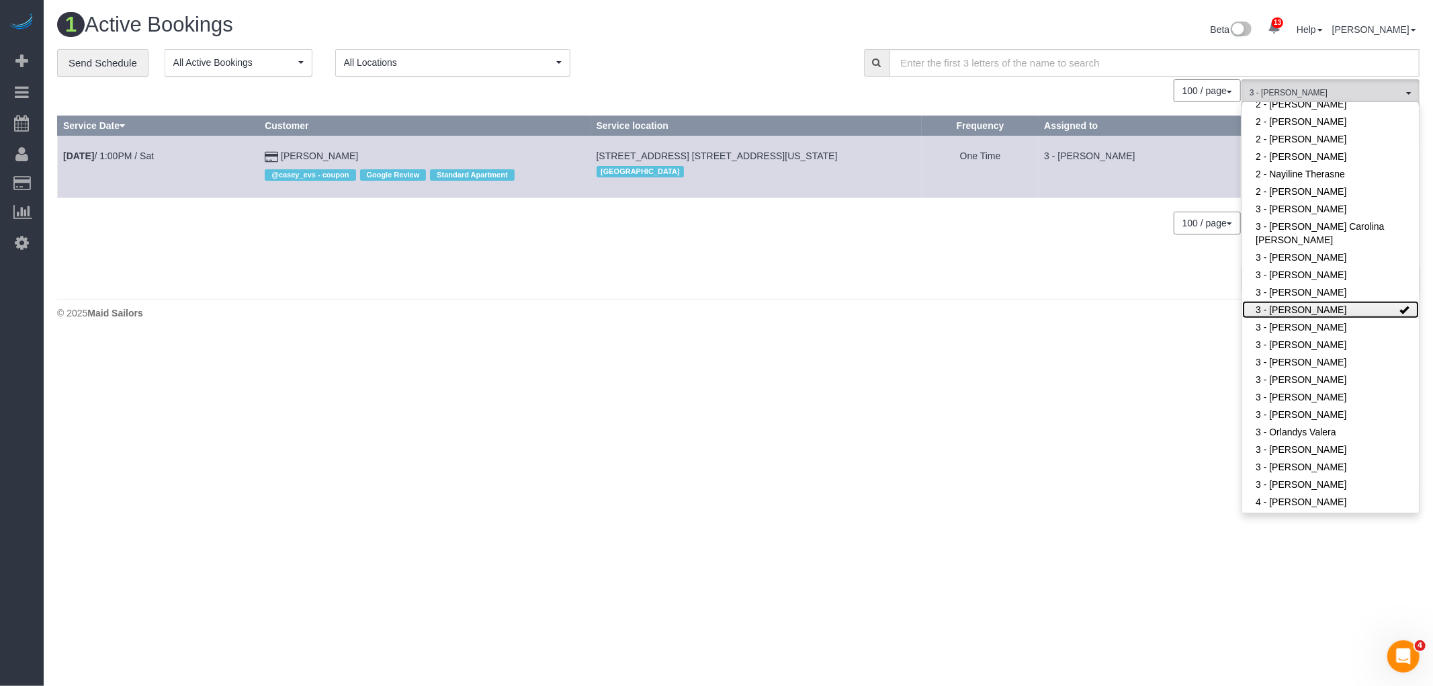
click at [1328, 301] on link "3 - [PERSON_NAME]" at bounding box center [1330, 309] width 177 height 17
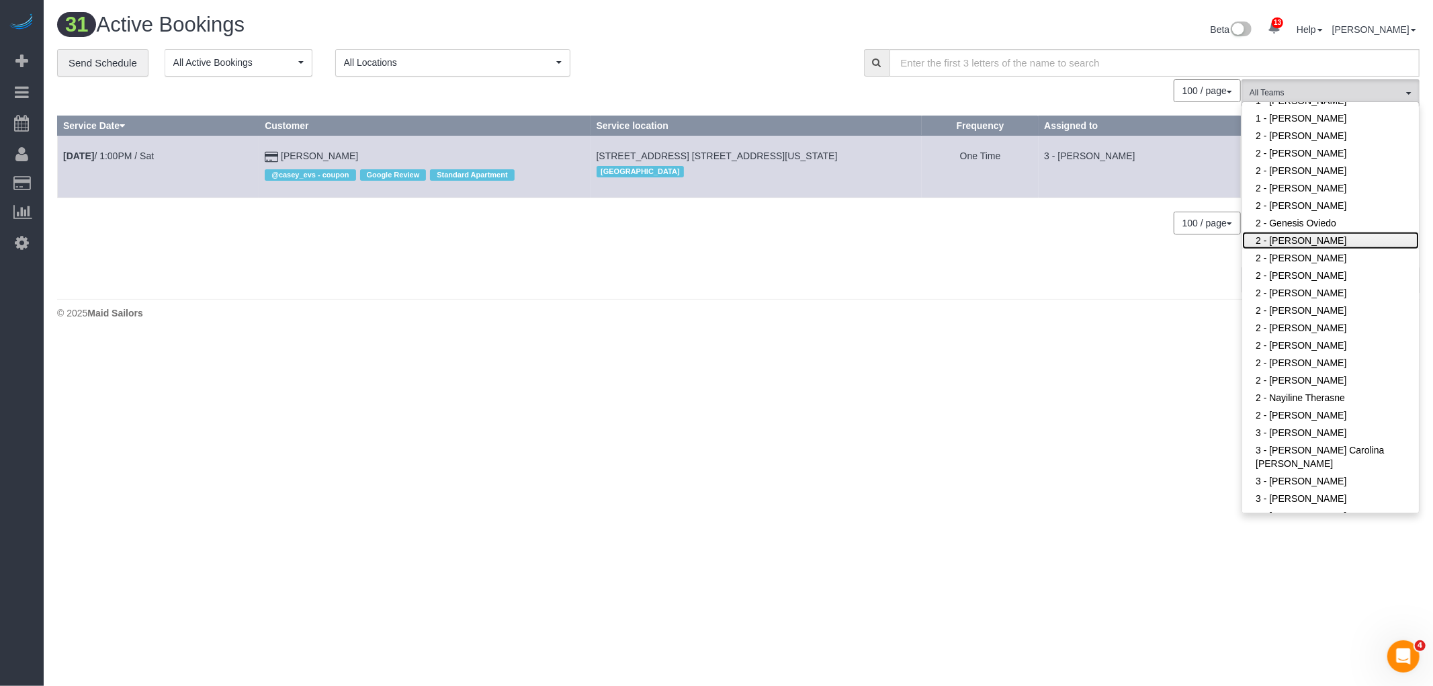
click at [1333, 243] on link "2 - [PERSON_NAME]" at bounding box center [1330, 240] width 177 height 17
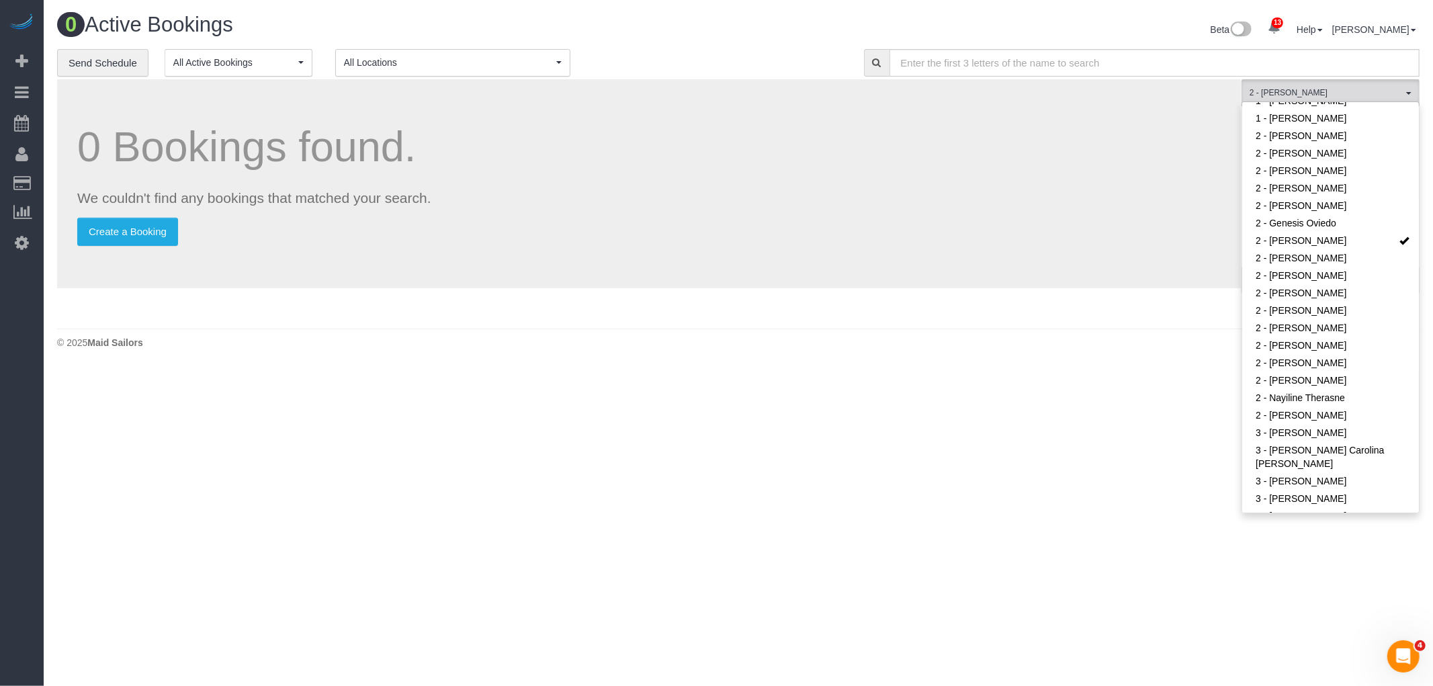
click at [649, 45] on div "0 Active Bookings Beta 13 Your Notifications You have 0 alerts × You have 1 to …" at bounding box center [738, 31] width 1382 height 36
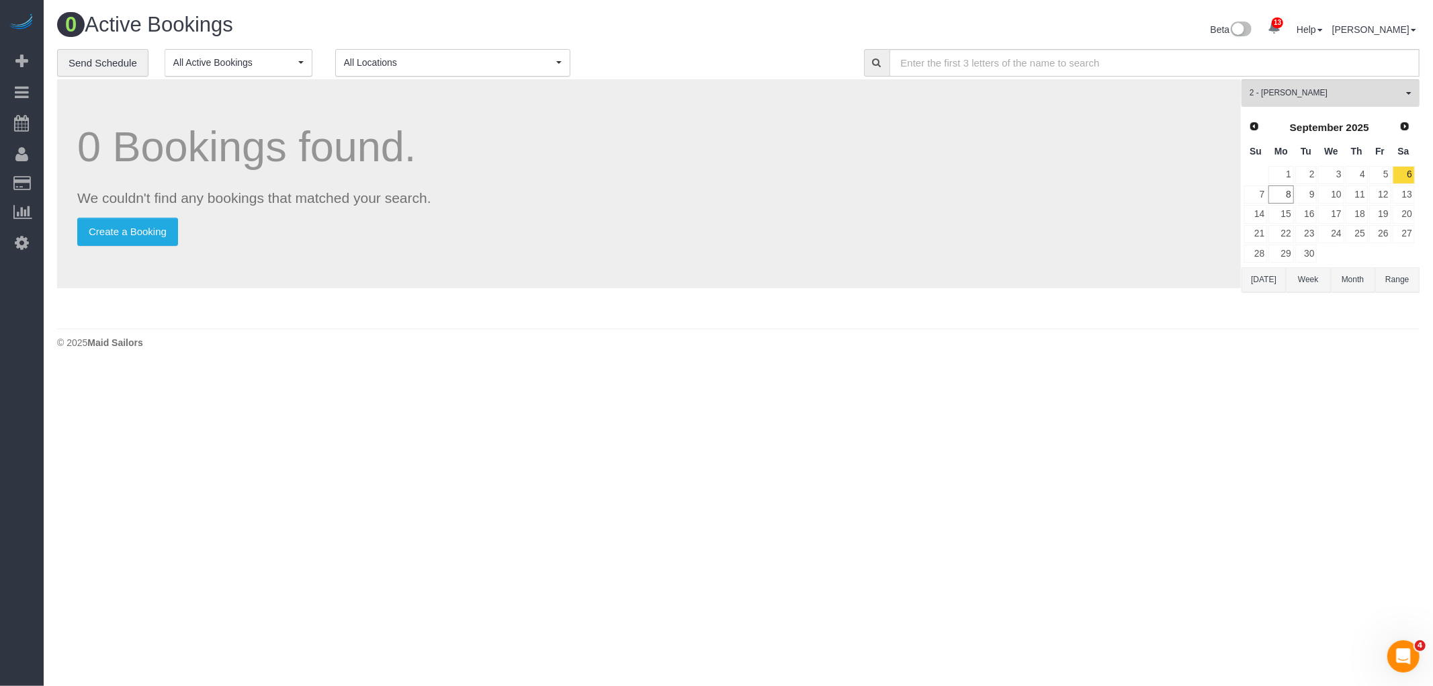
click at [735, 249] on div "0 Bookings found. We couldn't find any bookings that matched your search. Creat…" at bounding box center [649, 183] width 1184 height 209
click at [1017, 197] on p "We couldn't find any bookings that matched your search." at bounding box center [648, 197] width 1143 height 19
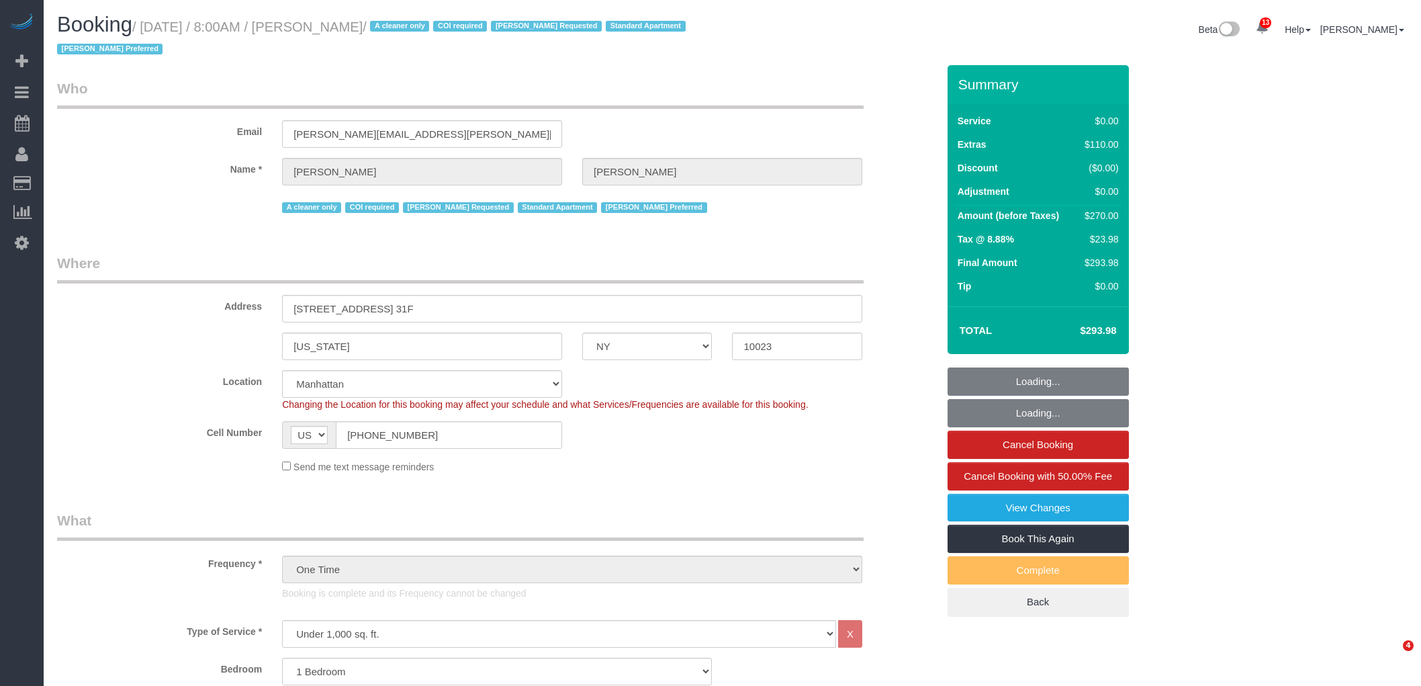
select select "NY"
select select "1"
select select "number:56"
select select "number:90"
select select "number:15"
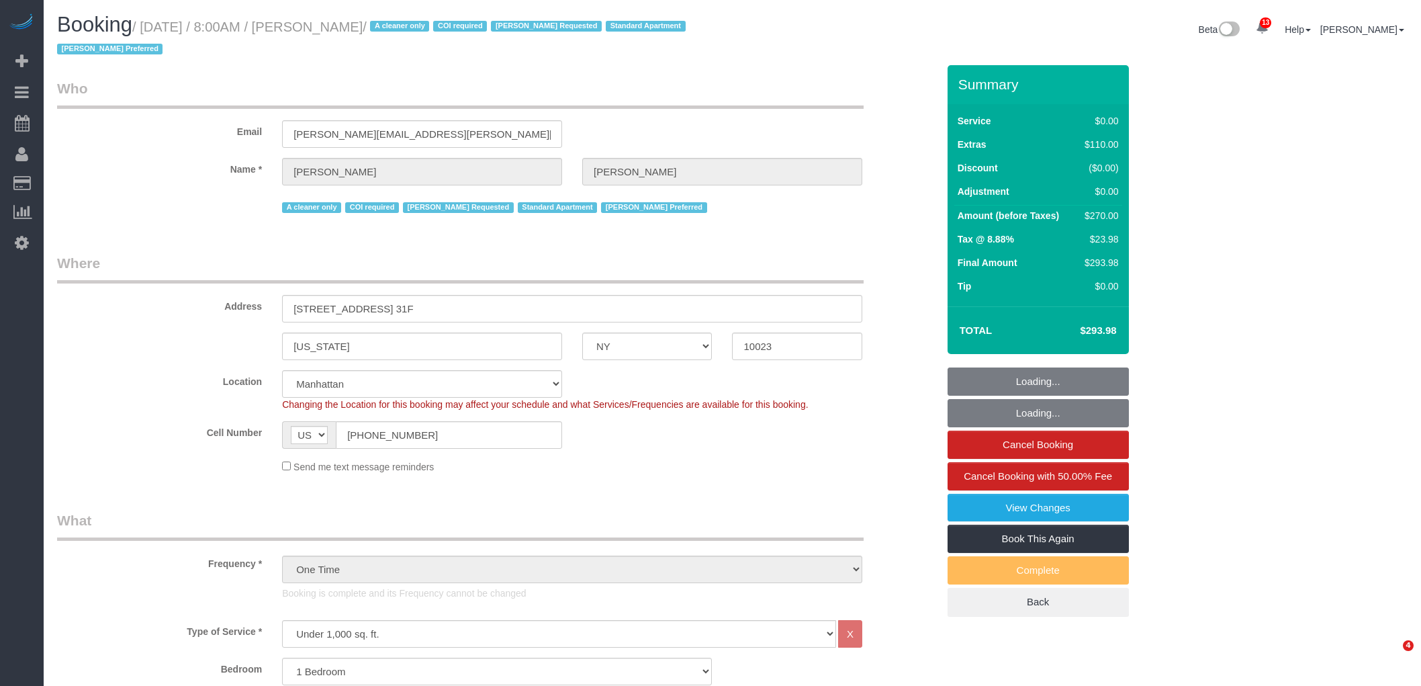
select select "number:7"
select select "object:1016"
select select "string:stripe-pm_1S076c4VGloSiKo7z0g1OGNA"
select select "1"
select select "spot1"
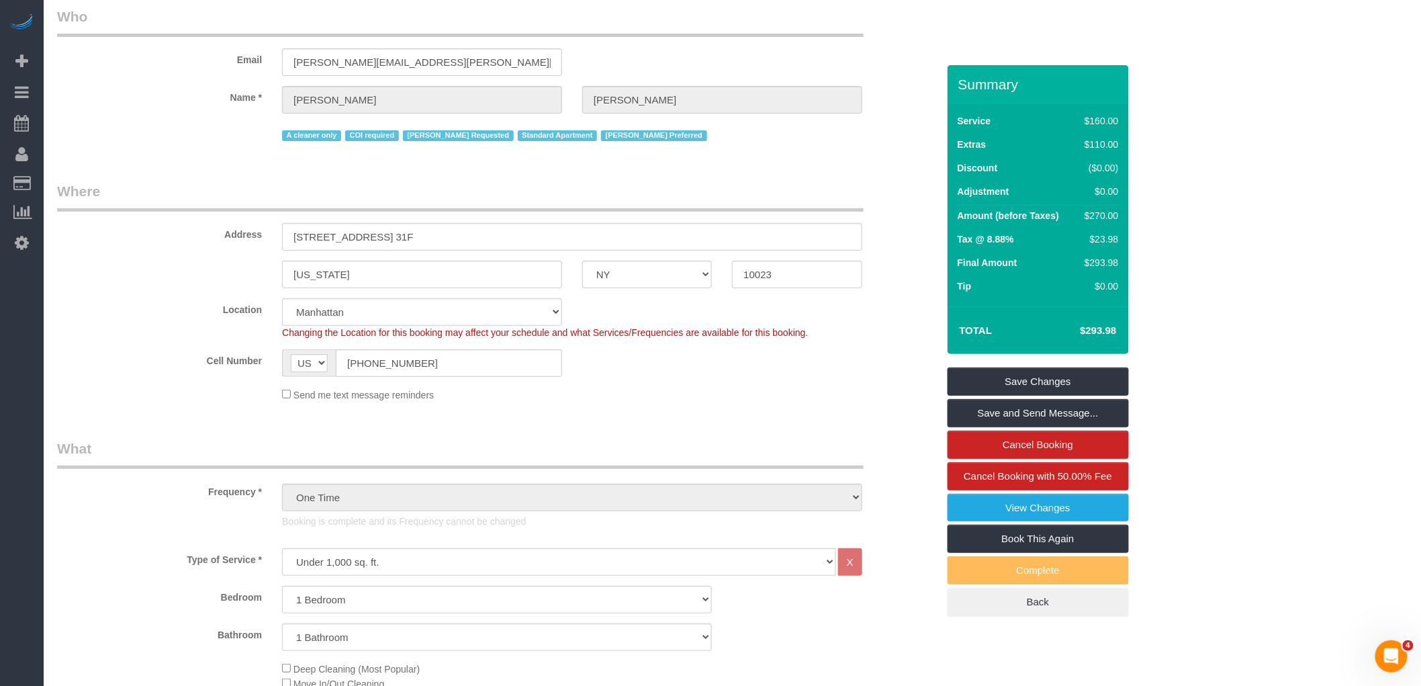
scroll to position [224, 0]
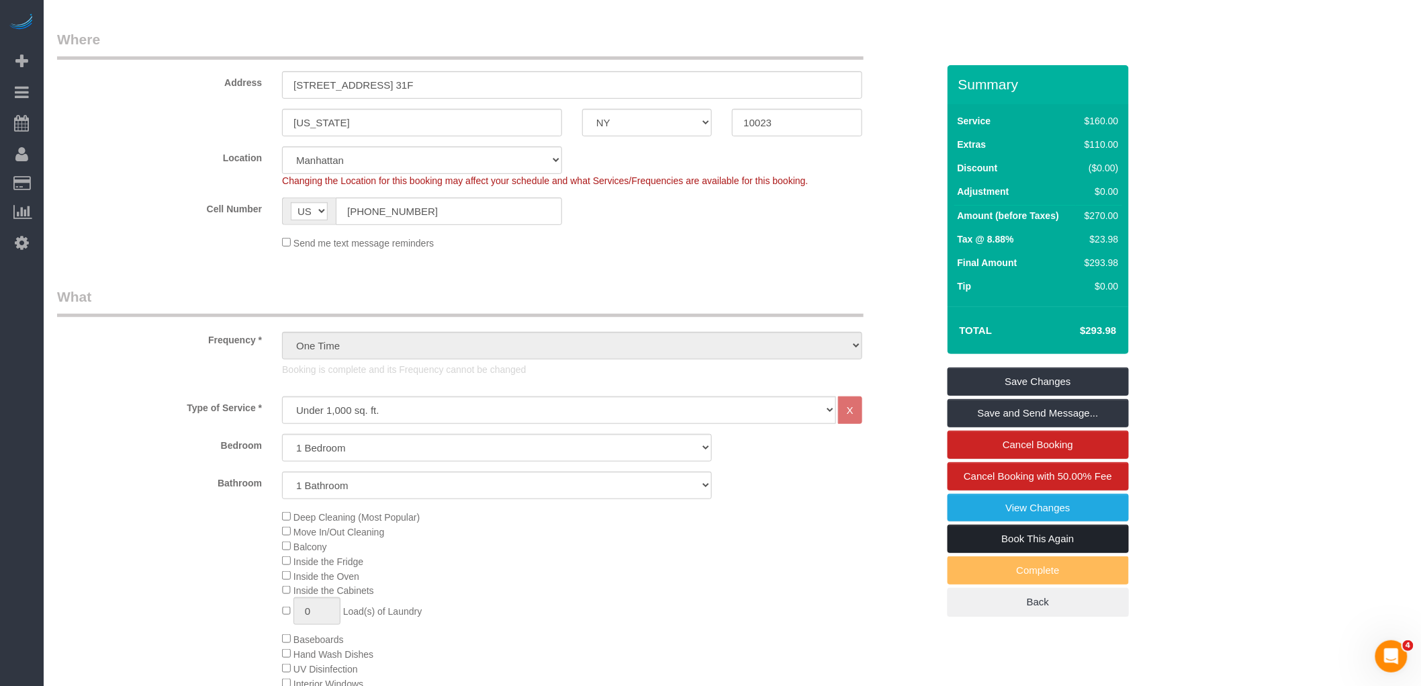
click at [1024, 539] on link "Book This Again" at bounding box center [1038, 539] width 181 height 28
select select "NY"
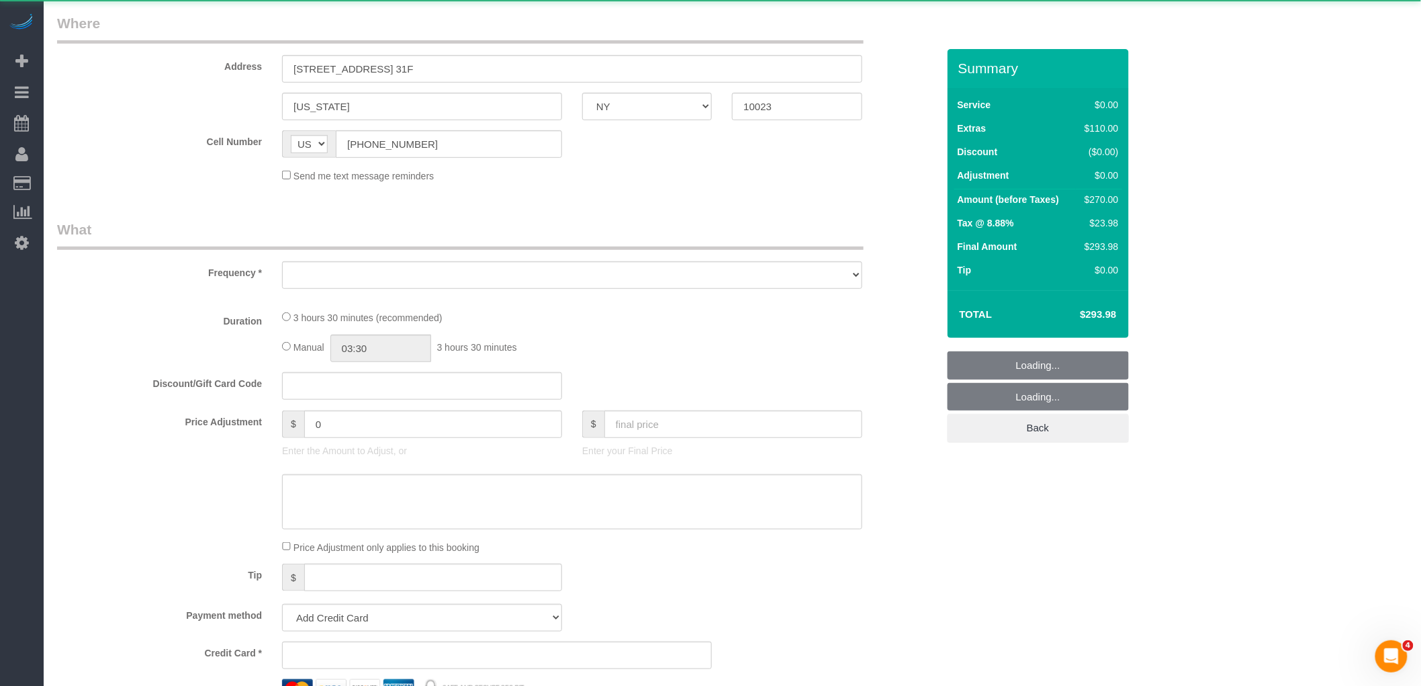
select select "number:56"
select select "number:90"
select select "number:15"
select select "number:7"
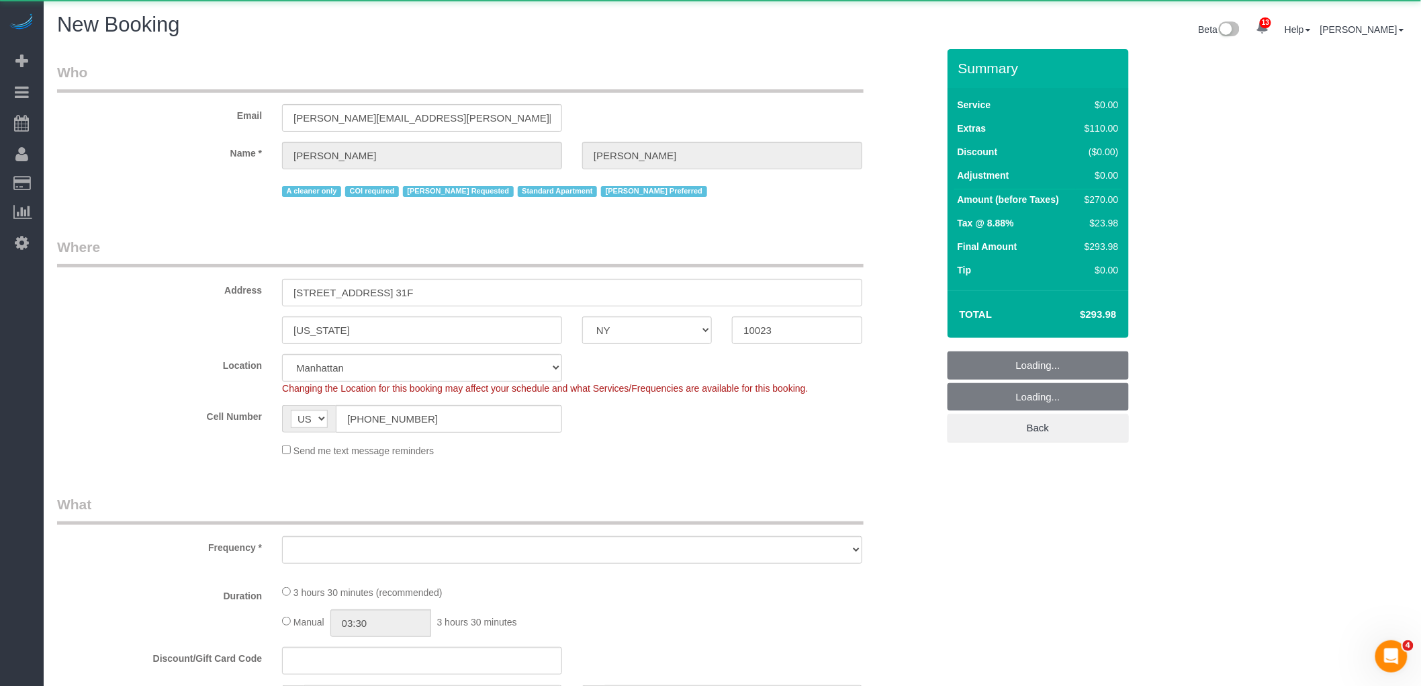
select select "string:stripe-pm_1S076c4VGloSiKo7z0g1OGNA"
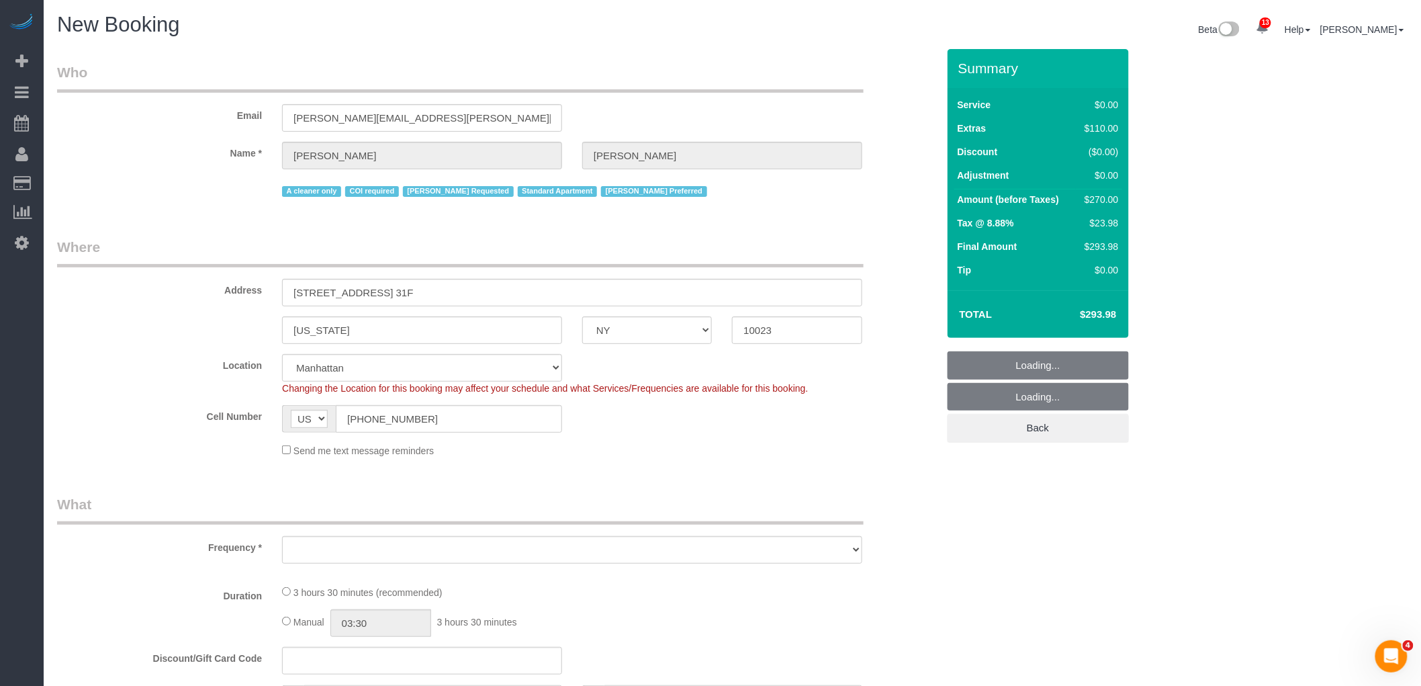
select select "object:2754"
select select "1"
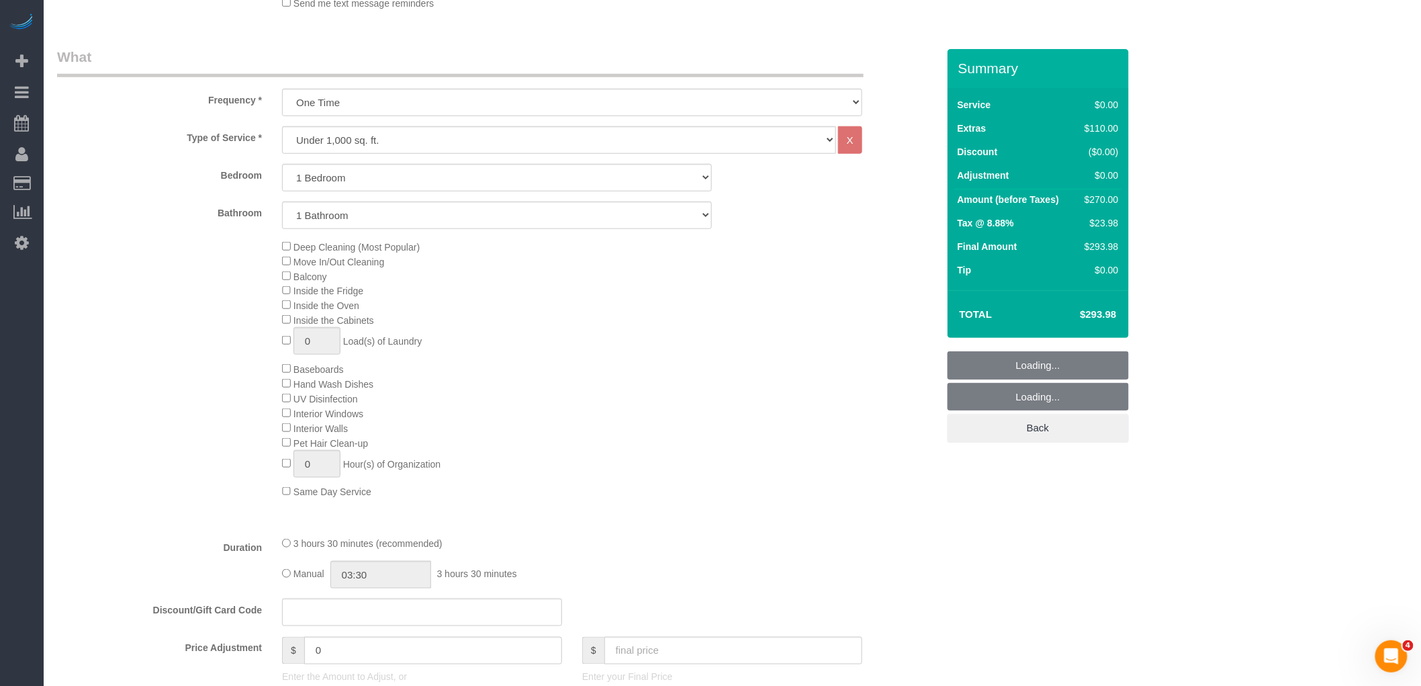
select select "object:2906"
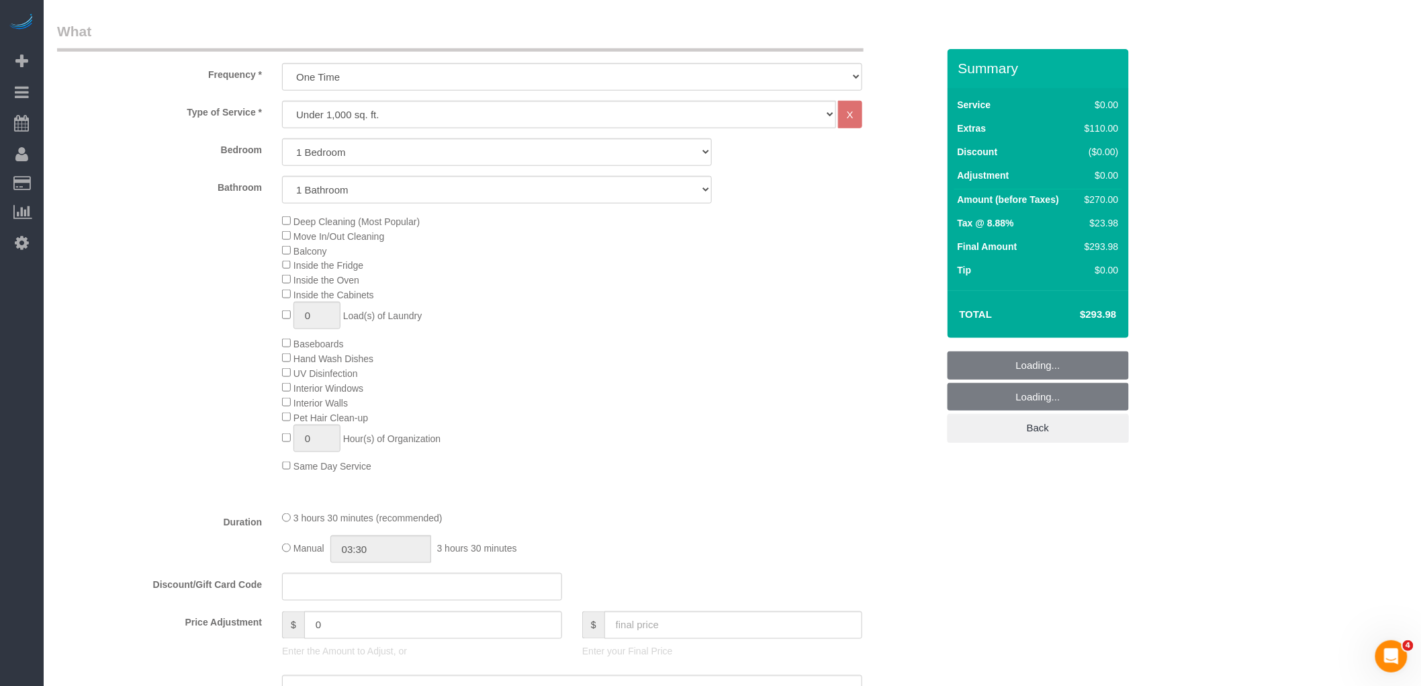
select select "1"
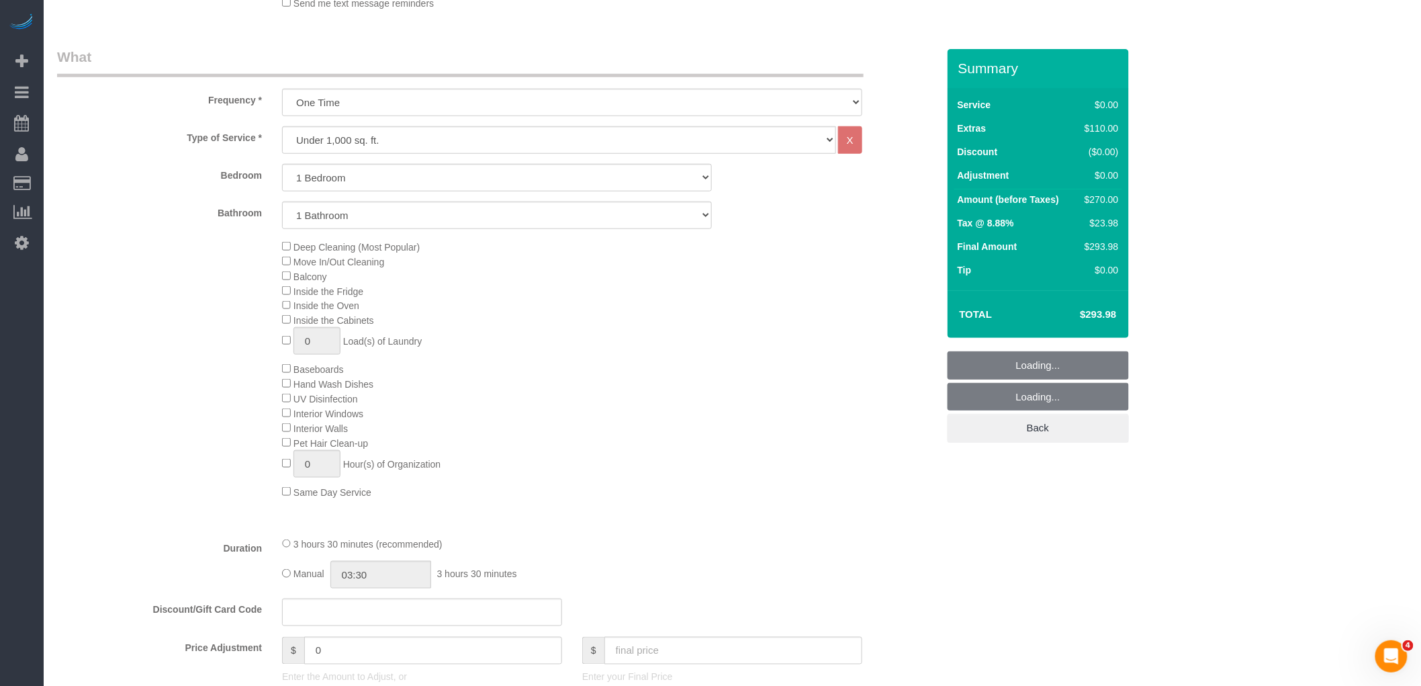
select select "1"
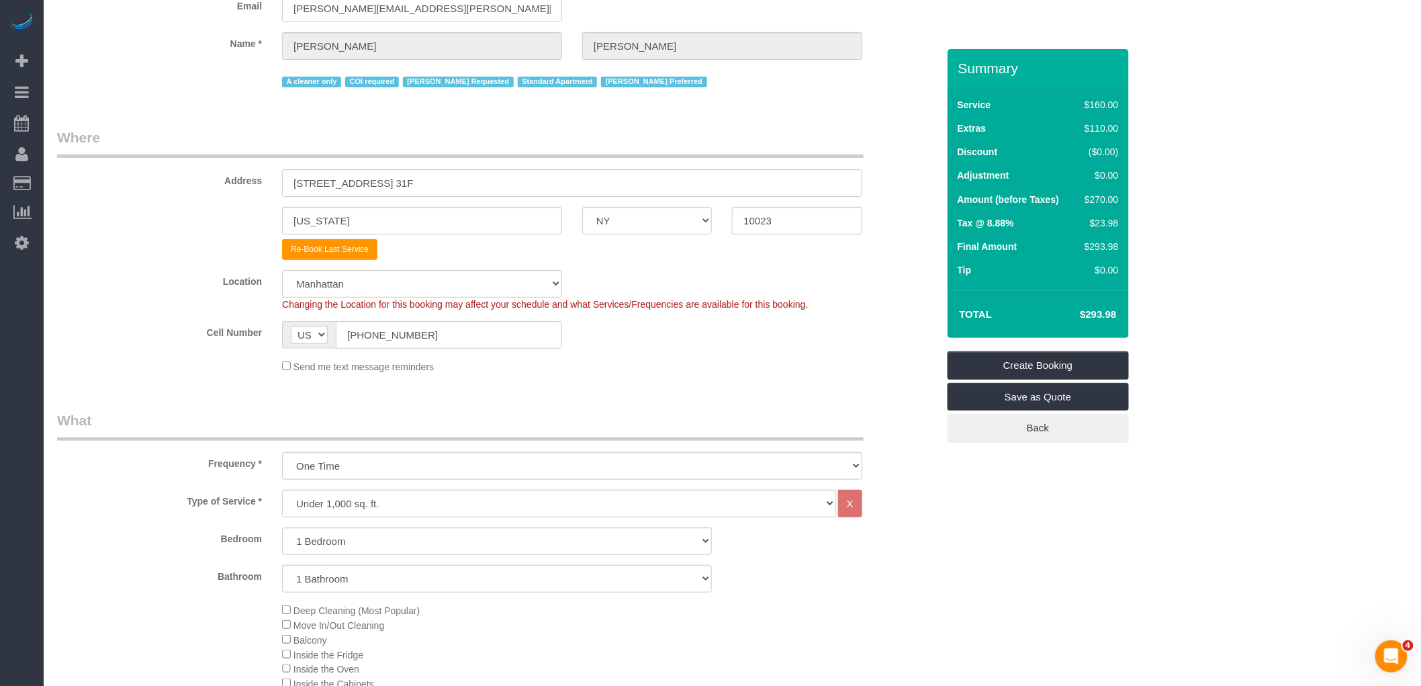
scroll to position [99, 0]
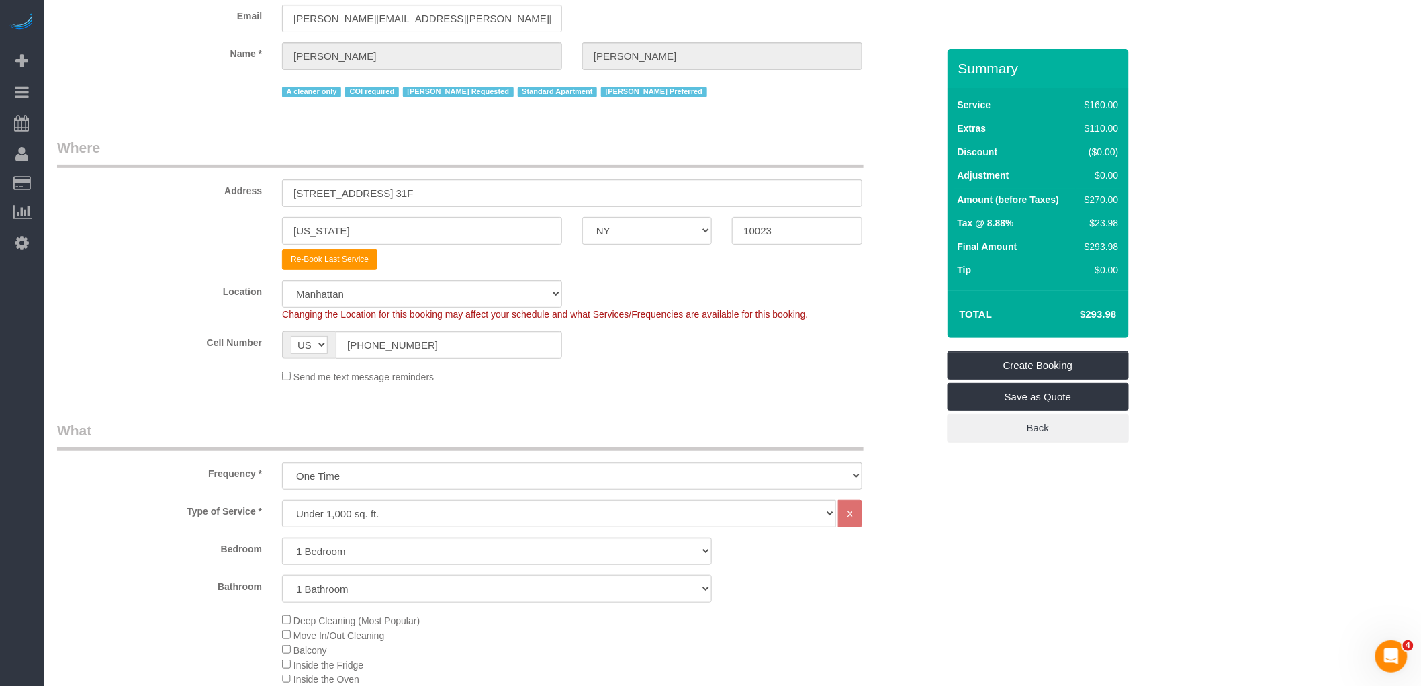
click at [791, 138] on legend "Where" at bounding box center [460, 153] width 807 height 30
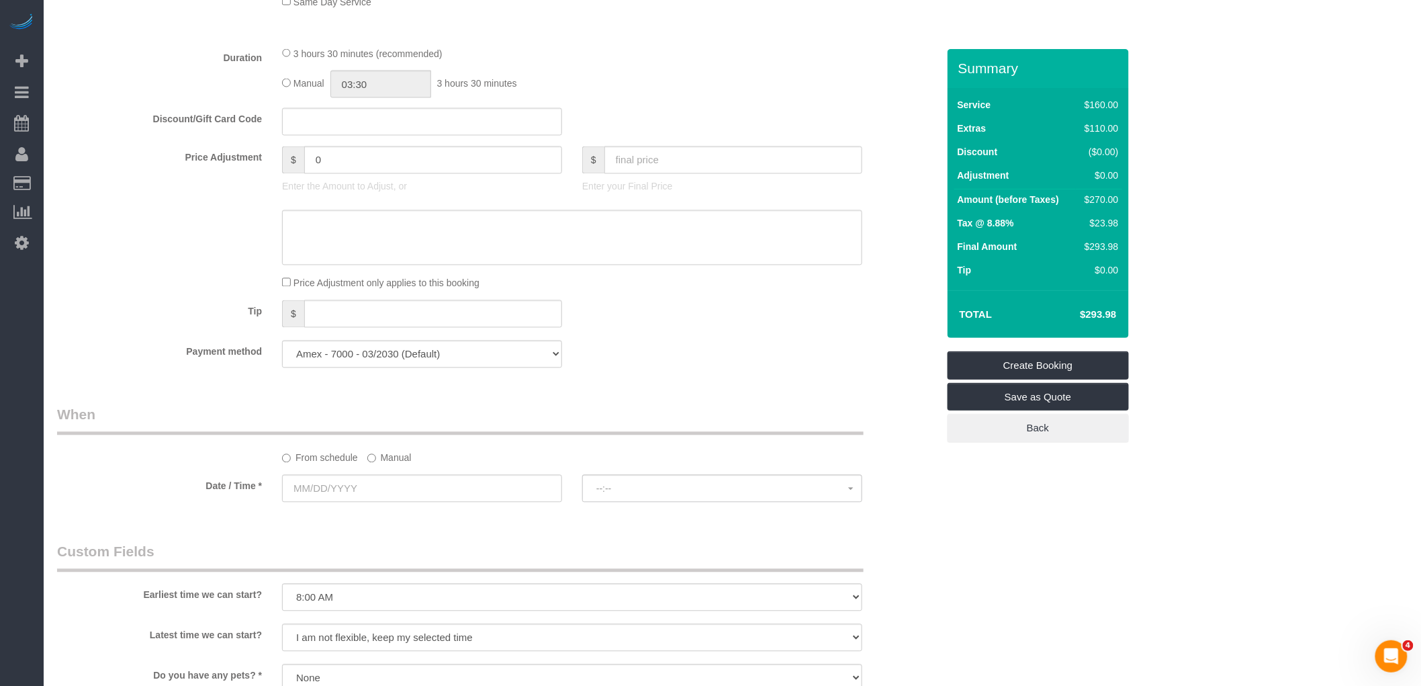
scroll to position [1119, 0]
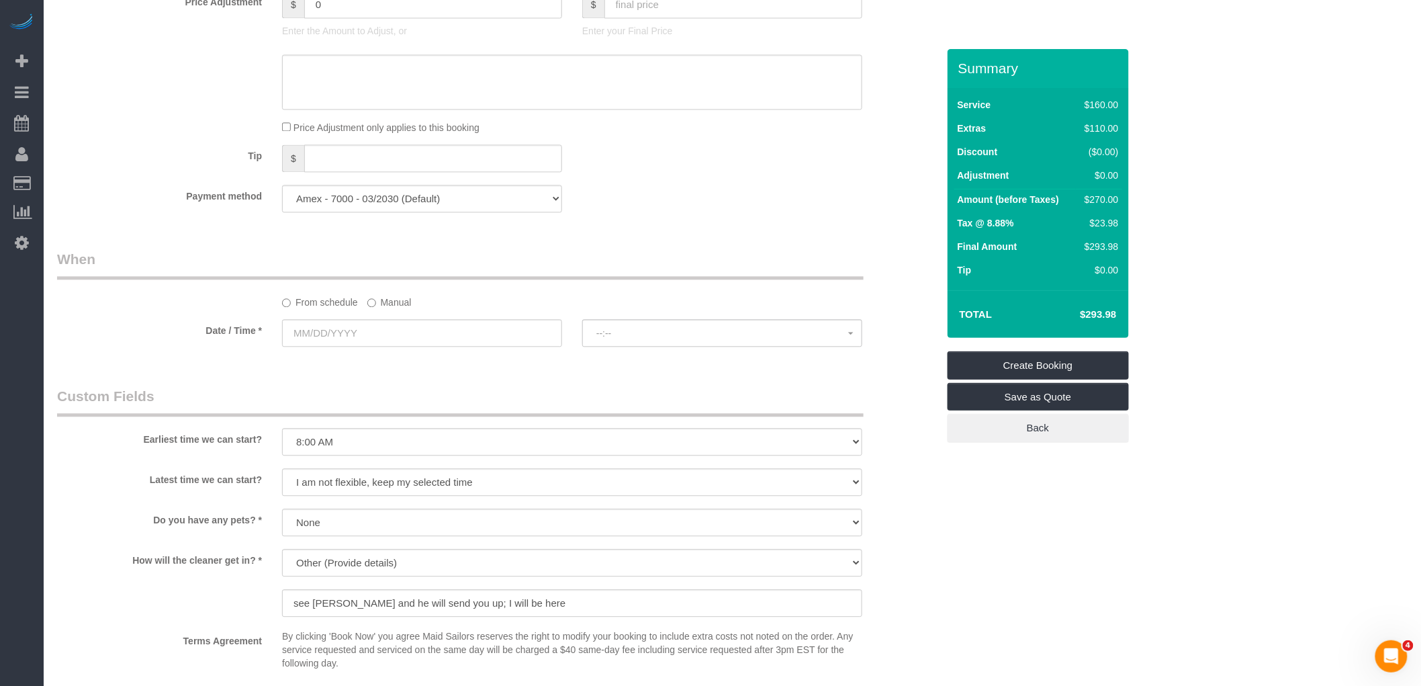
click at [395, 309] on label "Manual" at bounding box center [389, 300] width 44 height 18
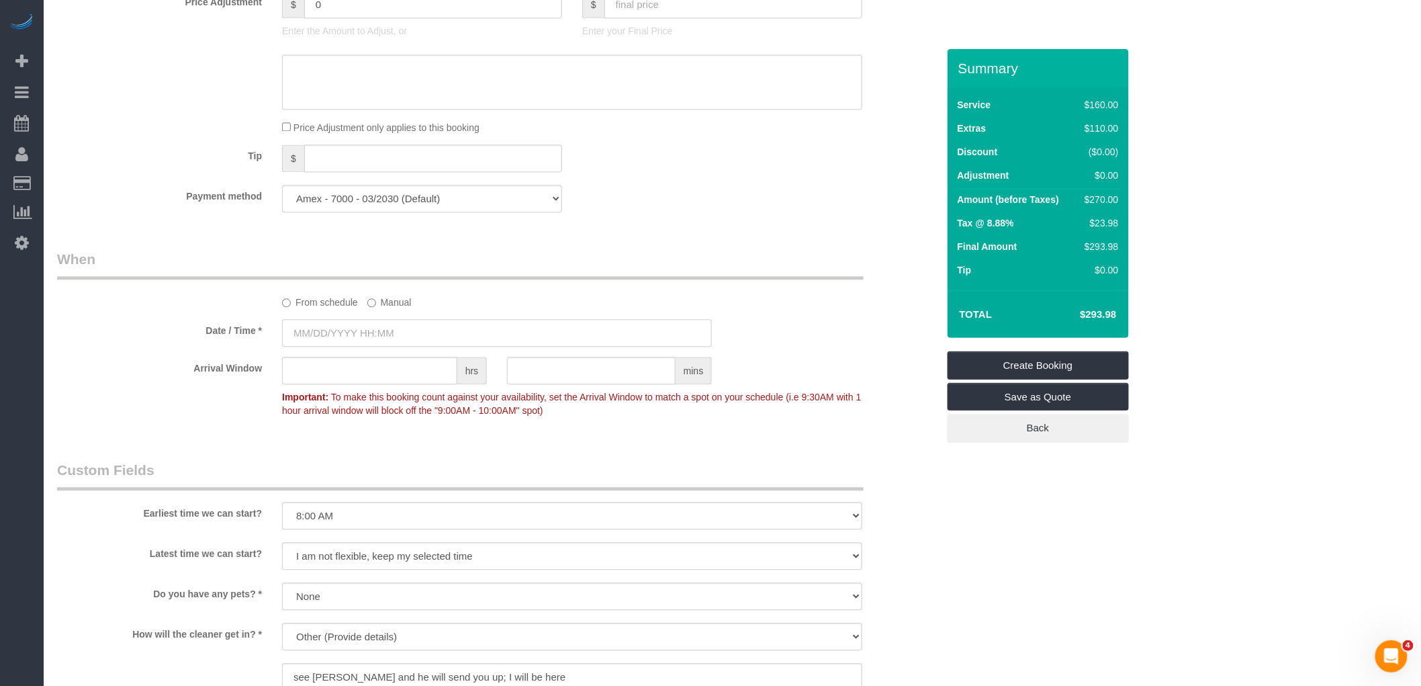
click at [400, 347] on input "text" at bounding box center [497, 333] width 430 height 28
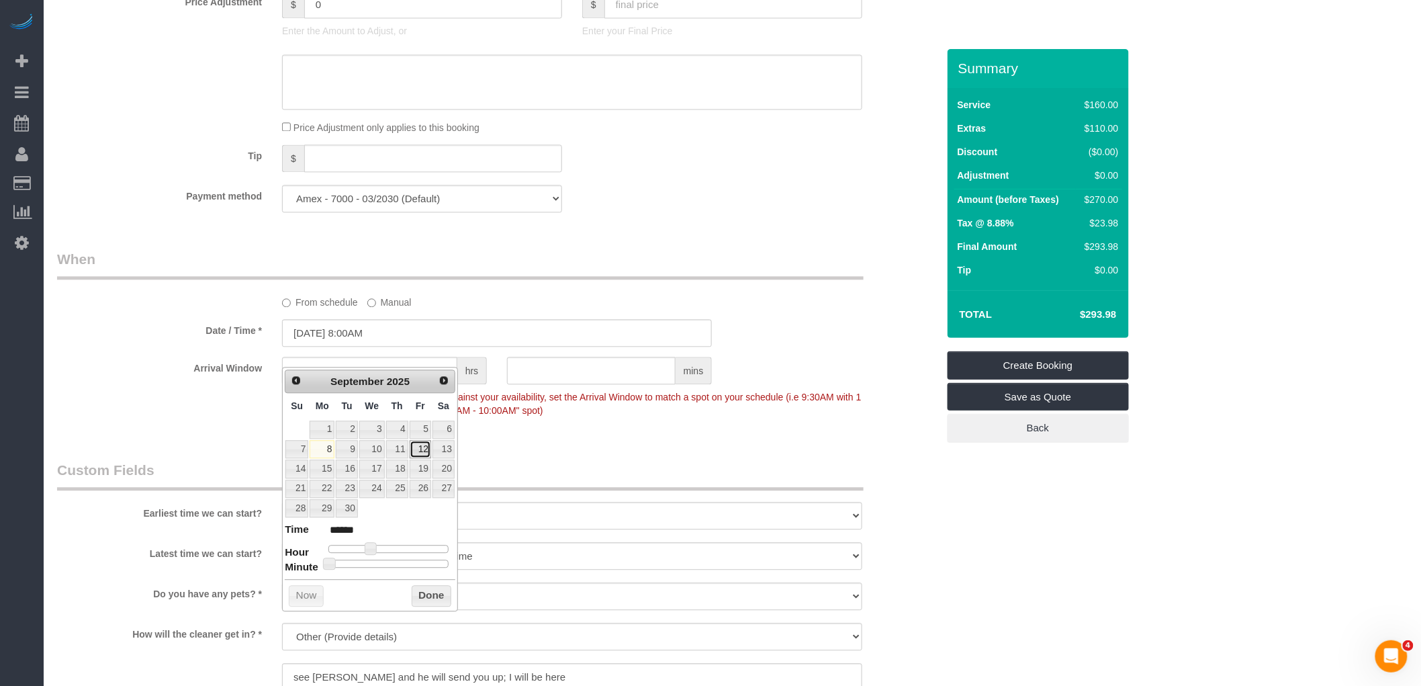
click at [421, 445] on link "12" at bounding box center [420, 449] width 21 height 18
type input "[DATE] 8:00AM"
click at [433, 594] on button "Done" at bounding box center [432, 595] width 40 height 21
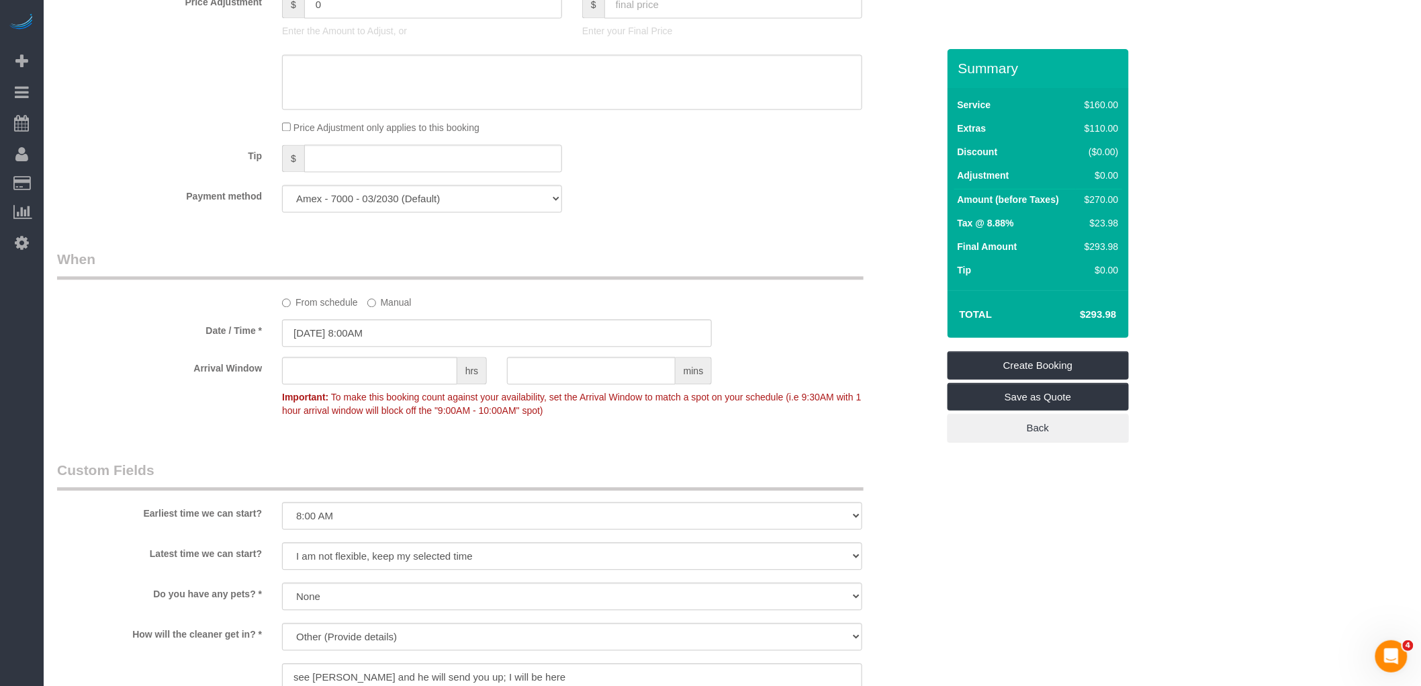
click at [666, 273] on legend "When" at bounding box center [460, 264] width 807 height 30
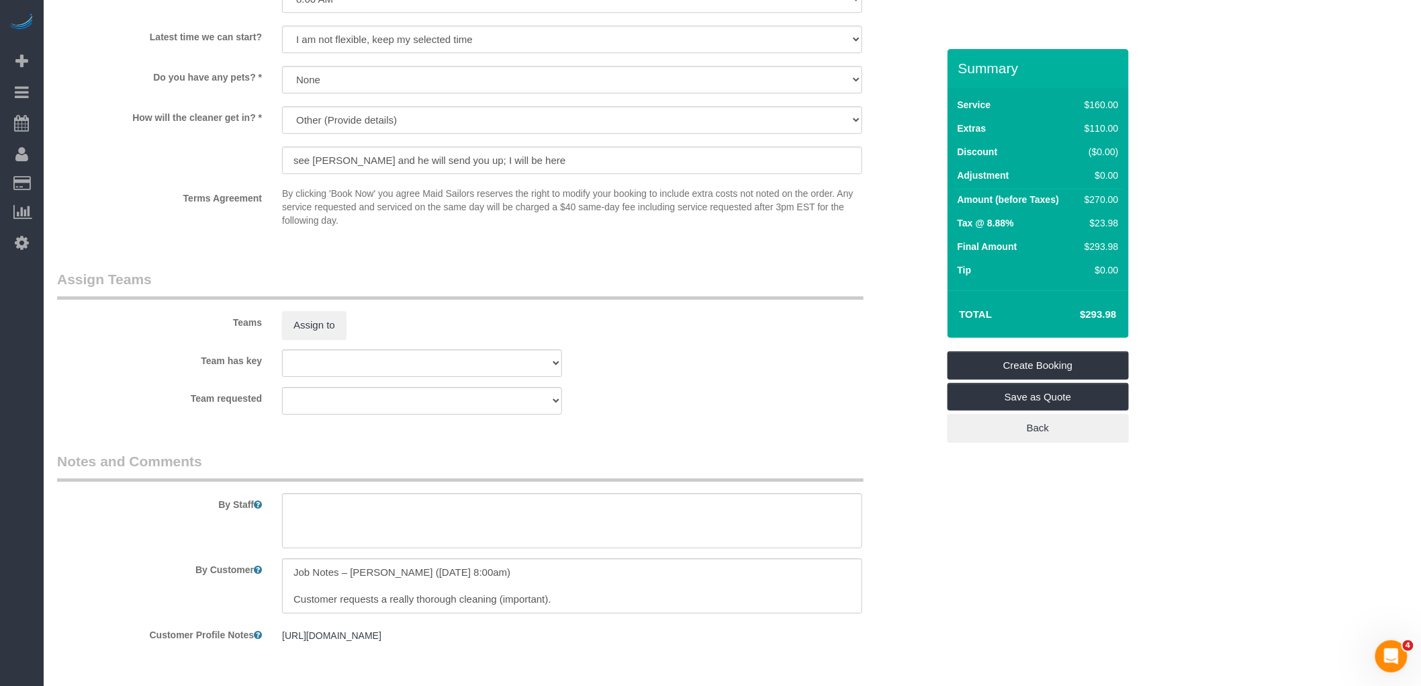
scroll to position [1701, 0]
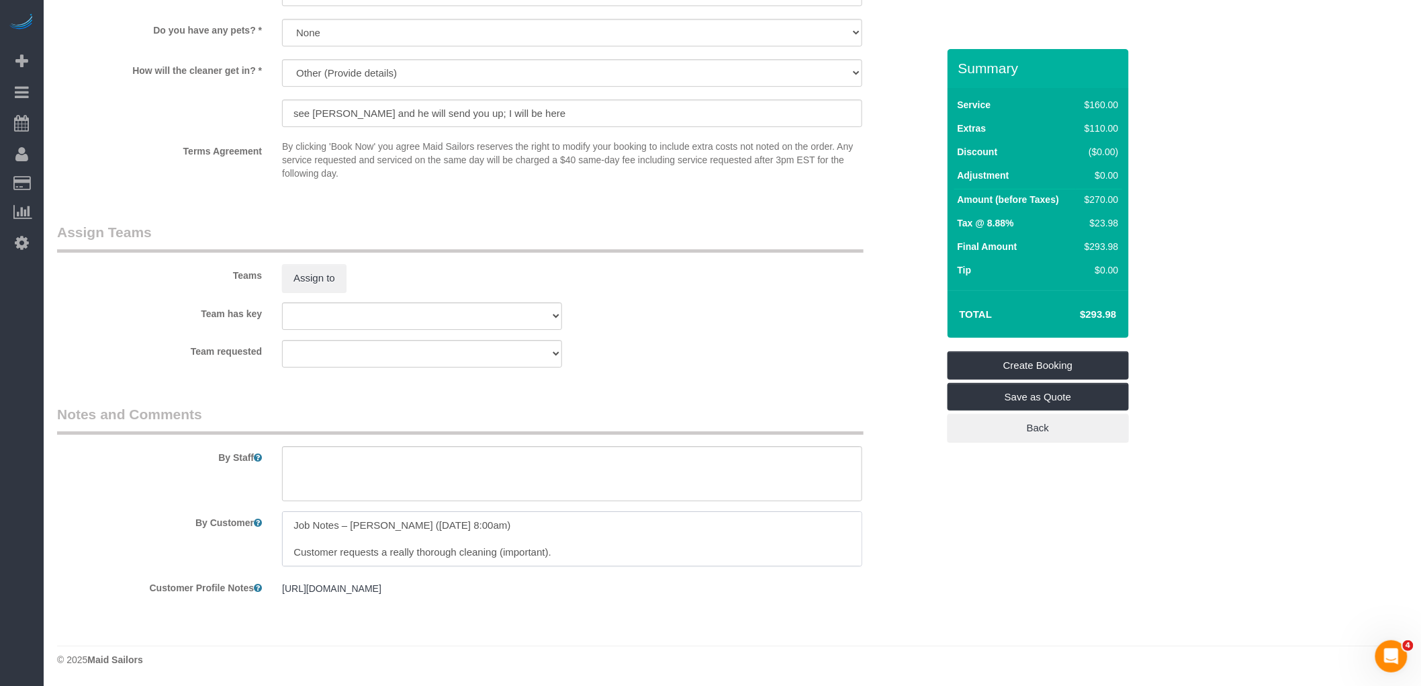
drag, startPoint x: 397, startPoint y: 525, endPoint x: 513, endPoint y: 525, distance: 115.5
click at [513, 525] on textarea at bounding box center [572, 538] width 580 height 55
type textarea "Job Notes – [PERSON_NAME] Customer requests a really thorough cleaning (importa…"
click at [707, 337] on sui-booking-teams "Teams Assign to Team has key 000- [PERSON_NAME] 000 - Partnerships 000 - TEAM J…" at bounding box center [497, 294] width 881 height 145
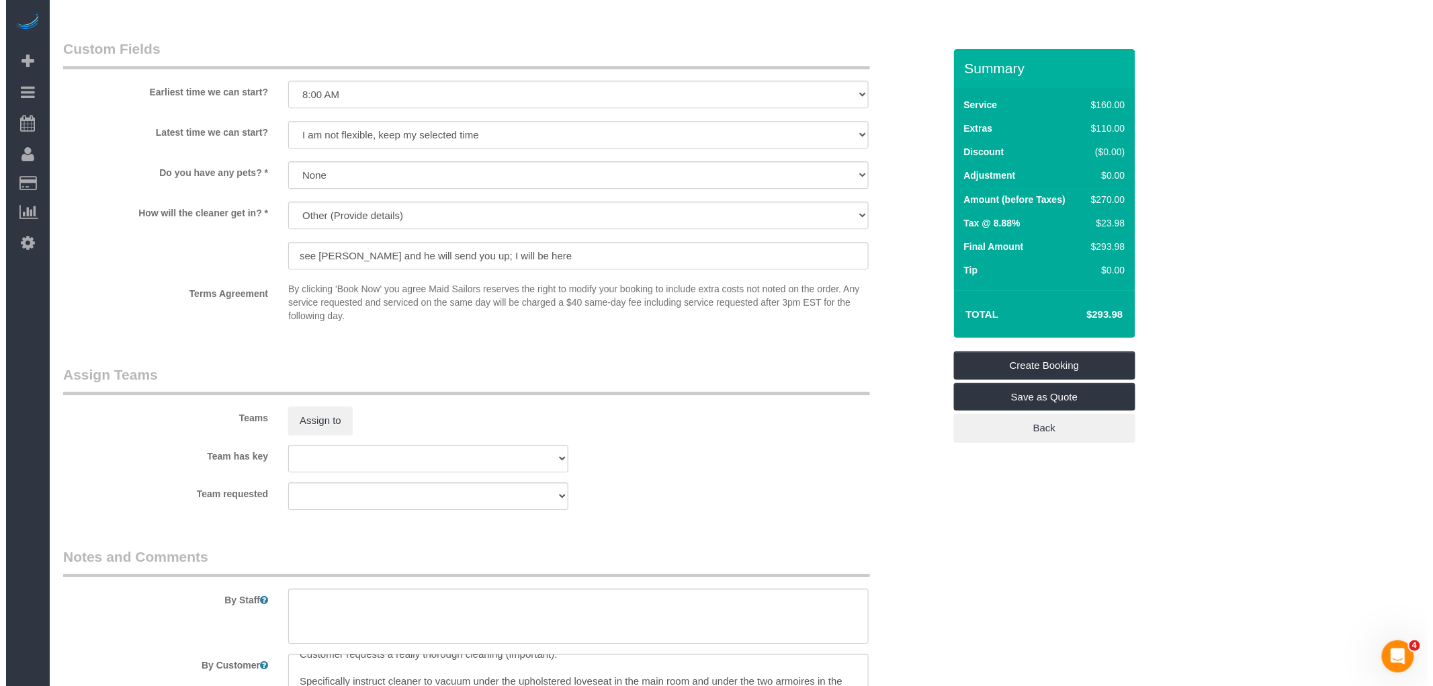
scroll to position [1626, 0]
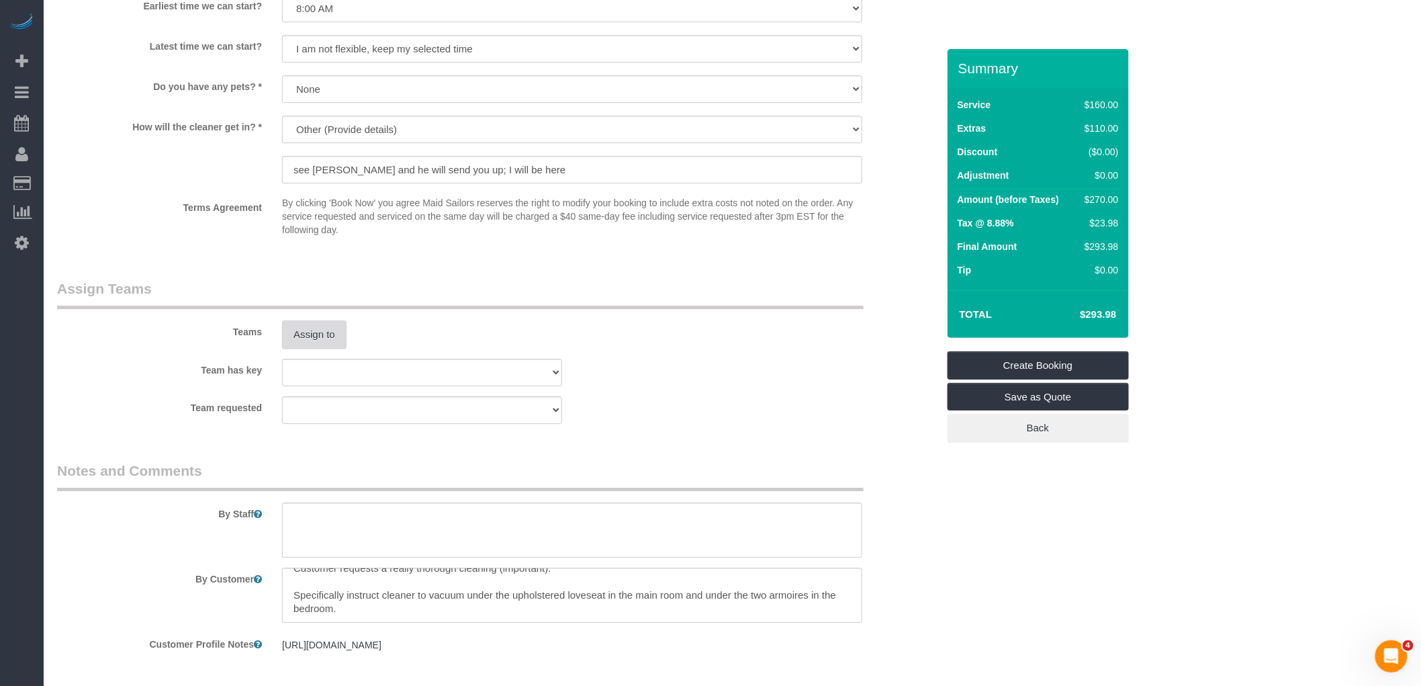
click at [301, 349] on button "Assign to" at bounding box center [314, 334] width 64 height 28
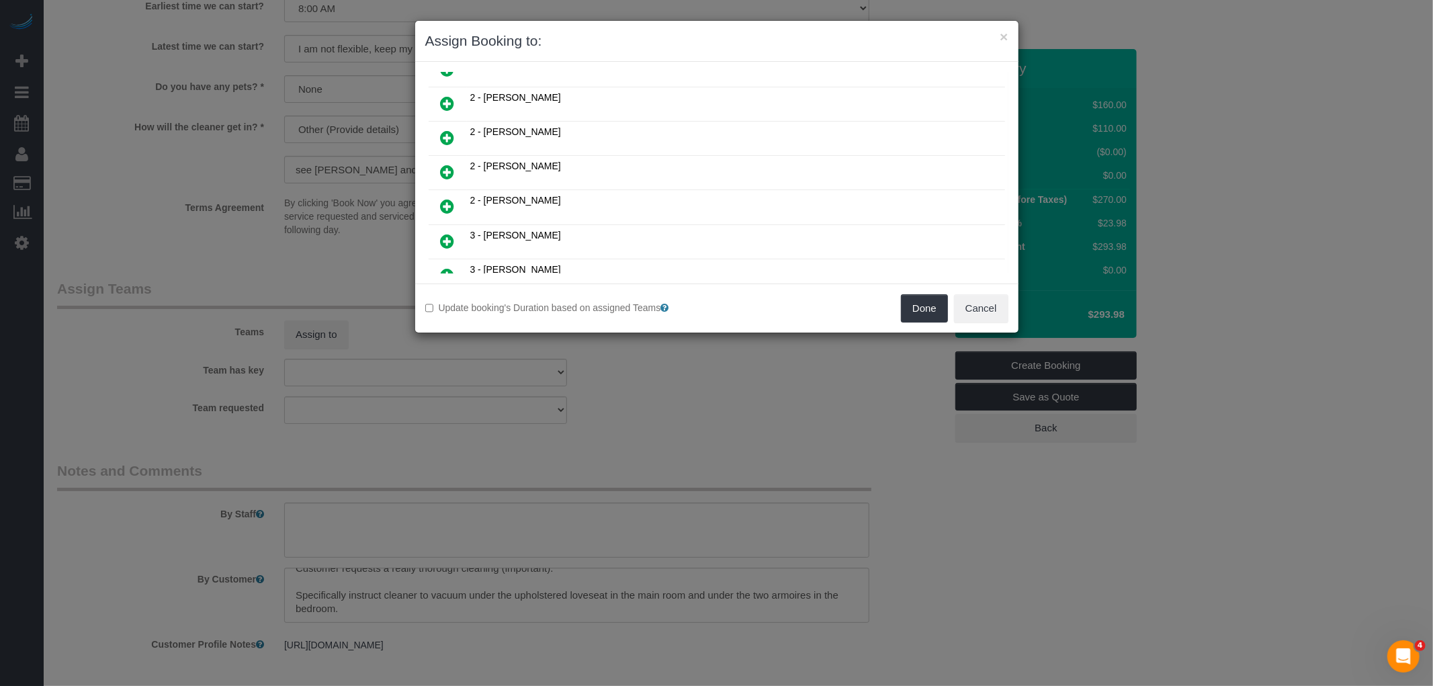
scroll to position [298, 0]
click at [453, 199] on icon at bounding box center [448, 207] width 14 height 16
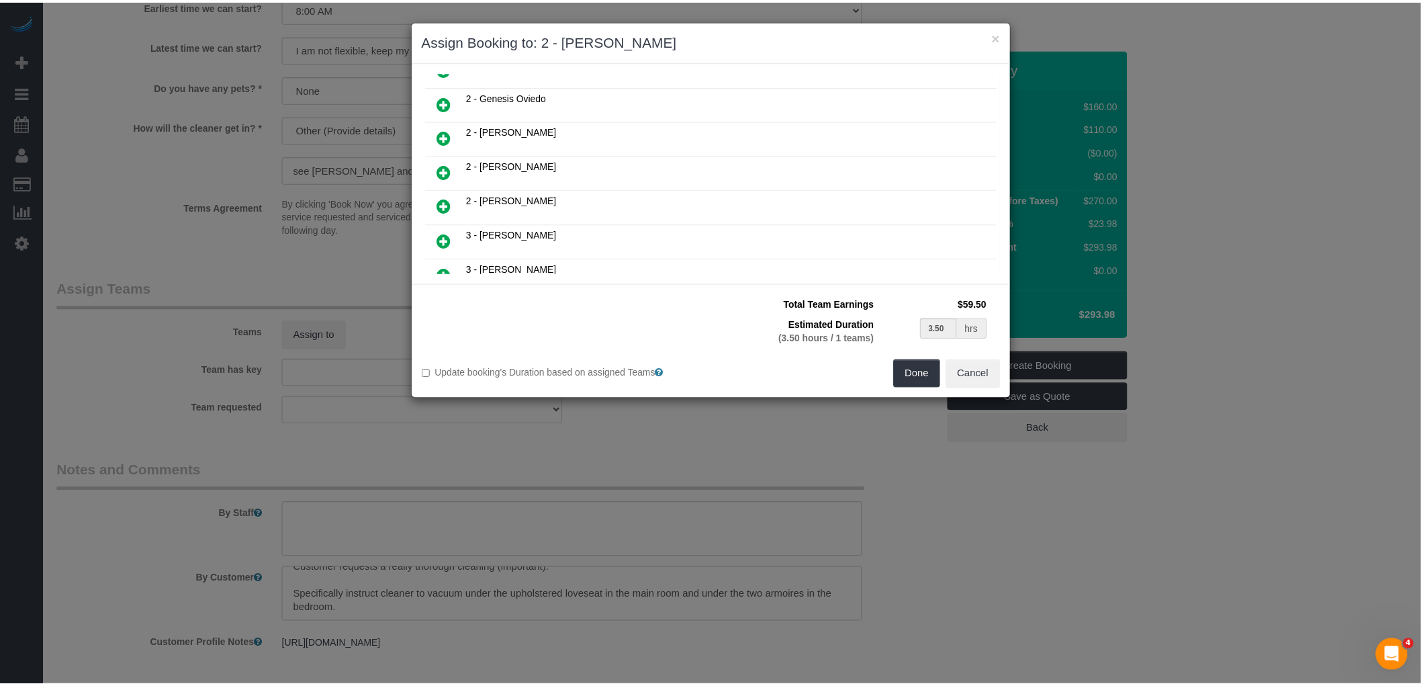
scroll to position [330, 0]
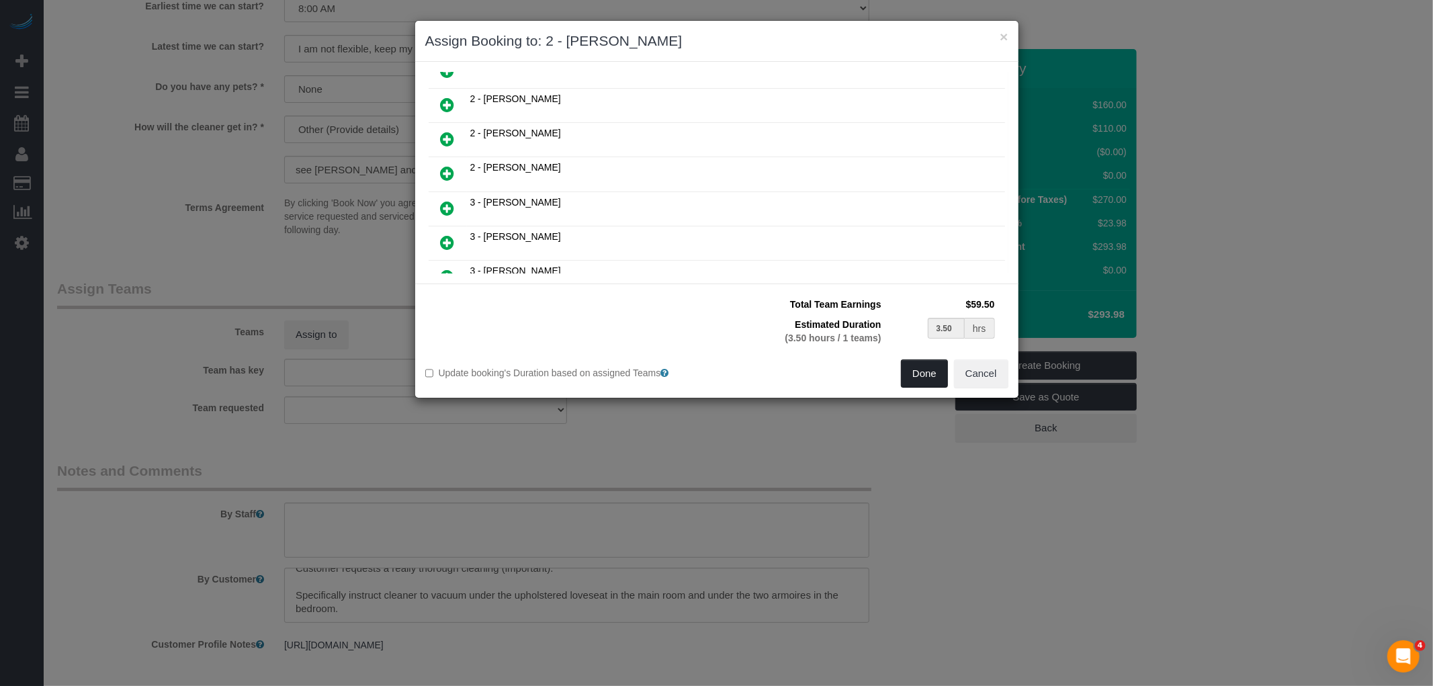
drag, startPoint x: 924, startPoint y: 366, endPoint x: 864, endPoint y: 357, distance: 61.1
click at [924, 365] on button "Done" at bounding box center [924, 373] width 47 height 28
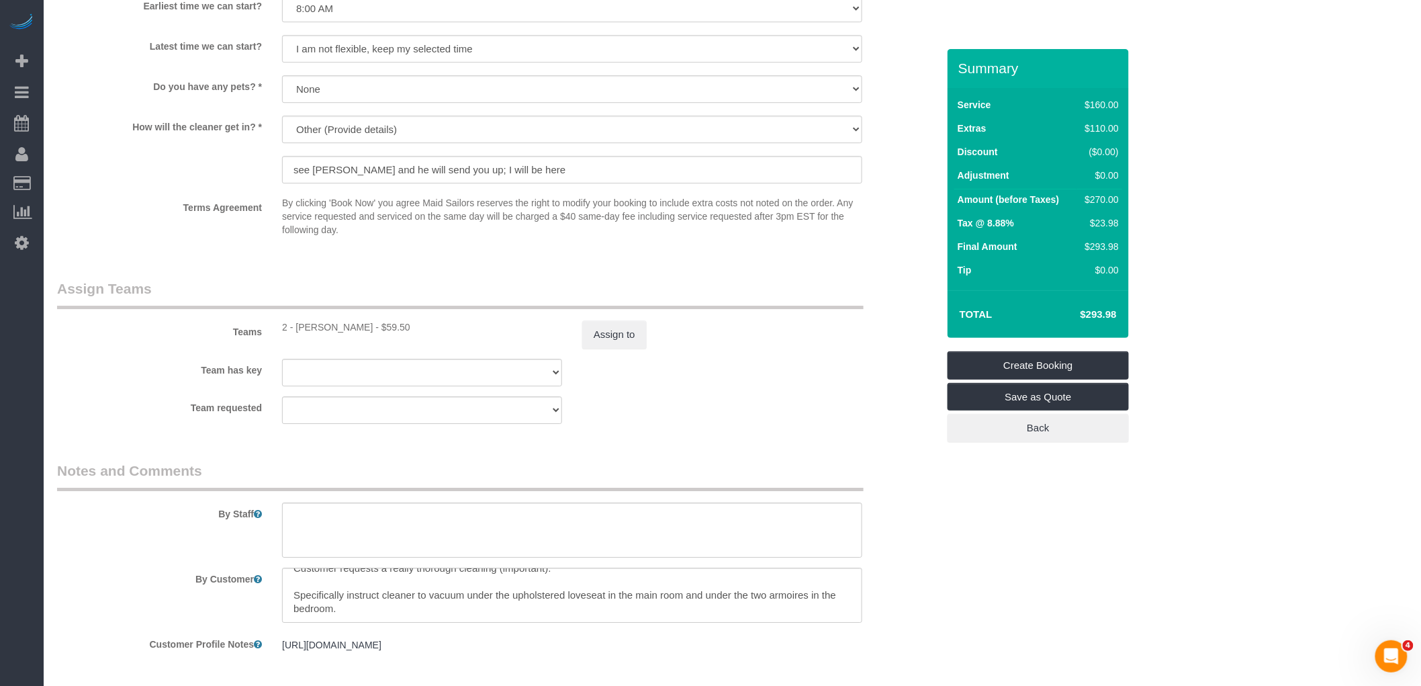
click at [733, 345] on div "Assign to" at bounding box center [722, 334] width 300 height 28
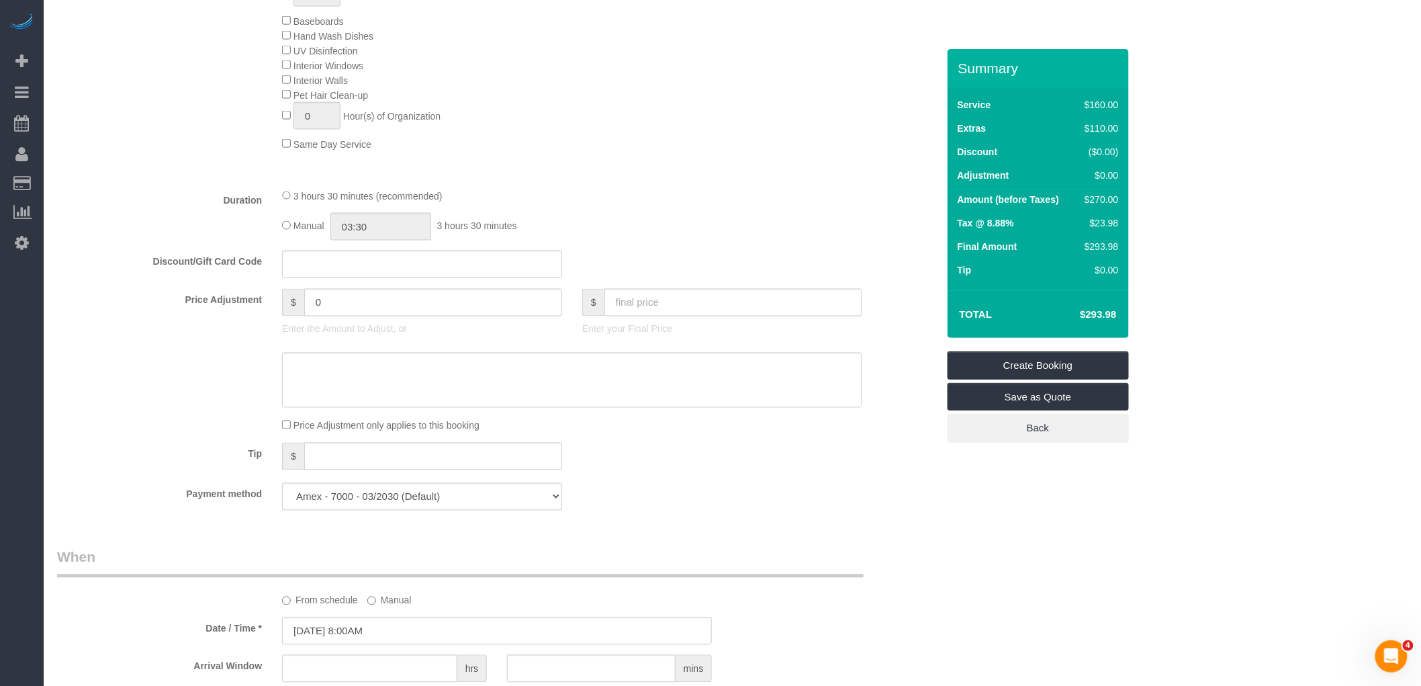
scroll to position [1194, 0]
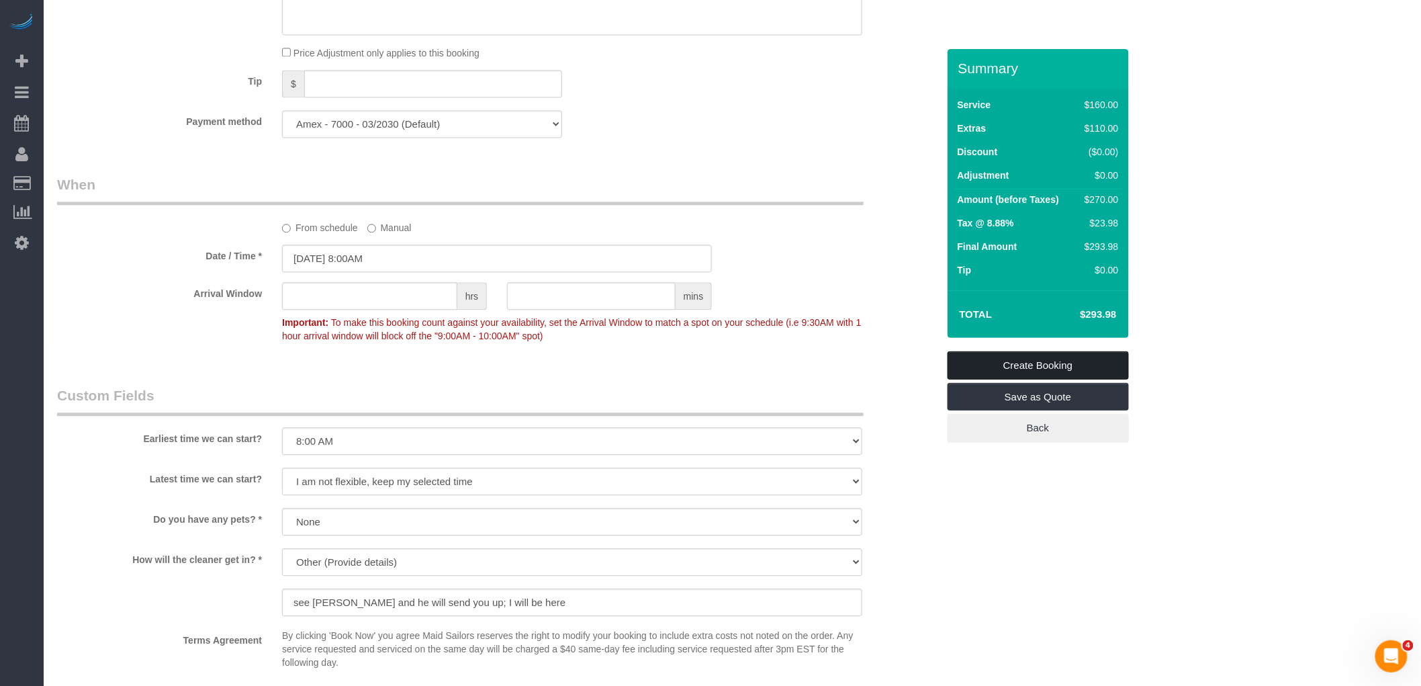
click at [1046, 367] on link "Create Booking" at bounding box center [1038, 365] width 181 height 28
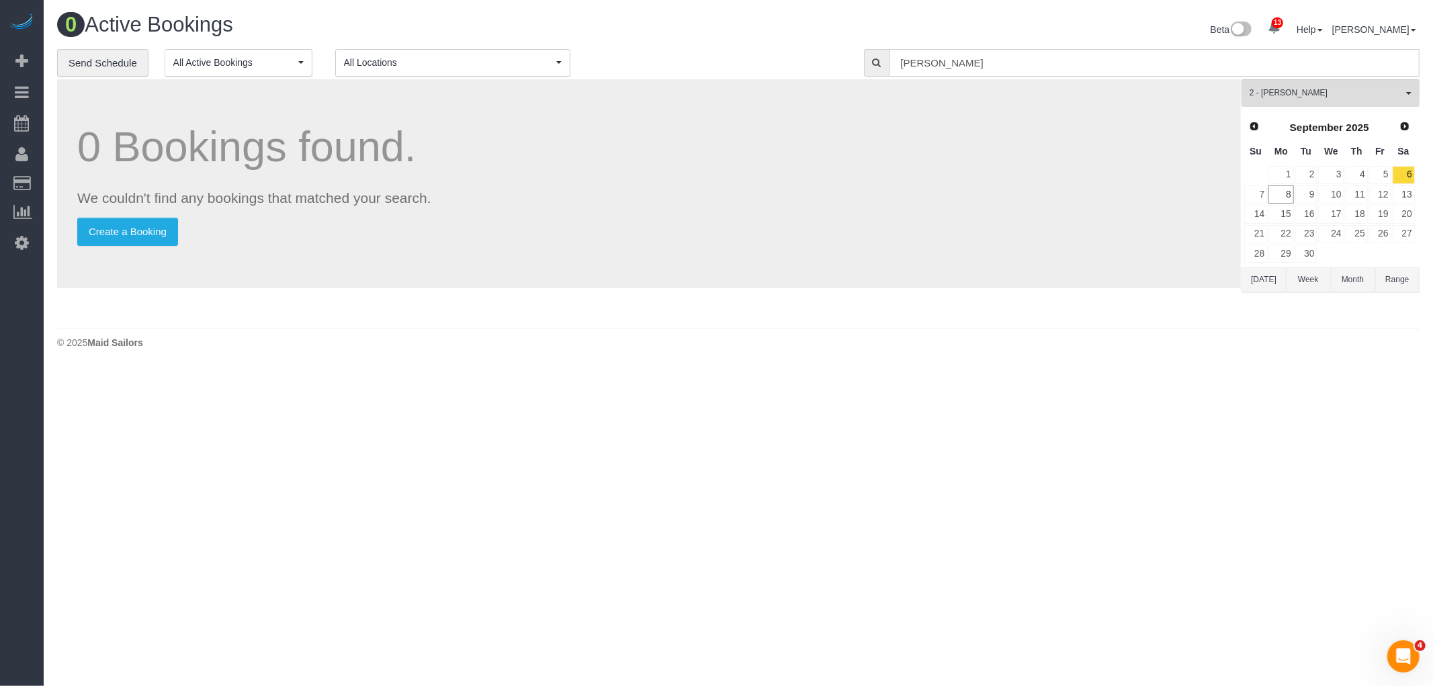
drag, startPoint x: 855, startPoint y: 71, endPoint x: 1049, endPoint y: 85, distance: 194.0
click at [847, 73] on div "**********" at bounding box center [738, 63] width 1382 height 28
click at [1332, 193] on link "10" at bounding box center [1331, 194] width 26 height 18
click at [1358, 87] on button "2 - [PERSON_NAME] All Teams" at bounding box center [1330, 93] width 178 height 28
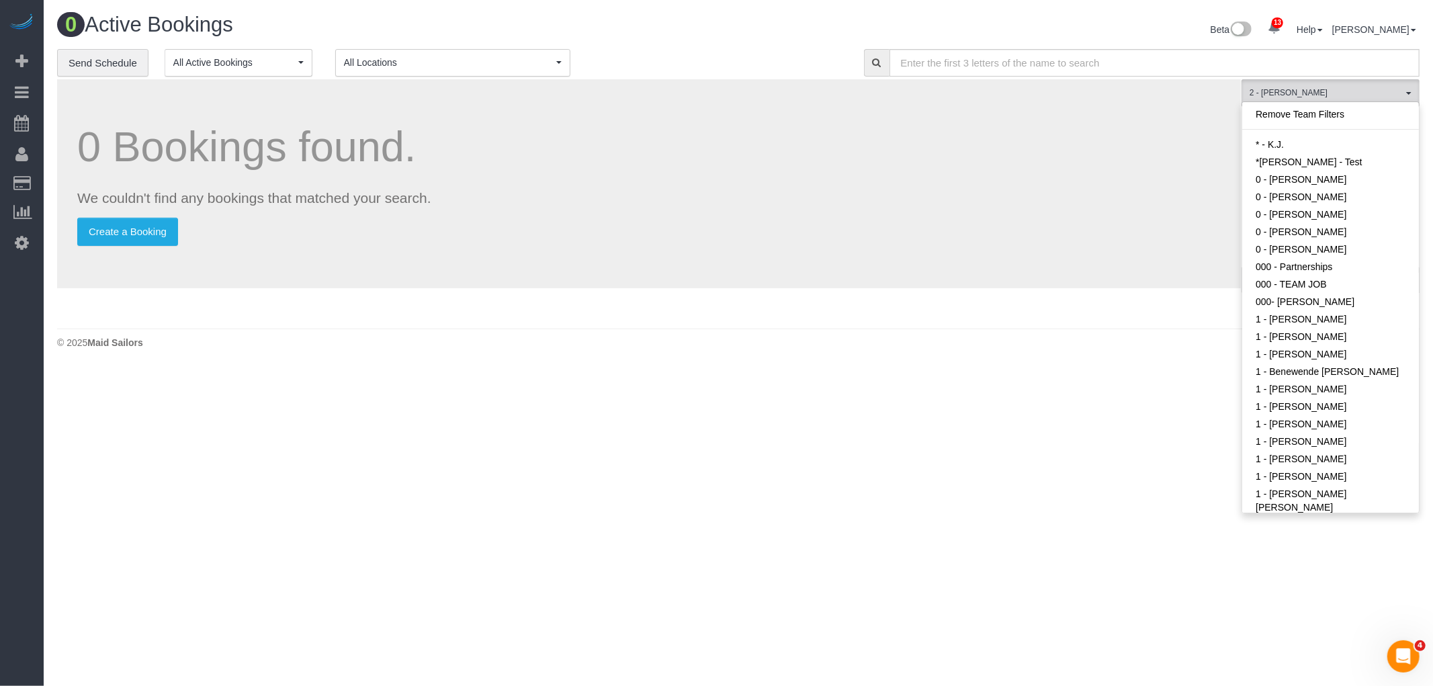
scroll to position [687, 0]
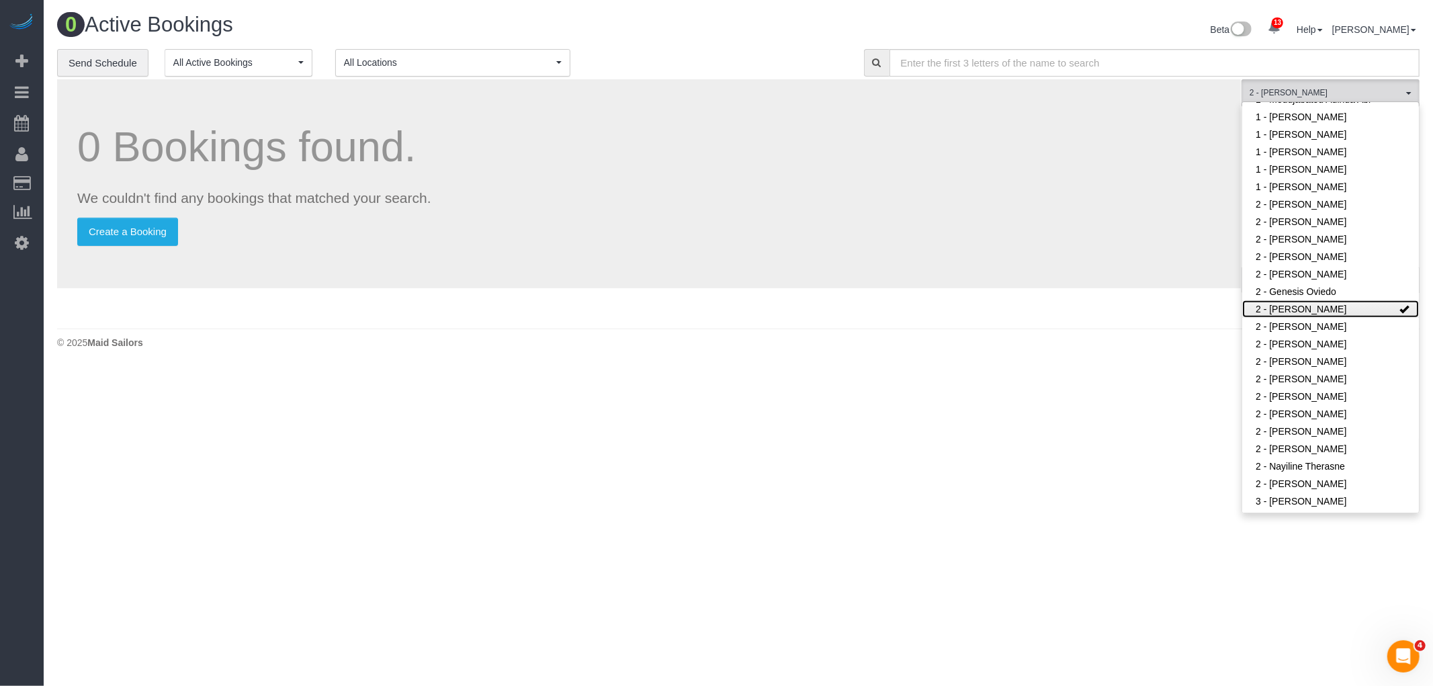
click at [1335, 307] on link "2 - [PERSON_NAME]" at bounding box center [1330, 308] width 177 height 17
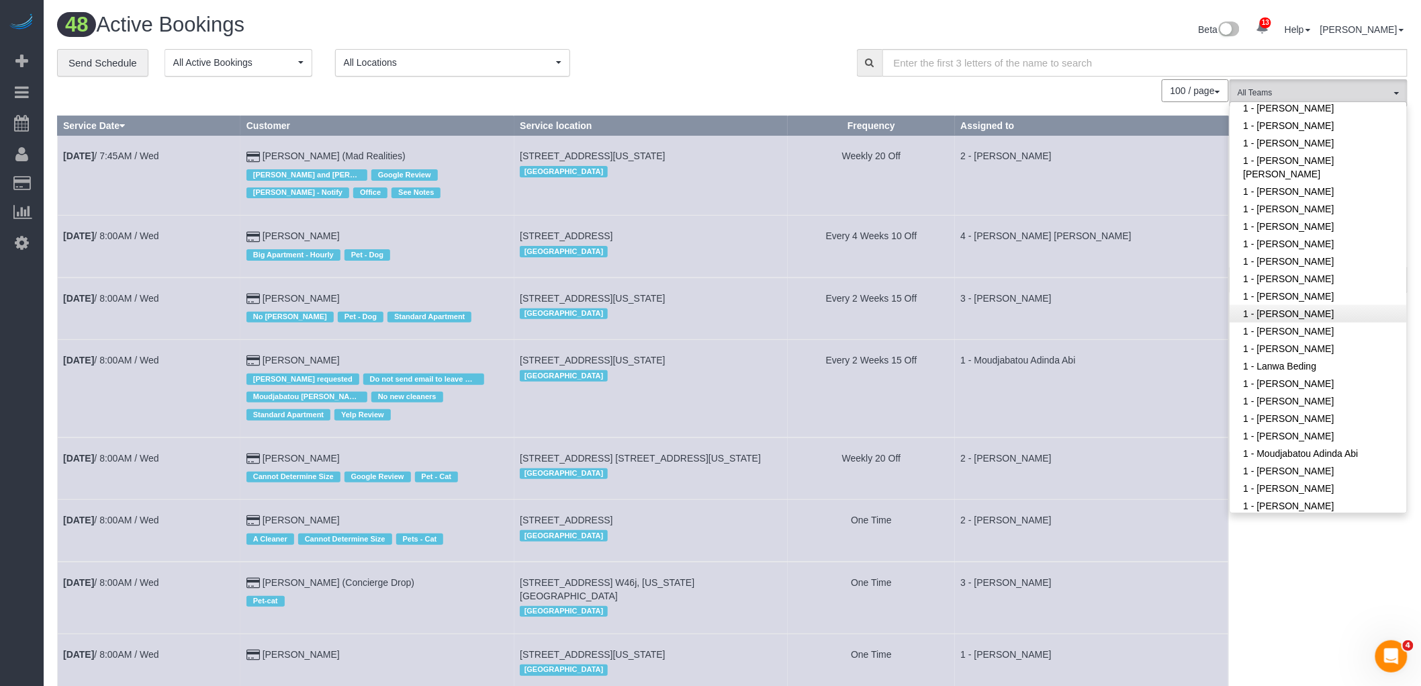
scroll to position [239, 0]
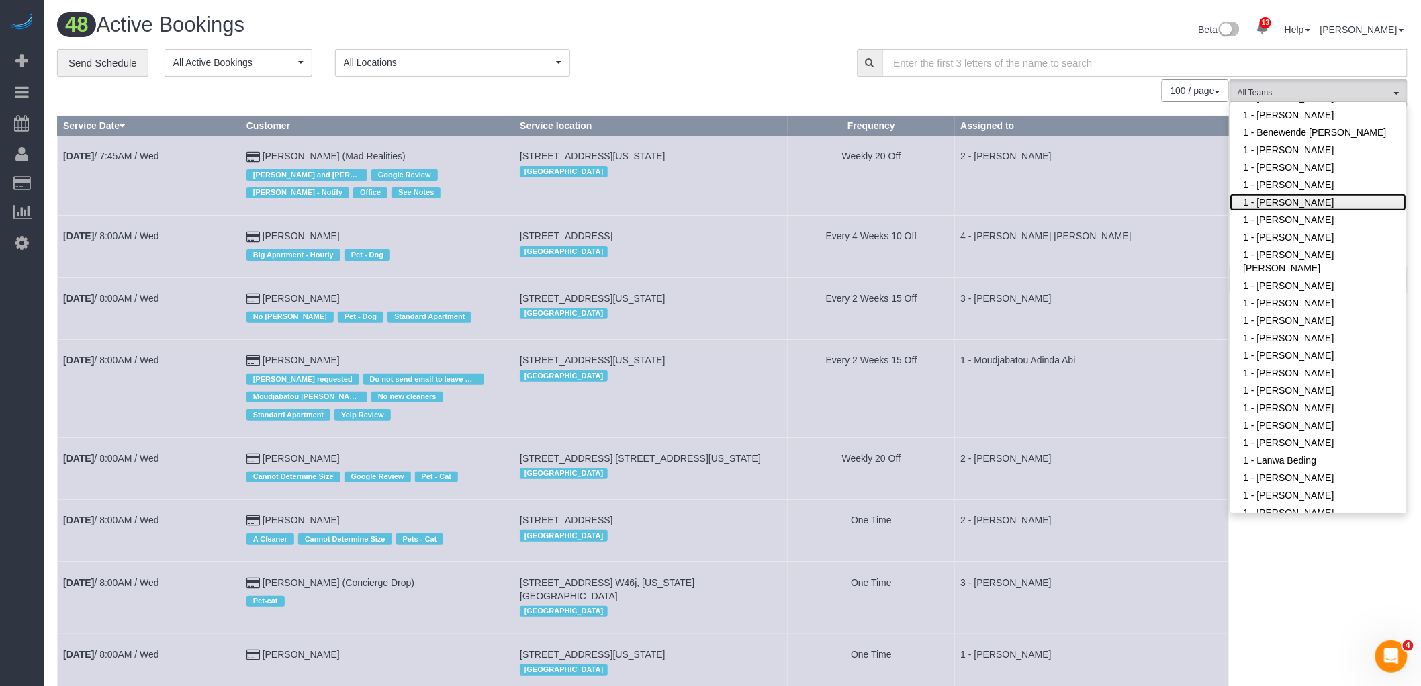
click at [1335, 211] on link "1 - [PERSON_NAME]" at bounding box center [1319, 201] width 177 height 17
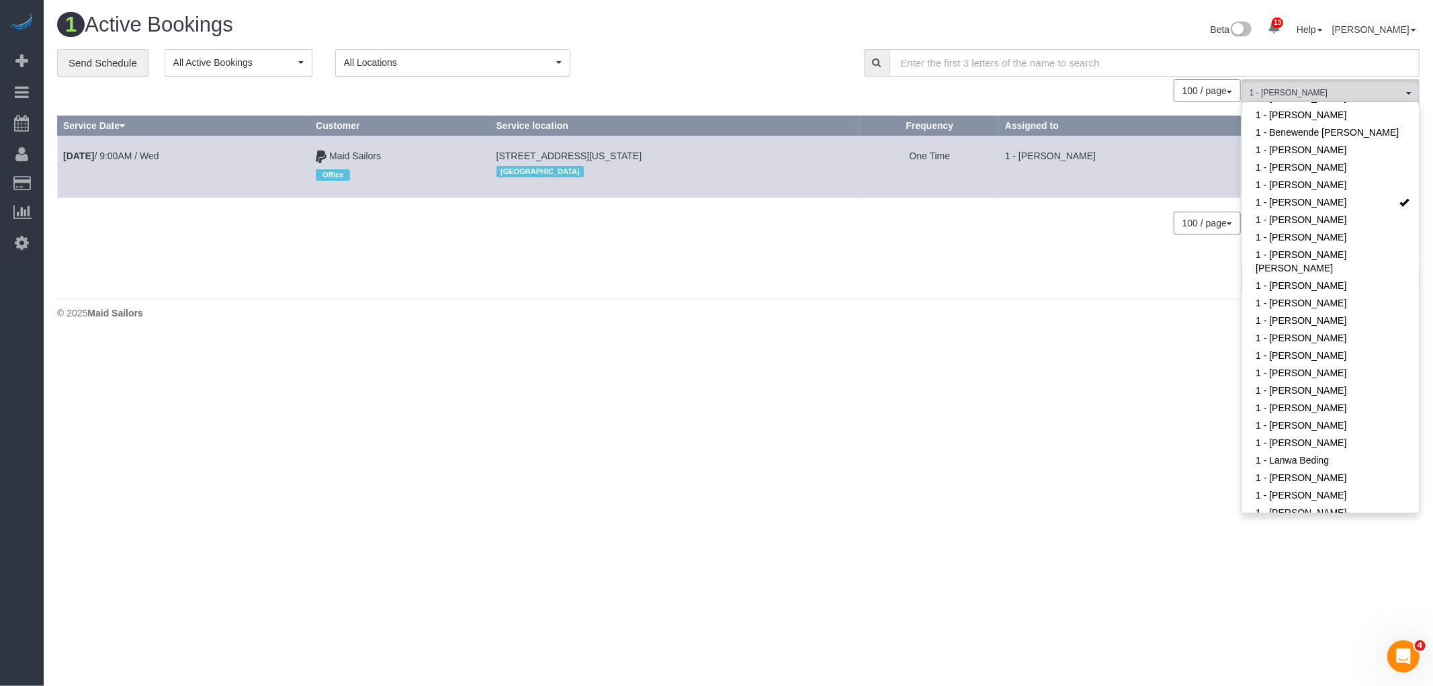
click at [823, 247] on div "0 Bookings found. We couldn't find any bookings that matched your search. Creat…" at bounding box center [649, 185] width 1184 height 212
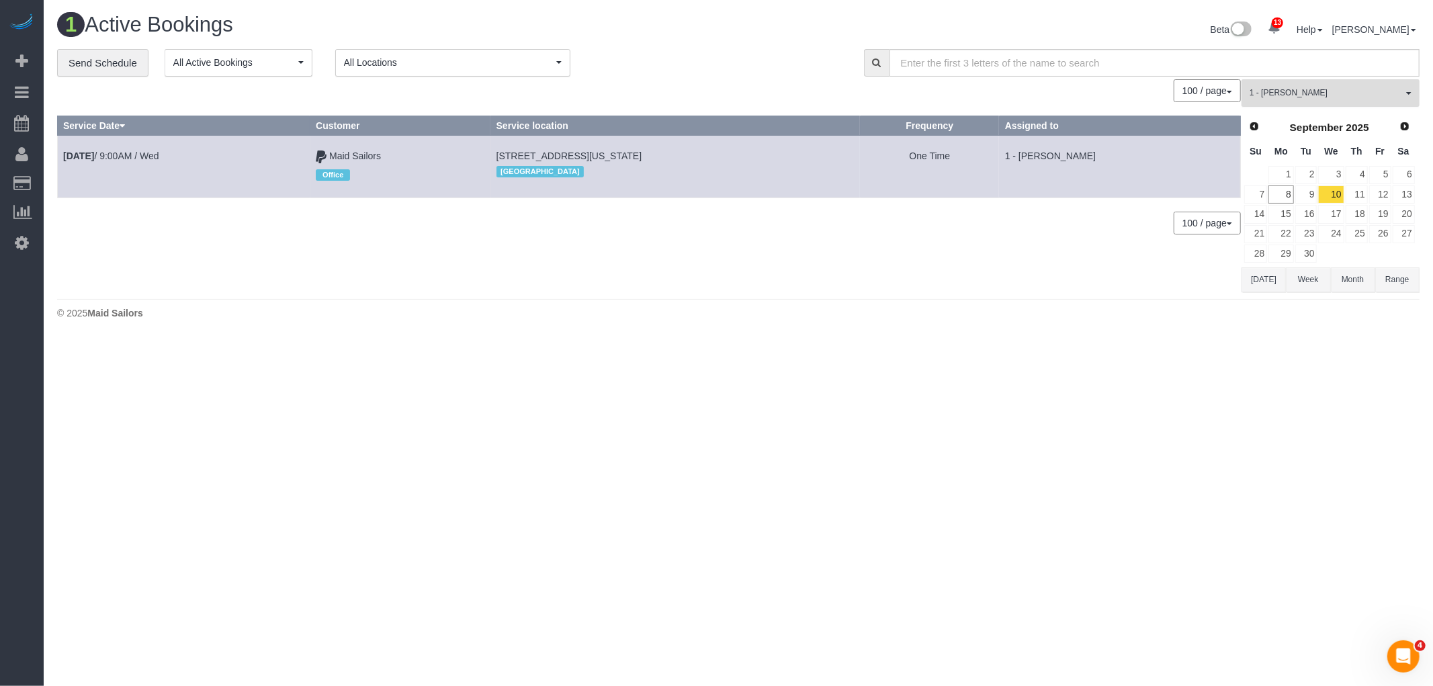
click at [1359, 98] on span "1 - [PERSON_NAME]" at bounding box center [1325, 92] width 153 height 11
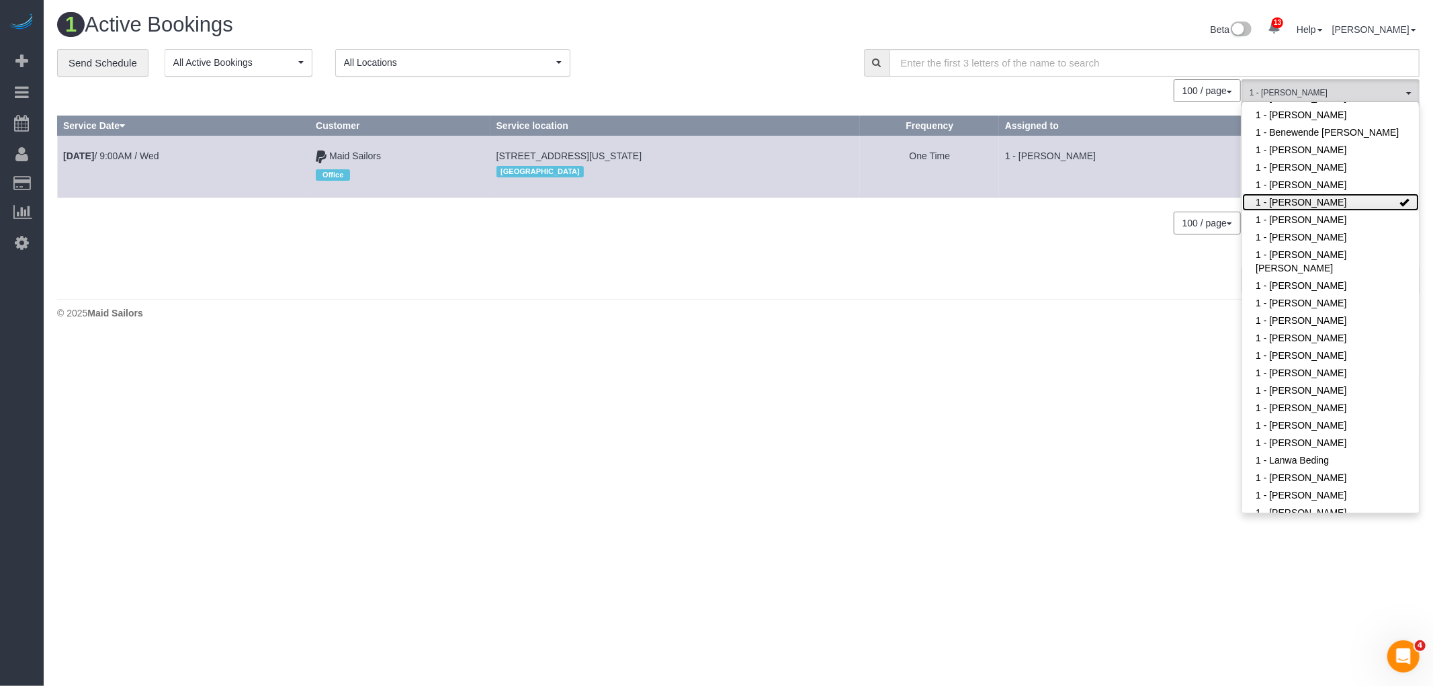
click at [1344, 211] on link "1 - [PERSON_NAME]" at bounding box center [1330, 201] width 177 height 17
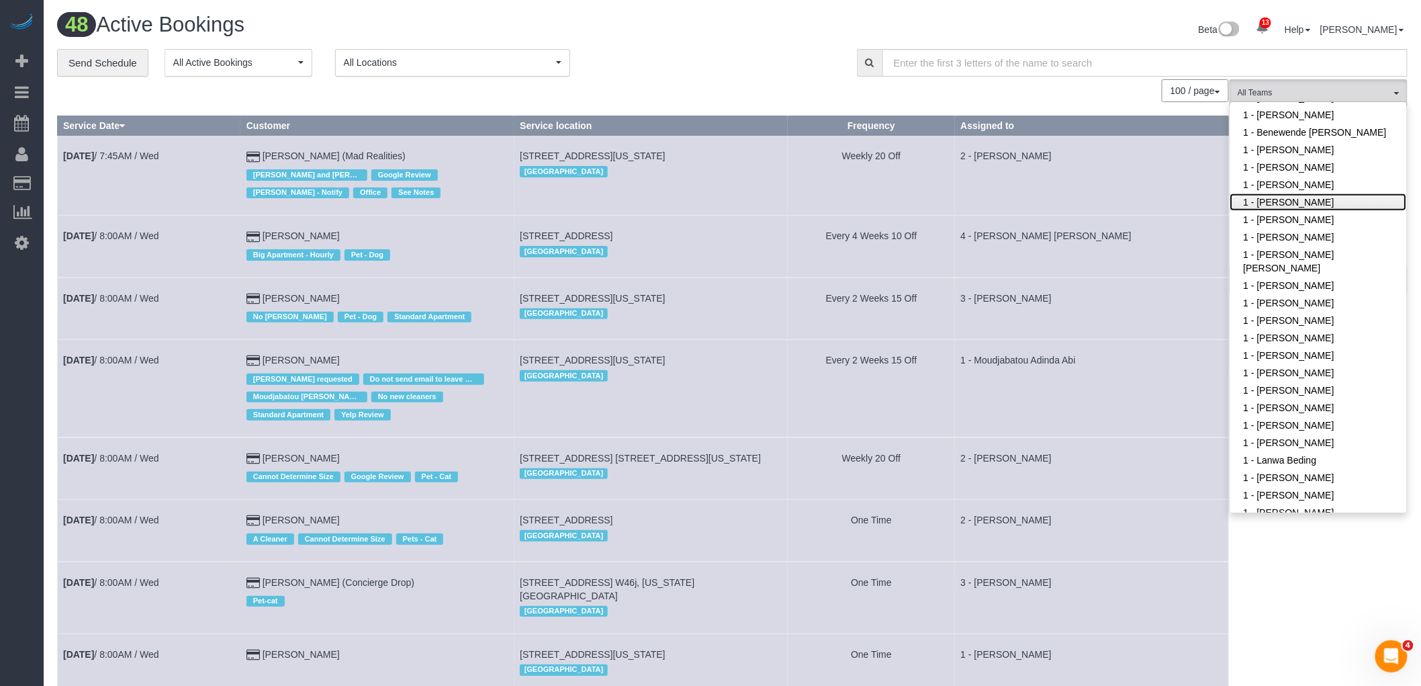
drag, startPoint x: 1331, startPoint y: 212, endPoint x: 1219, endPoint y: 191, distance: 114.2
click at [1331, 211] on link "1 - [PERSON_NAME]" at bounding box center [1319, 201] width 177 height 17
click at [760, 57] on div "**********" at bounding box center [447, 63] width 780 height 28
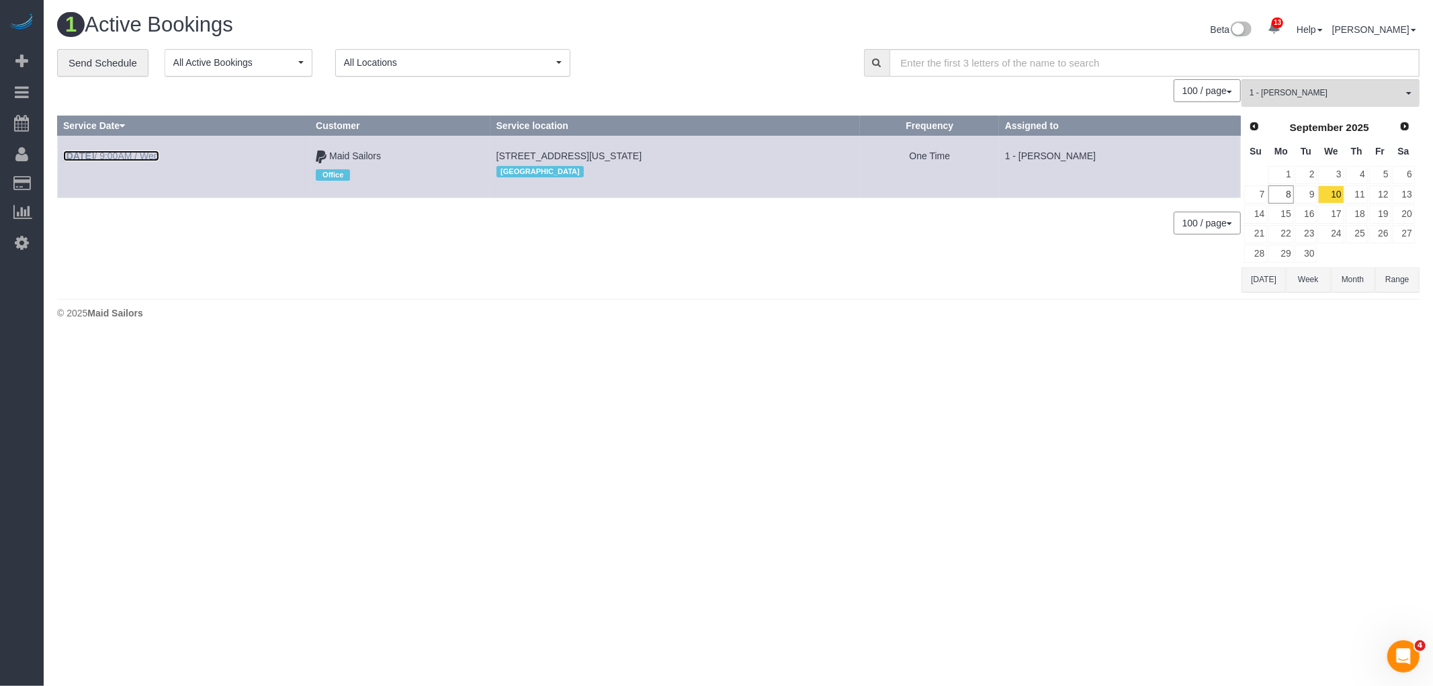
click at [125, 153] on link "[DATE] 9:00AM / Wed" at bounding box center [111, 155] width 96 height 11
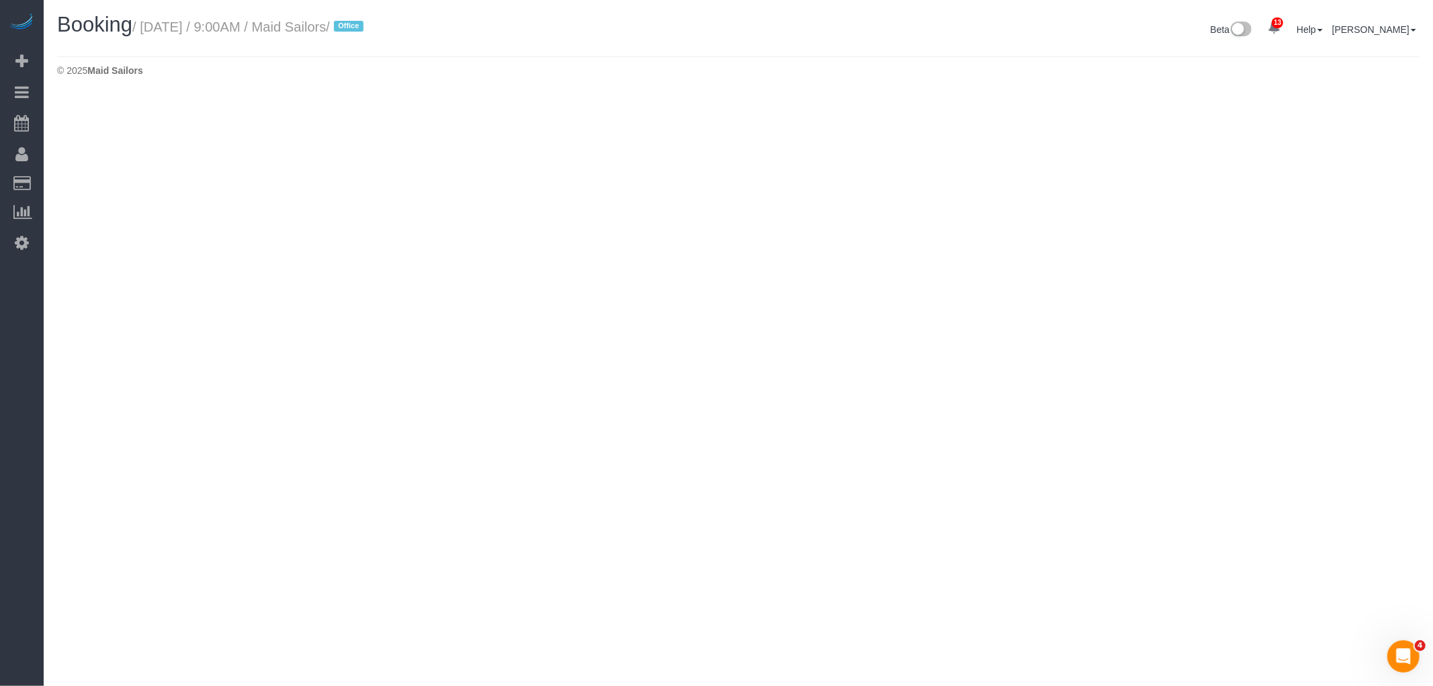
select select "NY"
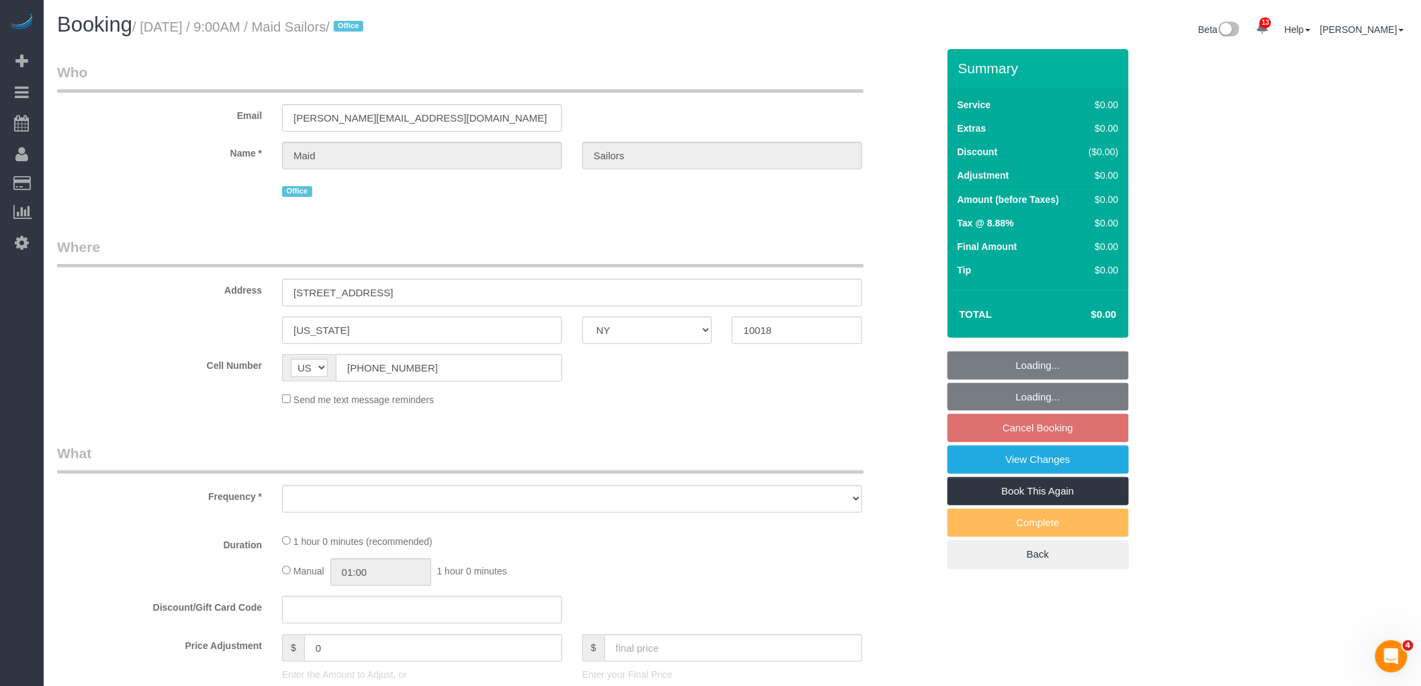
select select "object:7728"
select select "60"
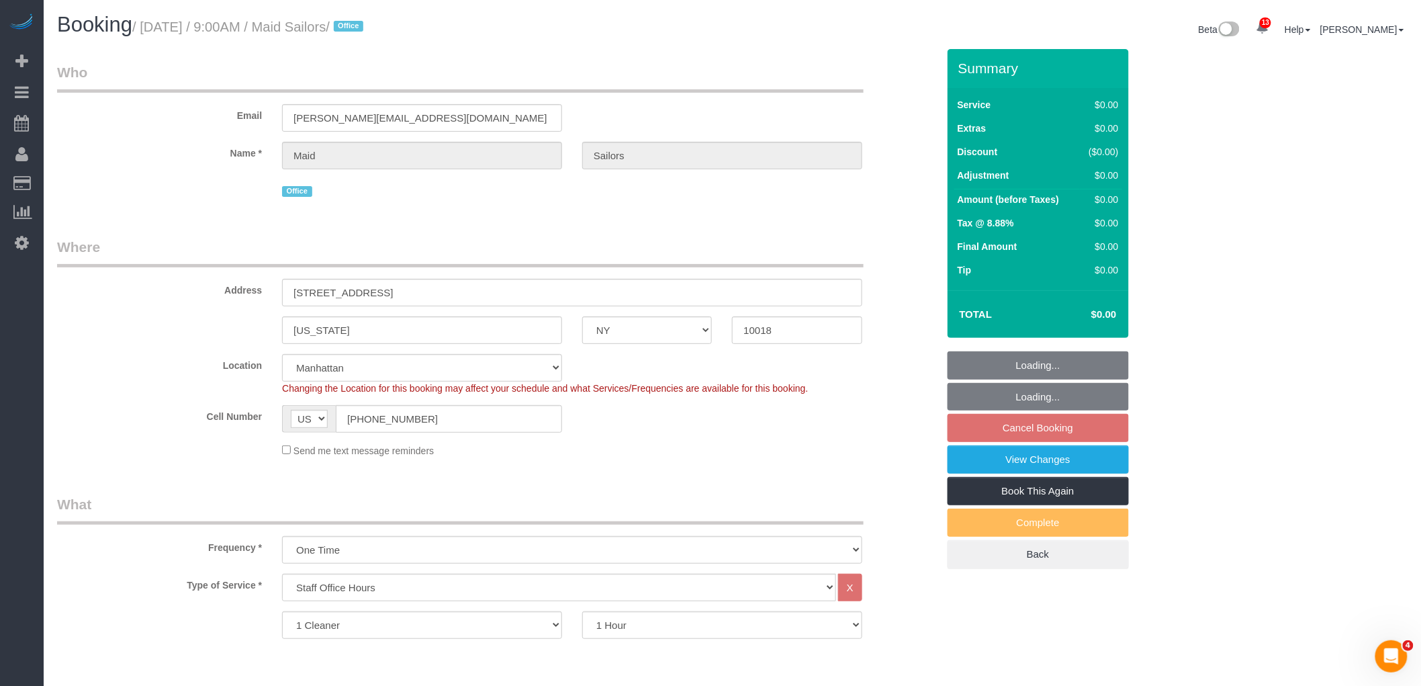
select select "spot12"
select select "number:89"
select select "number:90"
select select "number:15"
select select "number:5"
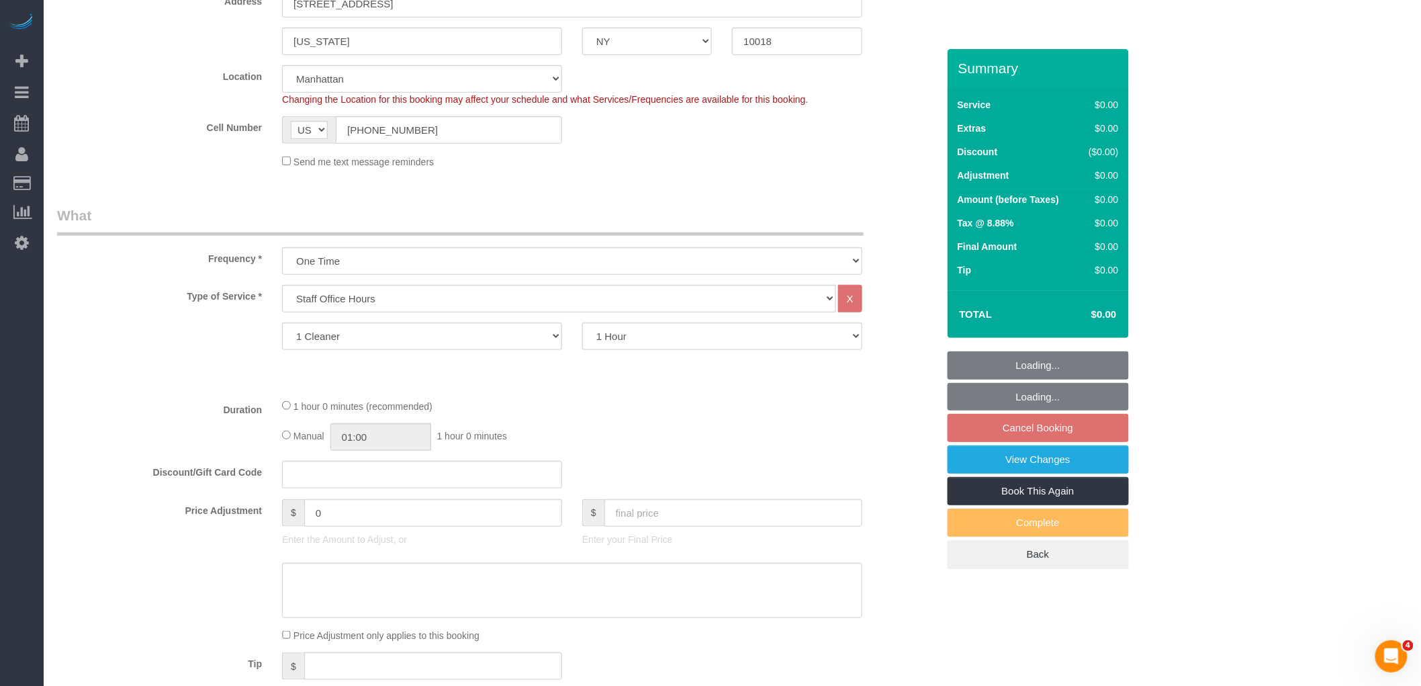
select select "object:8444"
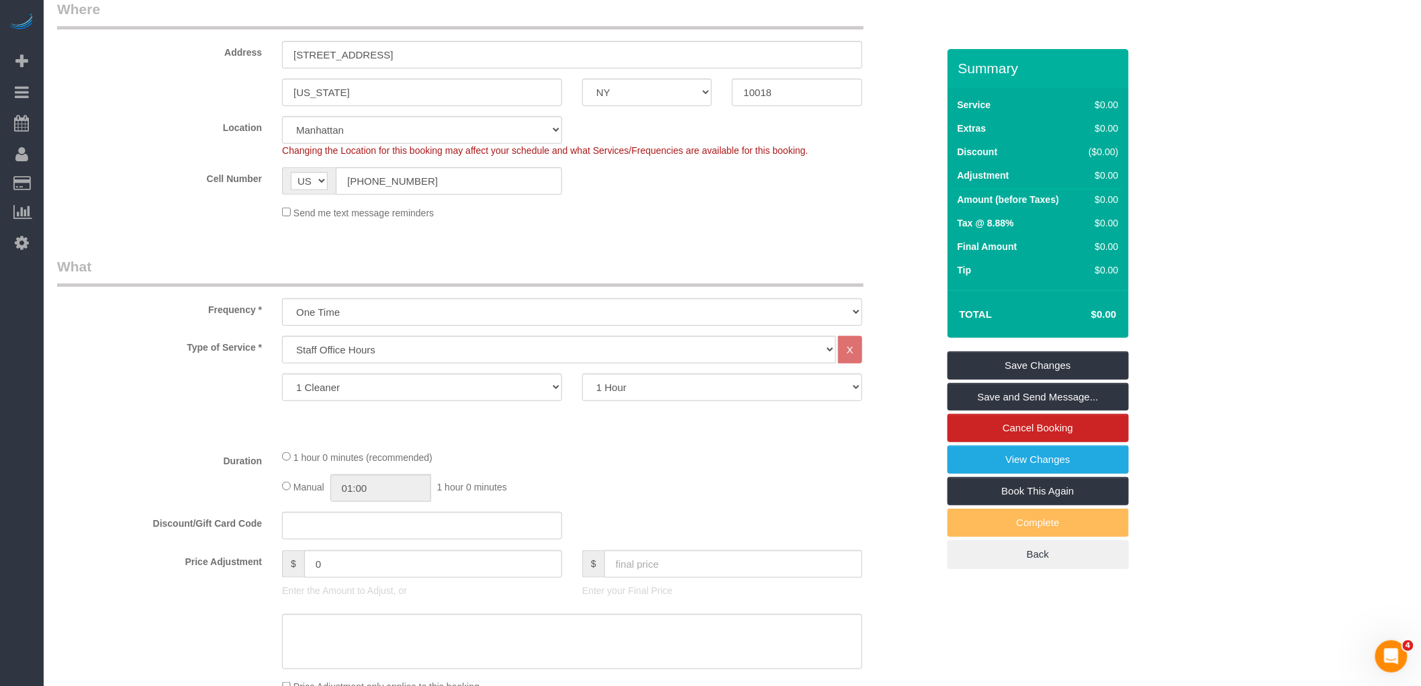
scroll to position [447, 0]
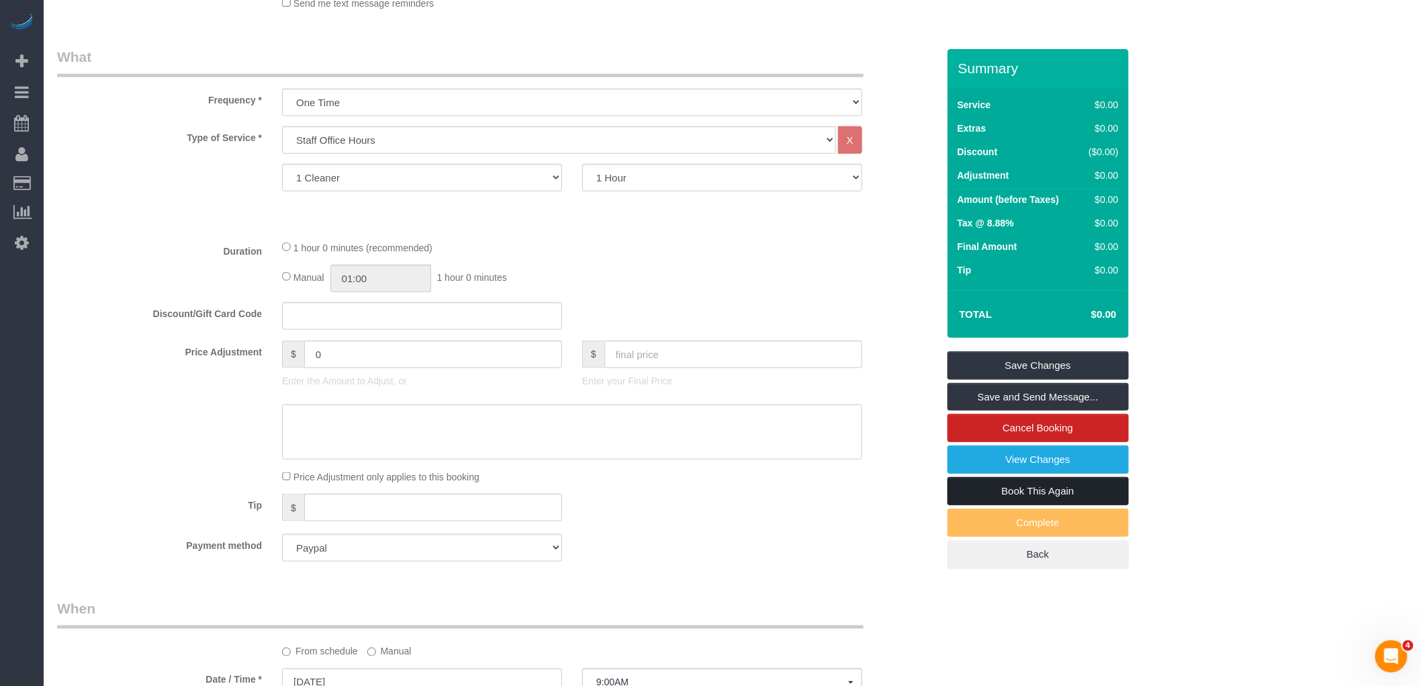
click at [1015, 501] on link "Book This Again" at bounding box center [1038, 491] width 181 height 28
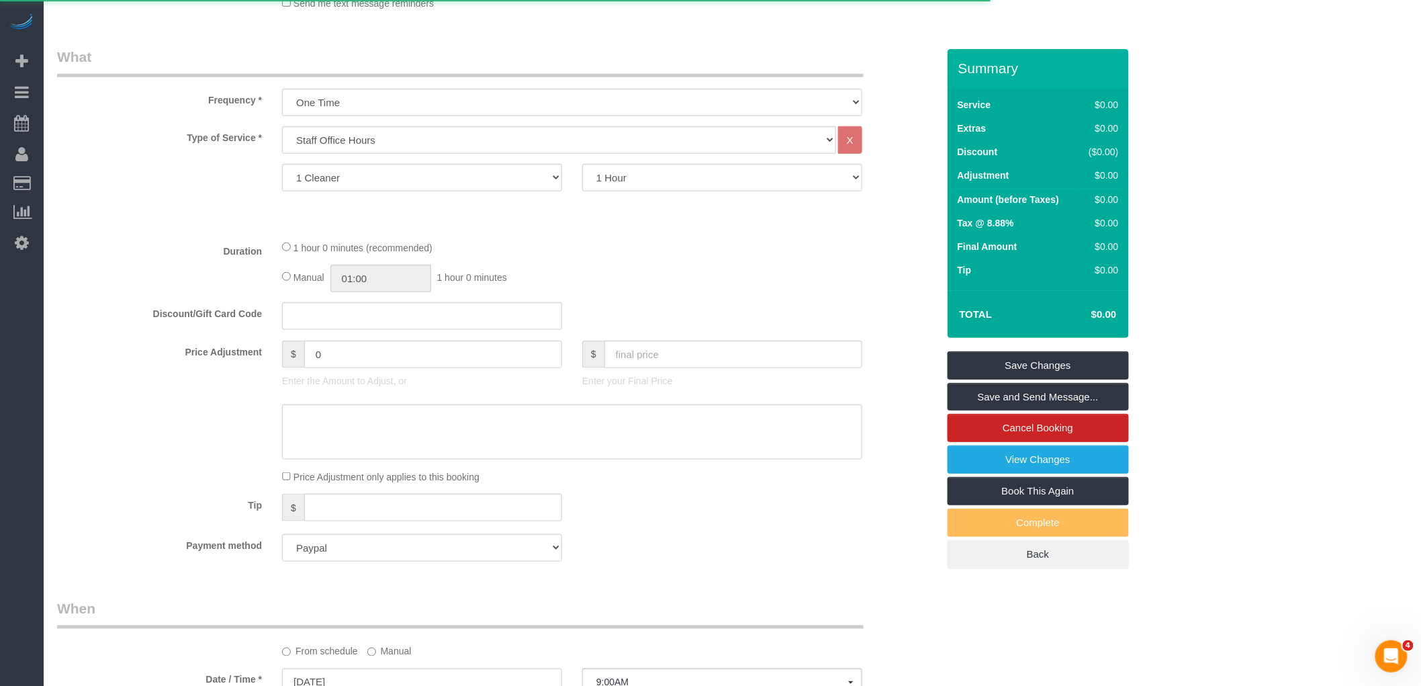
select select "NY"
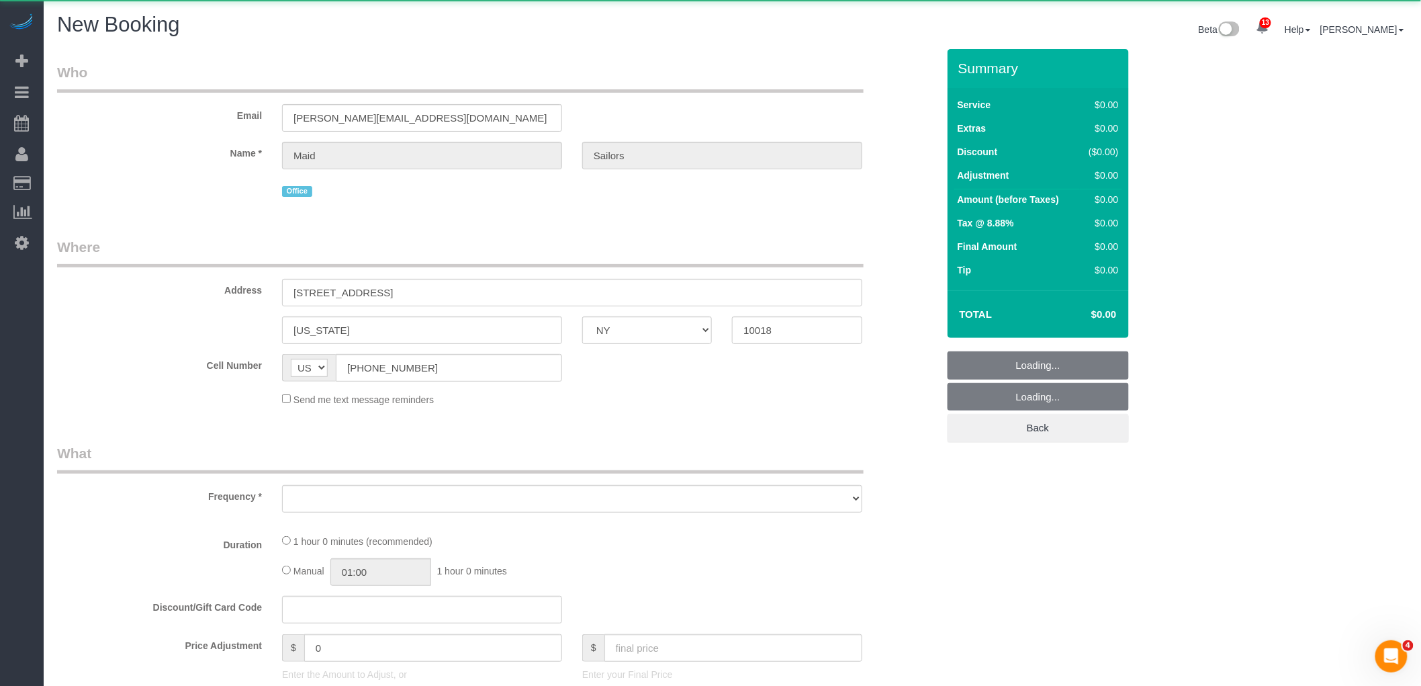
select select "number:89"
select select "number:90"
select select "number:15"
select select "number:5"
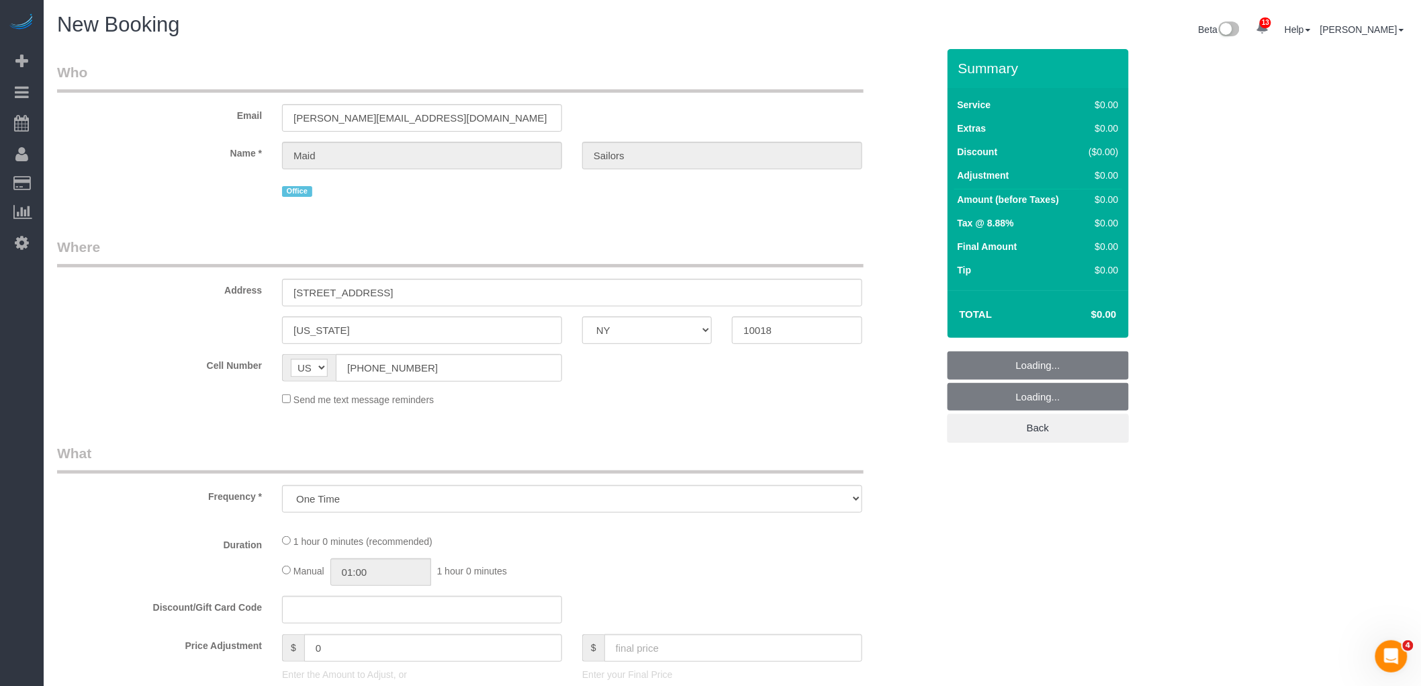
select select "object:9250"
select select "60"
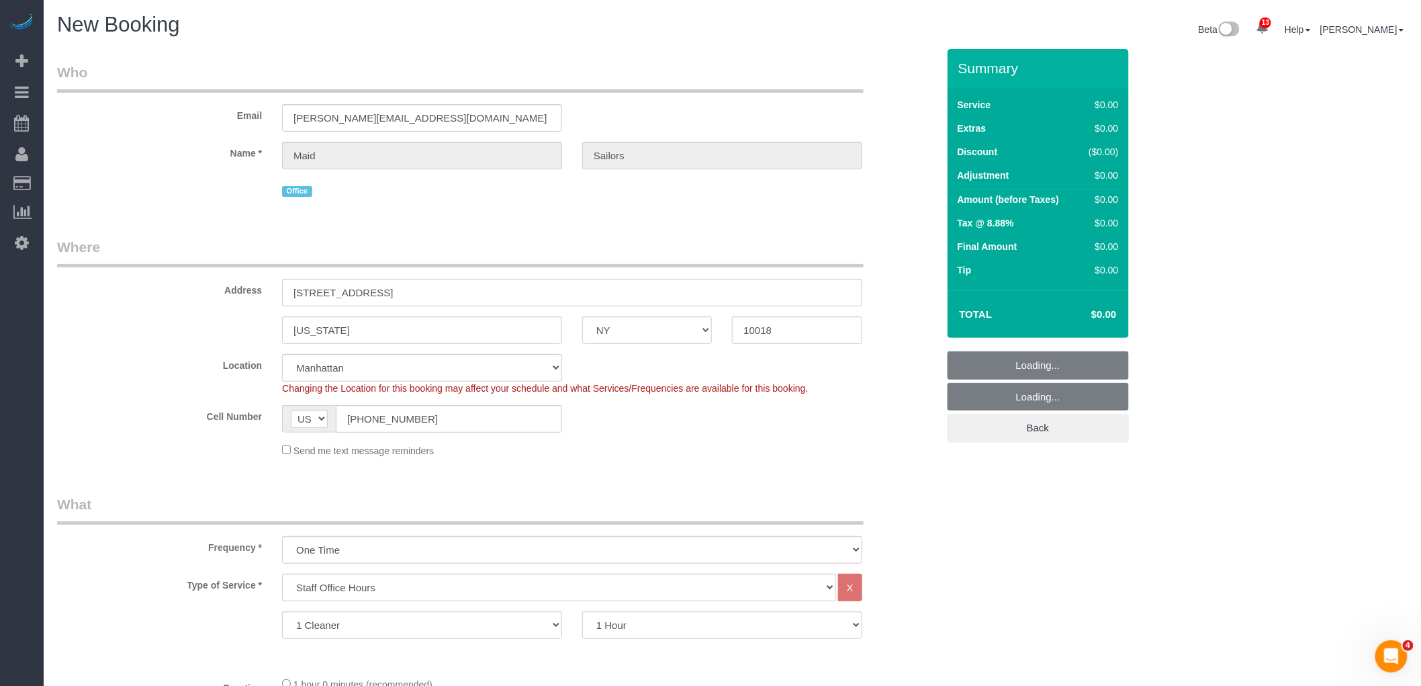
select select "object:9830"
select select "string:stripe"
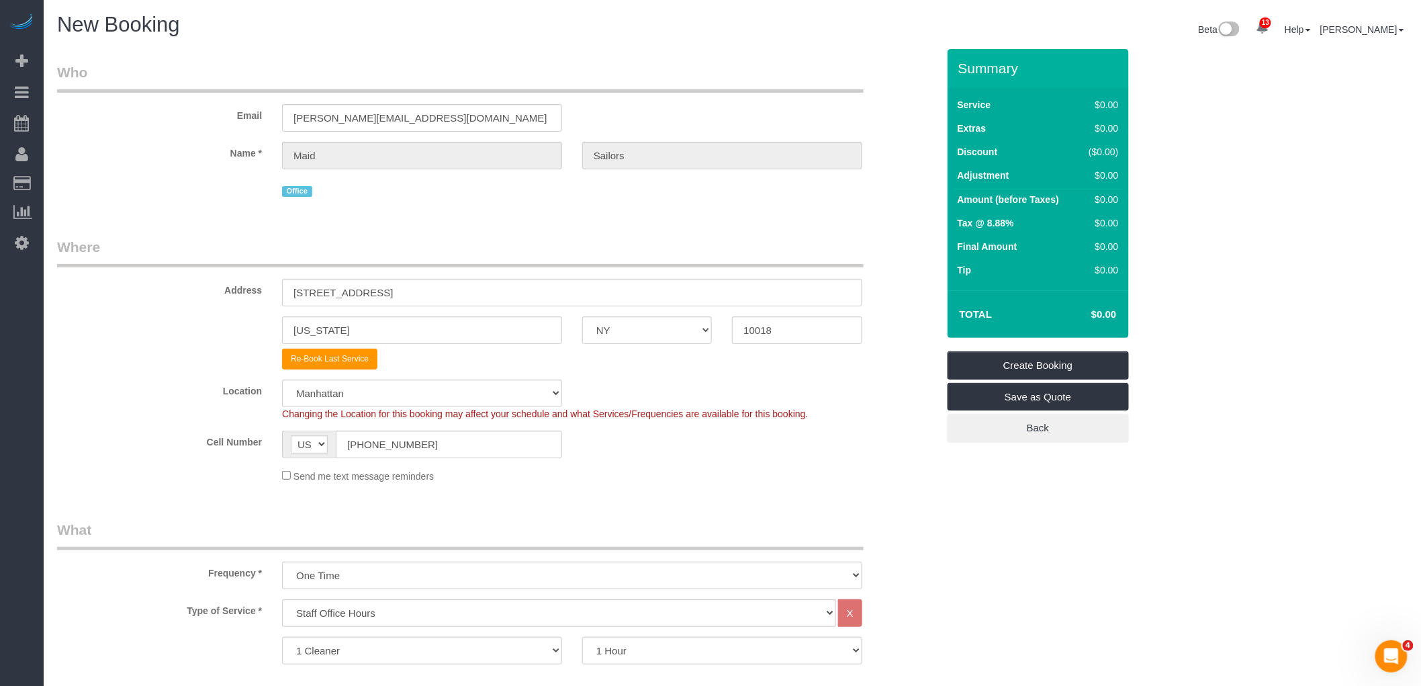
scroll to position [447, 0]
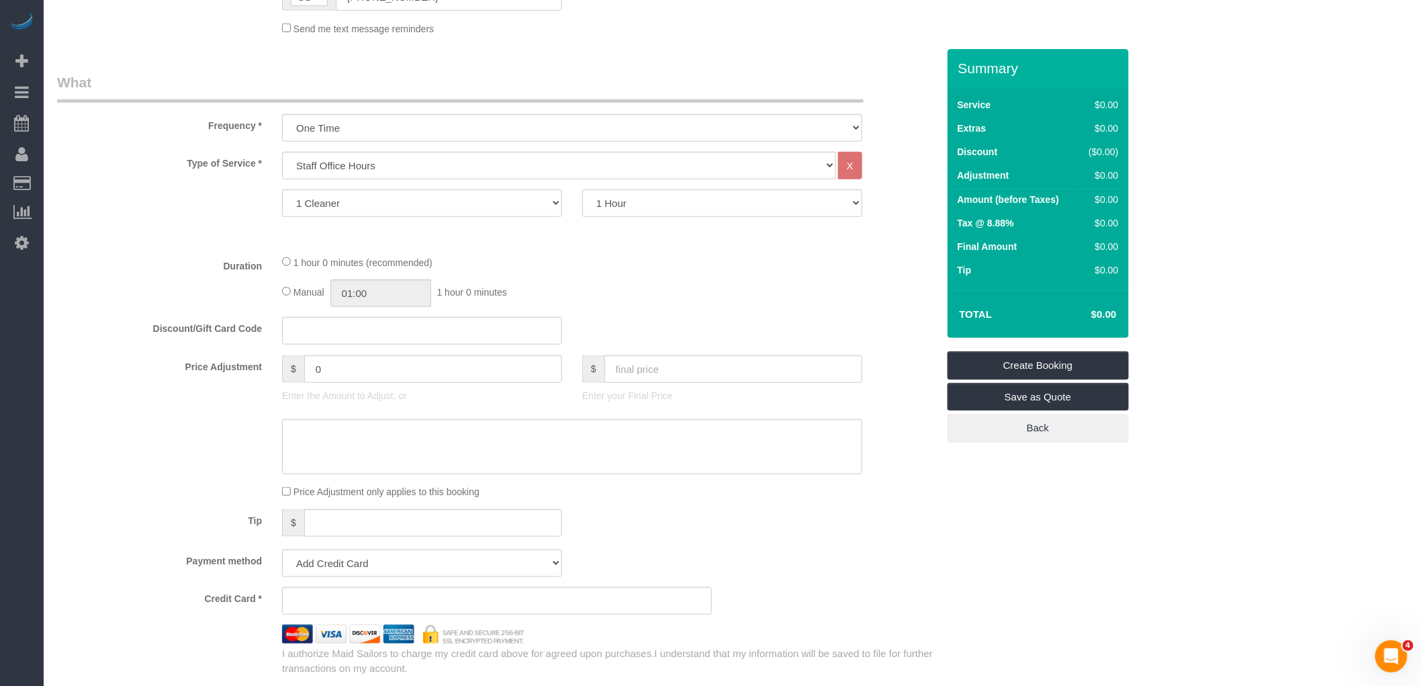
select select "object:9839"
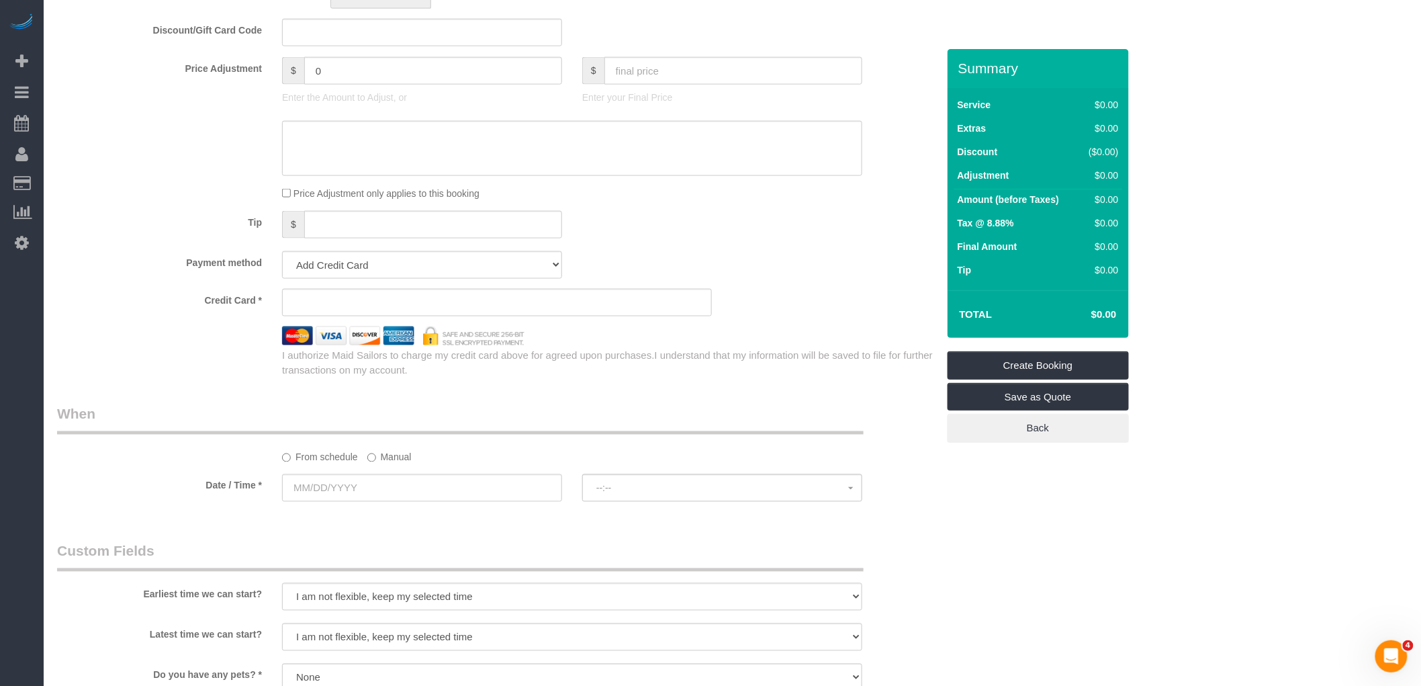
scroll to position [746, 0]
click at [472, 269] on select "Add Credit Card Cash Check Paypal" at bounding box center [422, 265] width 280 height 28
select select "string:cash"
click at [282, 255] on select "Add Credit Card Cash Check Paypal" at bounding box center [422, 265] width 280 height 28
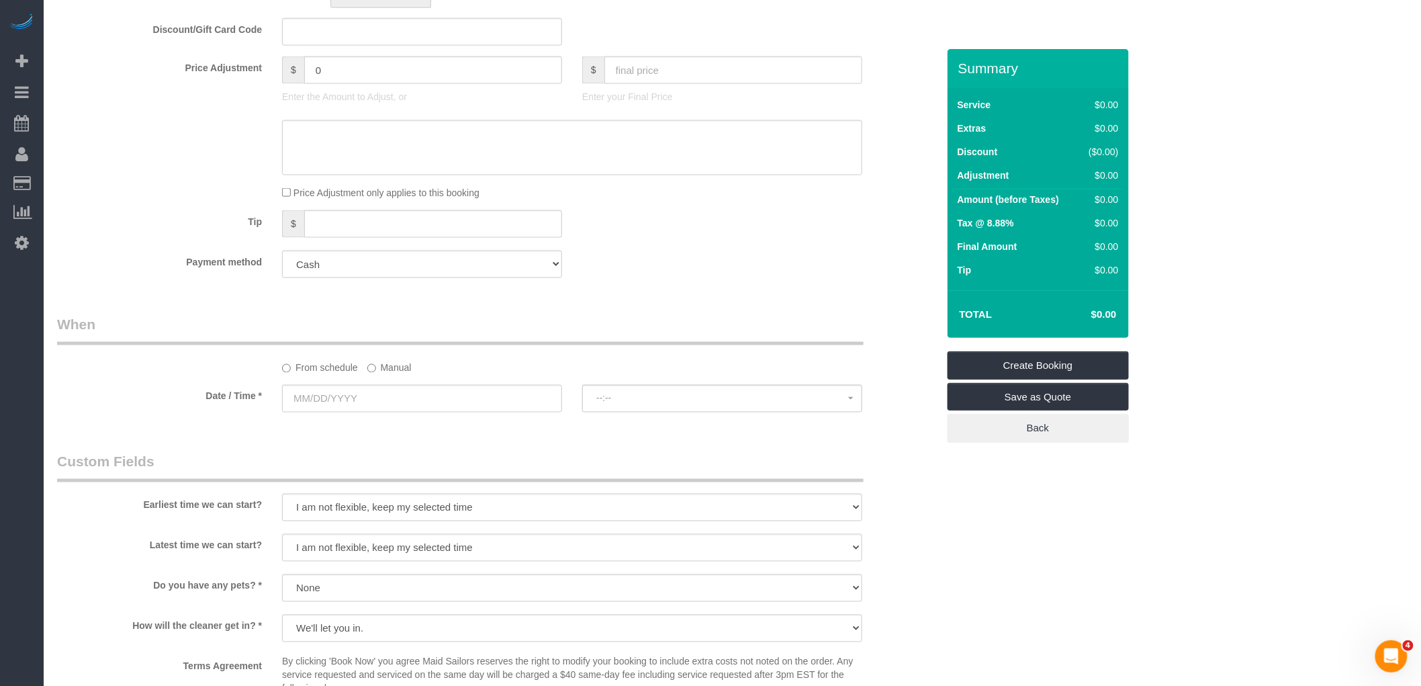
click at [400, 367] on label "Manual" at bounding box center [389, 366] width 44 height 18
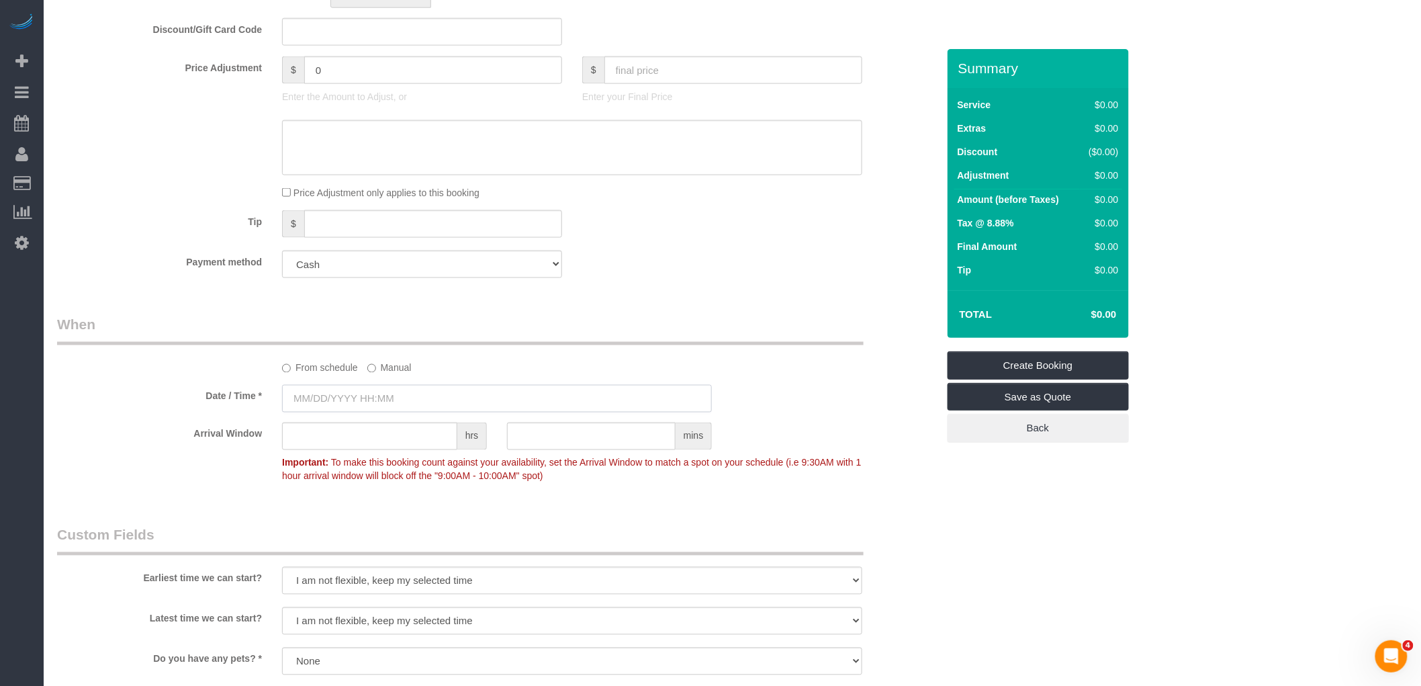
click at [397, 400] on input "text" at bounding box center [497, 399] width 430 height 28
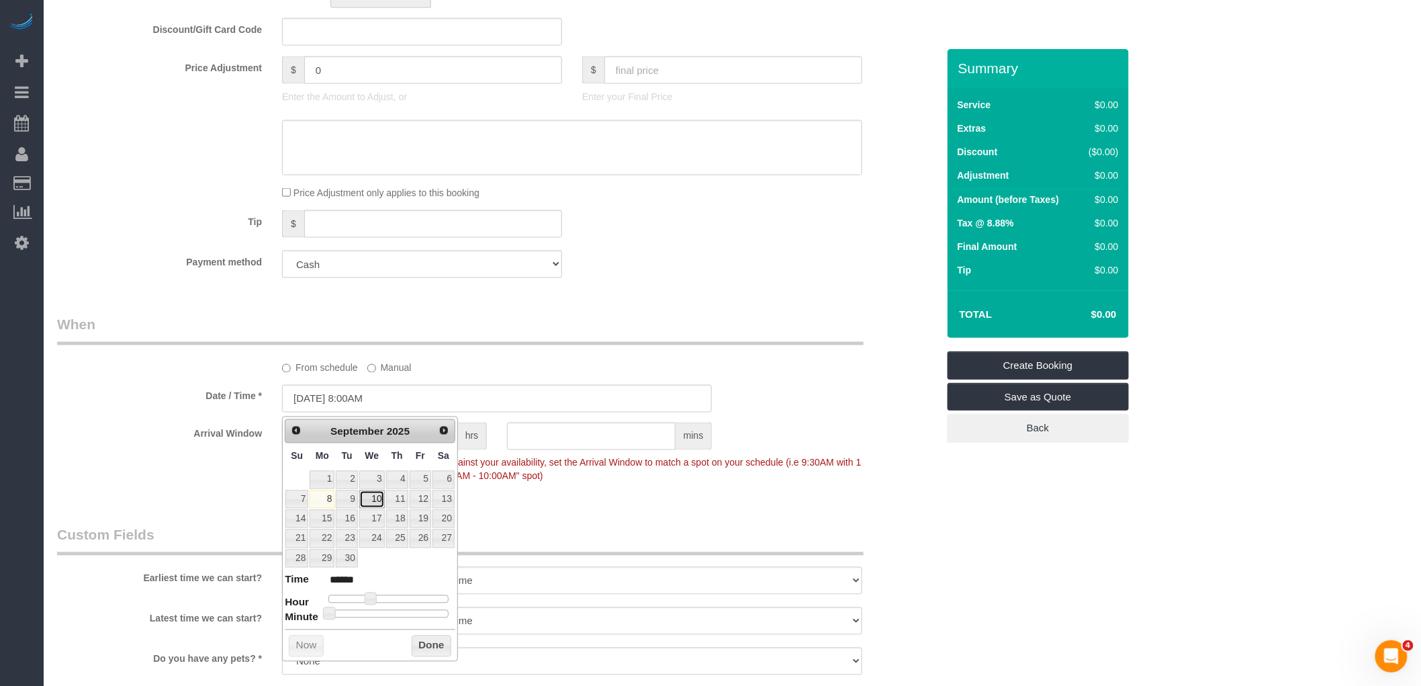
click at [376, 500] on link "10" at bounding box center [372, 499] width 26 height 18
type input "[DATE] 12:00PM"
type input "*******"
click at [390, 599] on div at bounding box center [388, 599] width 120 height 8
type input "[DATE] 1:00PM"
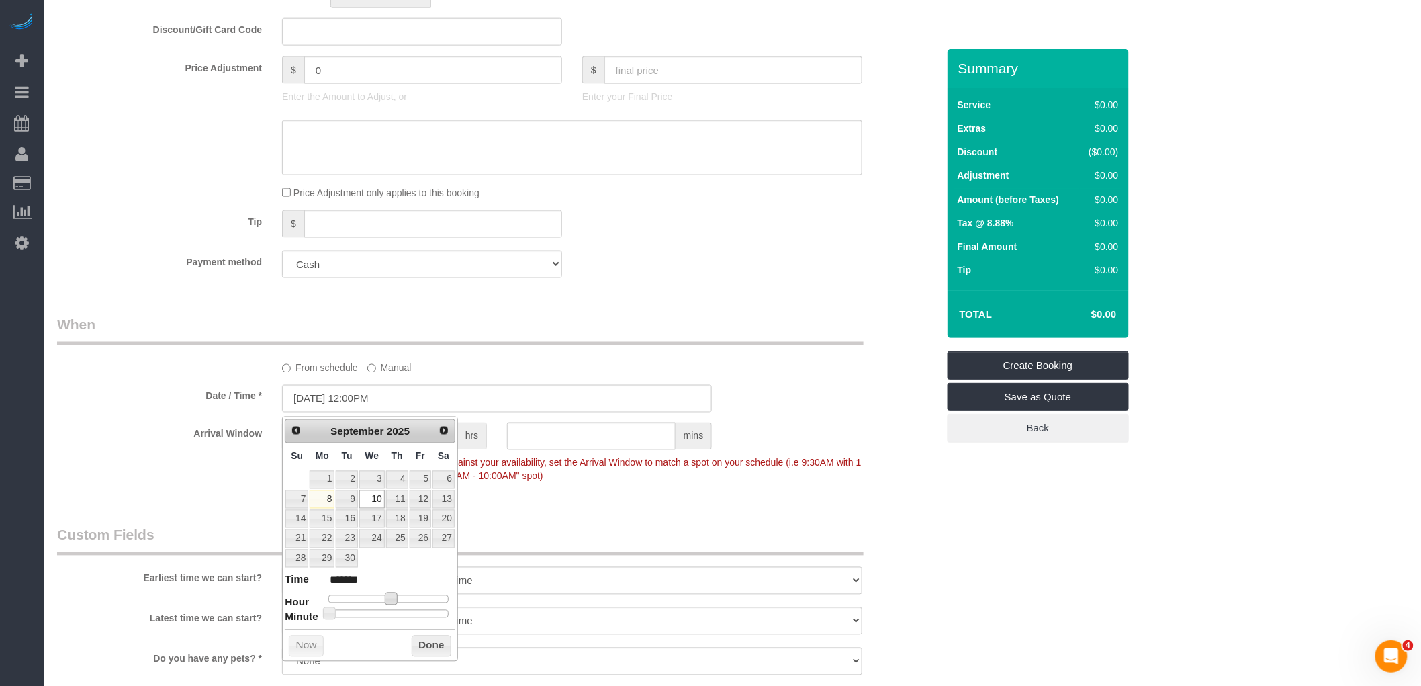
type input "******"
click at [424, 641] on button "Done" at bounding box center [432, 645] width 40 height 21
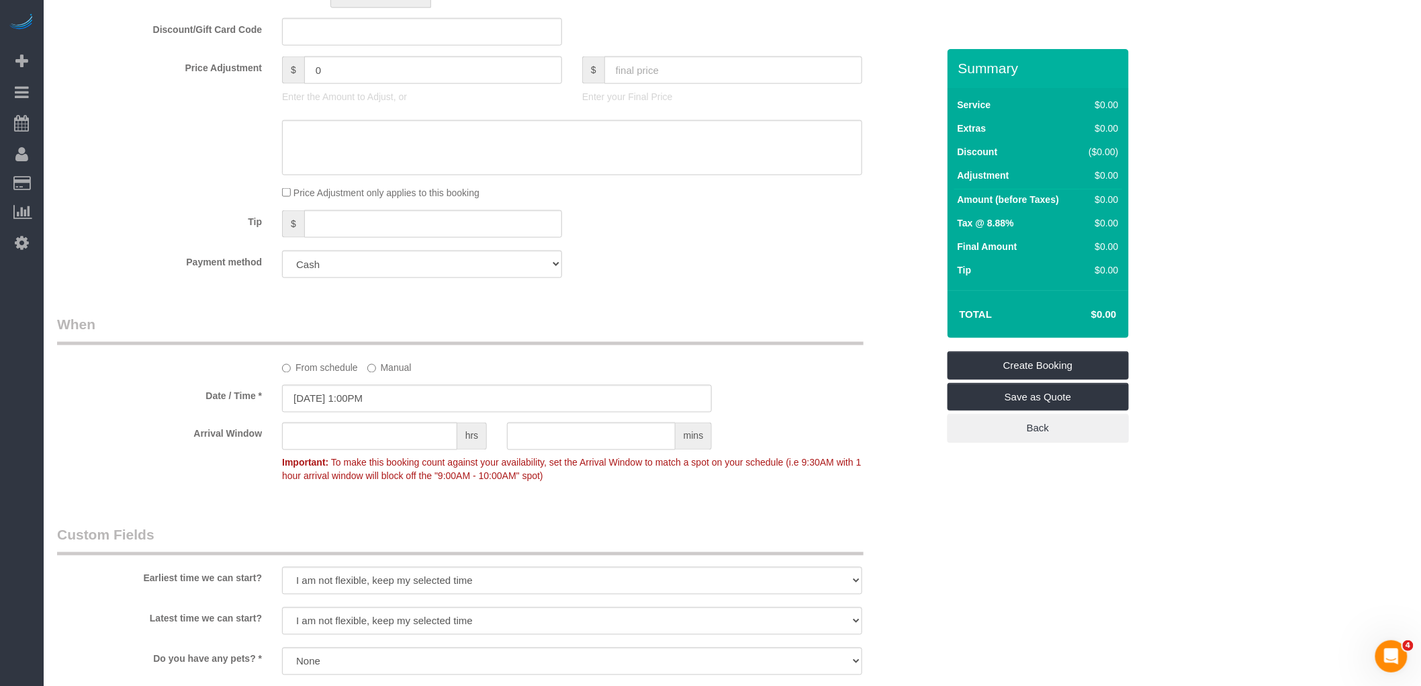
click at [670, 338] on legend "When" at bounding box center [460, 330] width 807 height 30
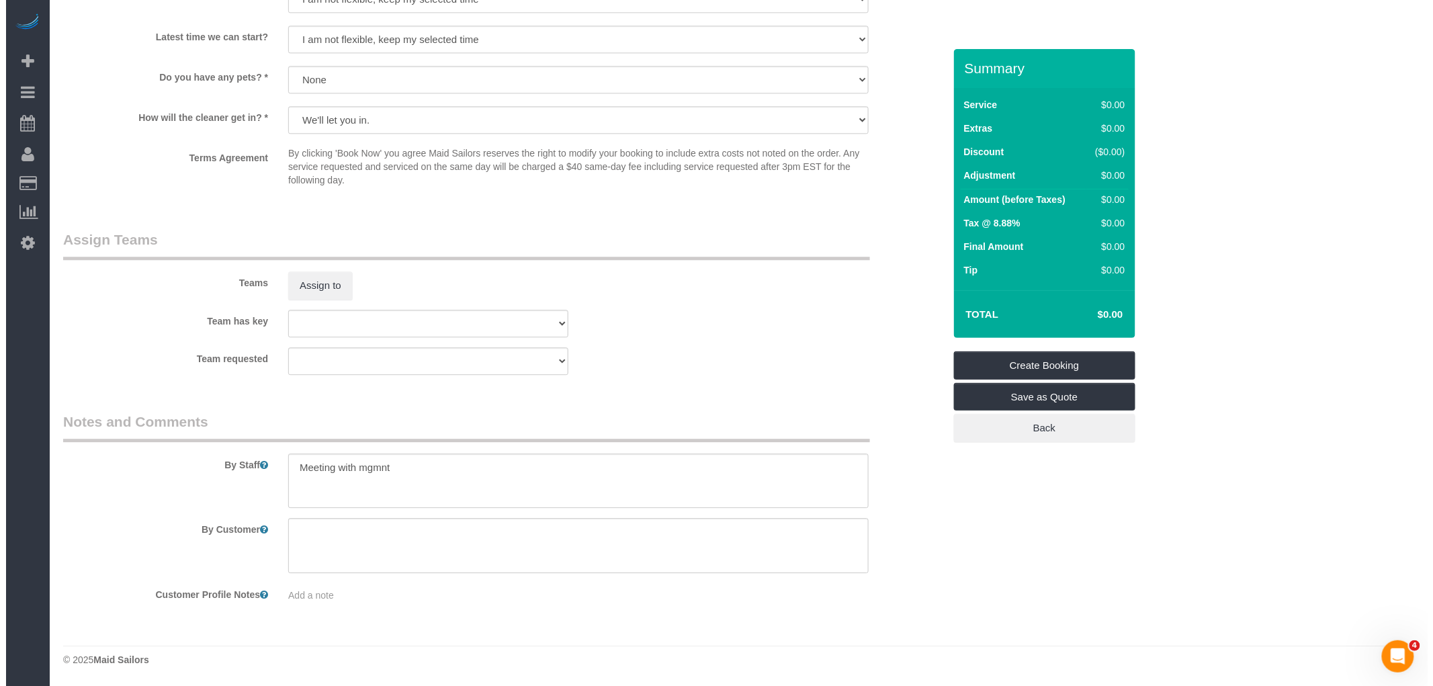
scroll to position [1331, 0]
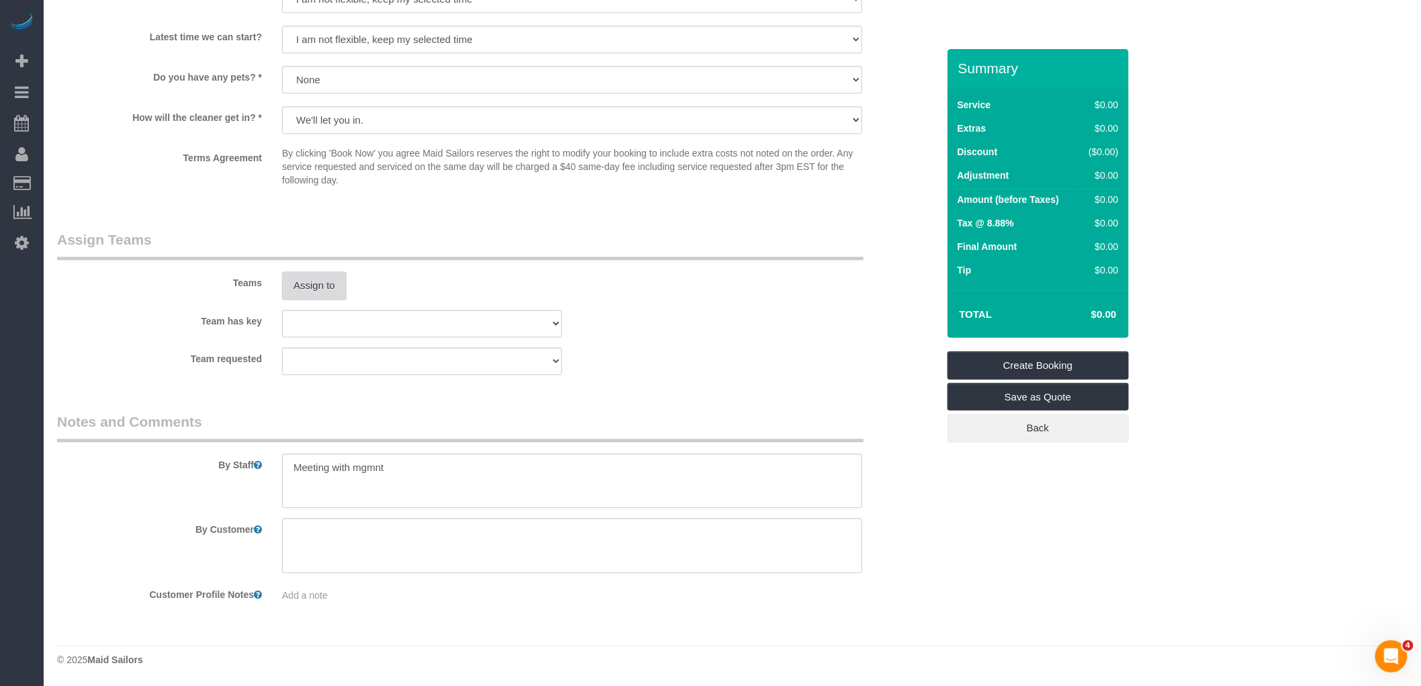
click at [325, 296] on button "Assign to" at bounding box center [314, 285] width 64 height 28
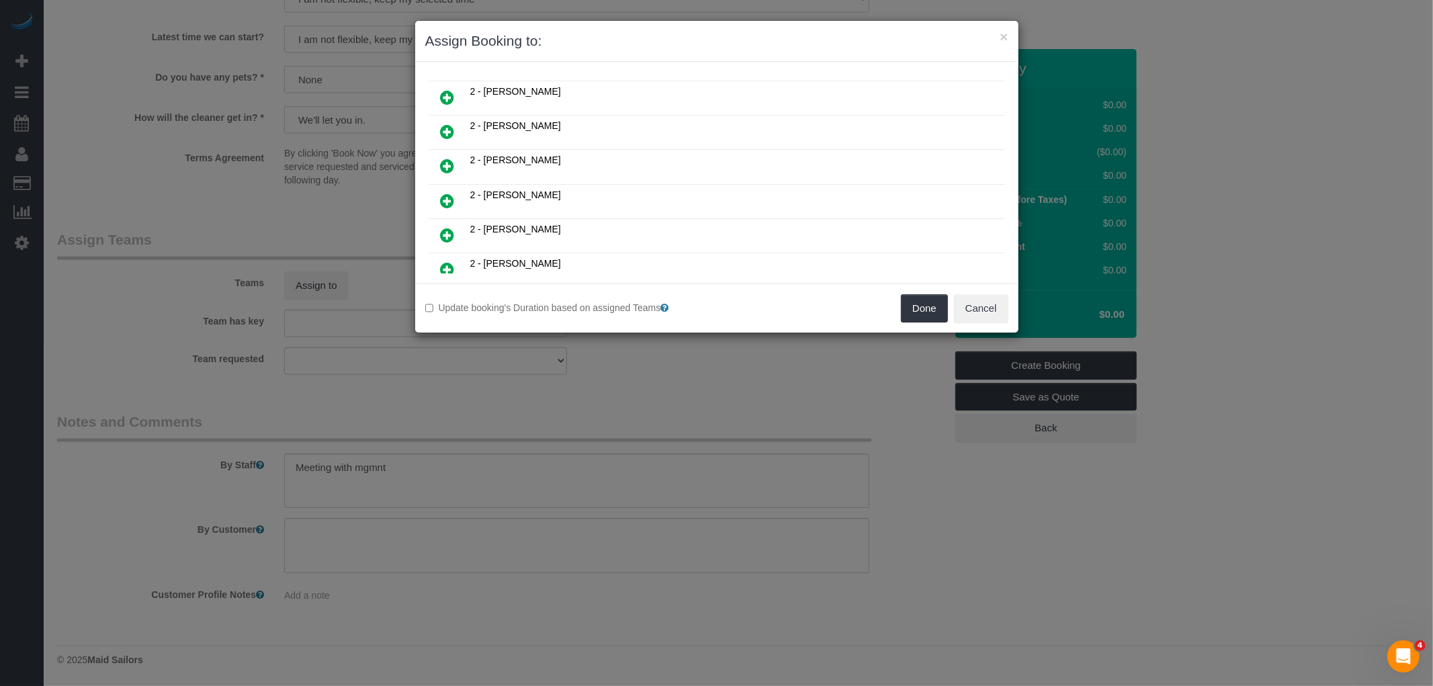
scroll to position [970, 0]
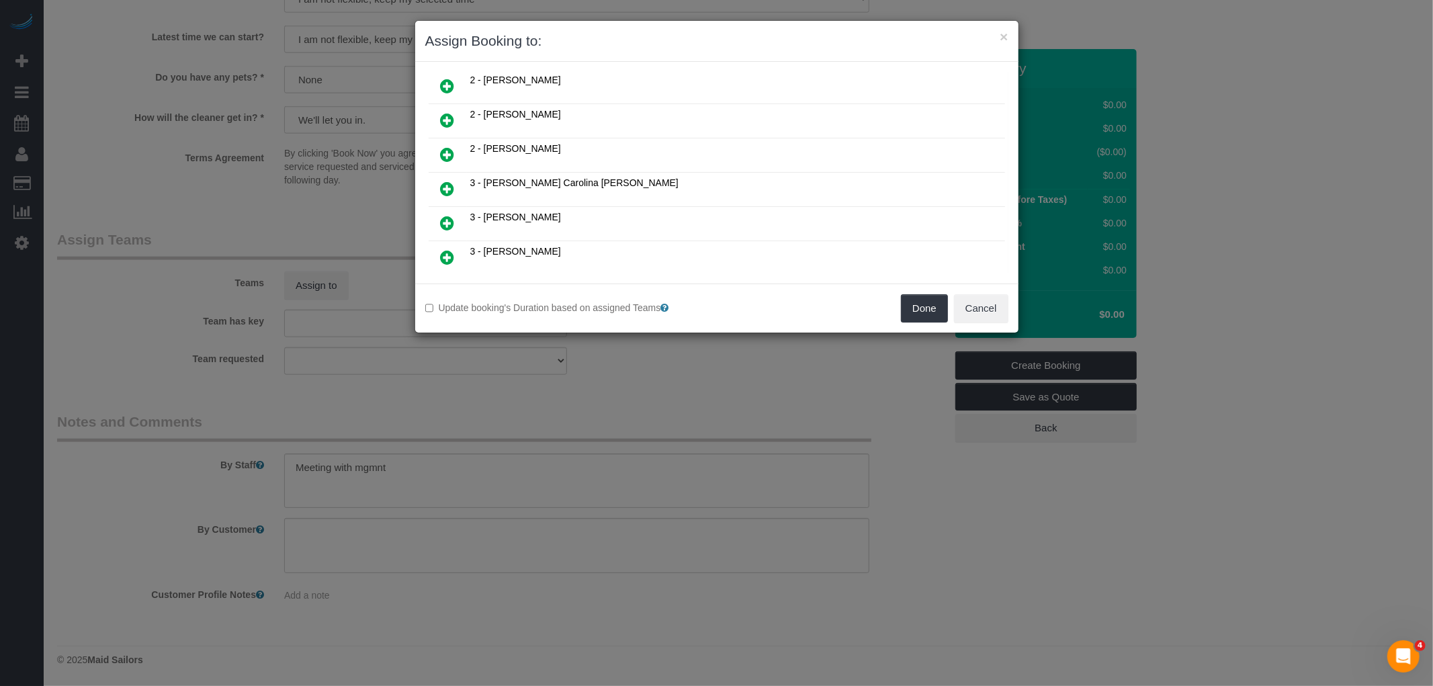
click at [442, 146] on icon at bounding box center [448, 154] width 14 height 16
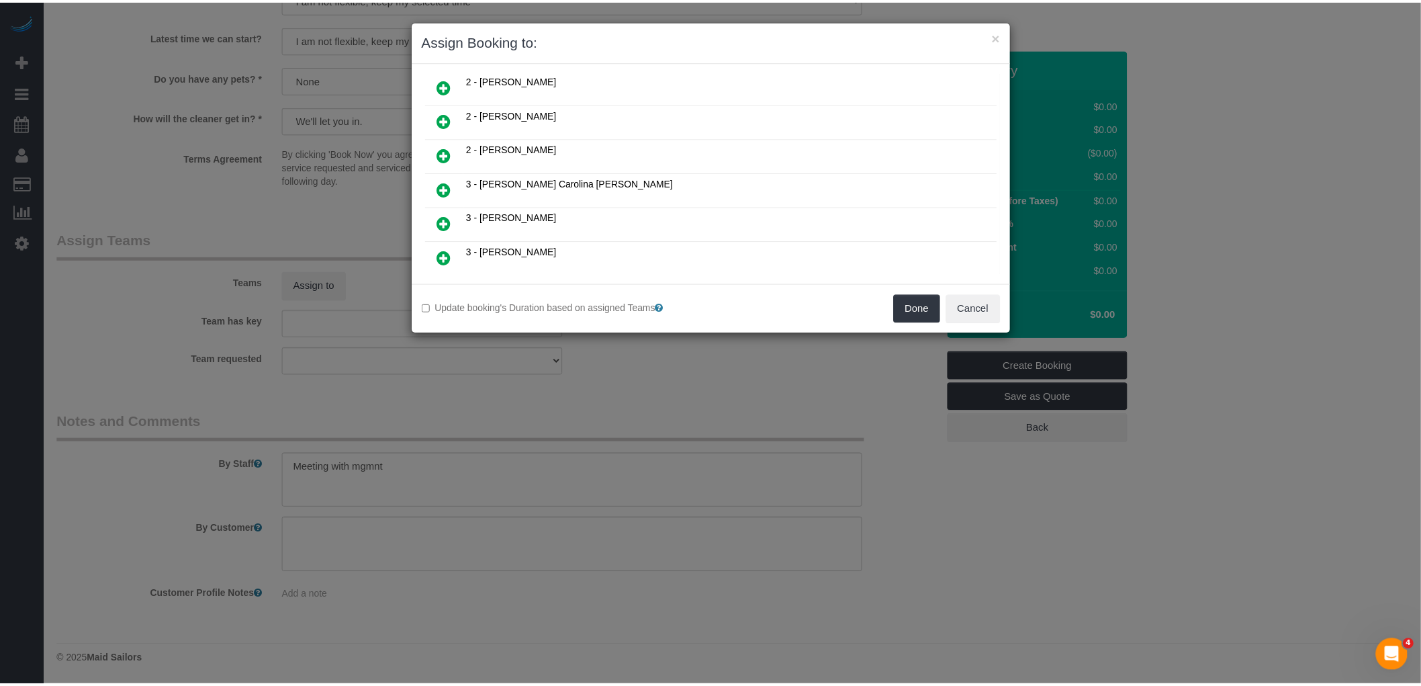
scroll to position [1002, 0]
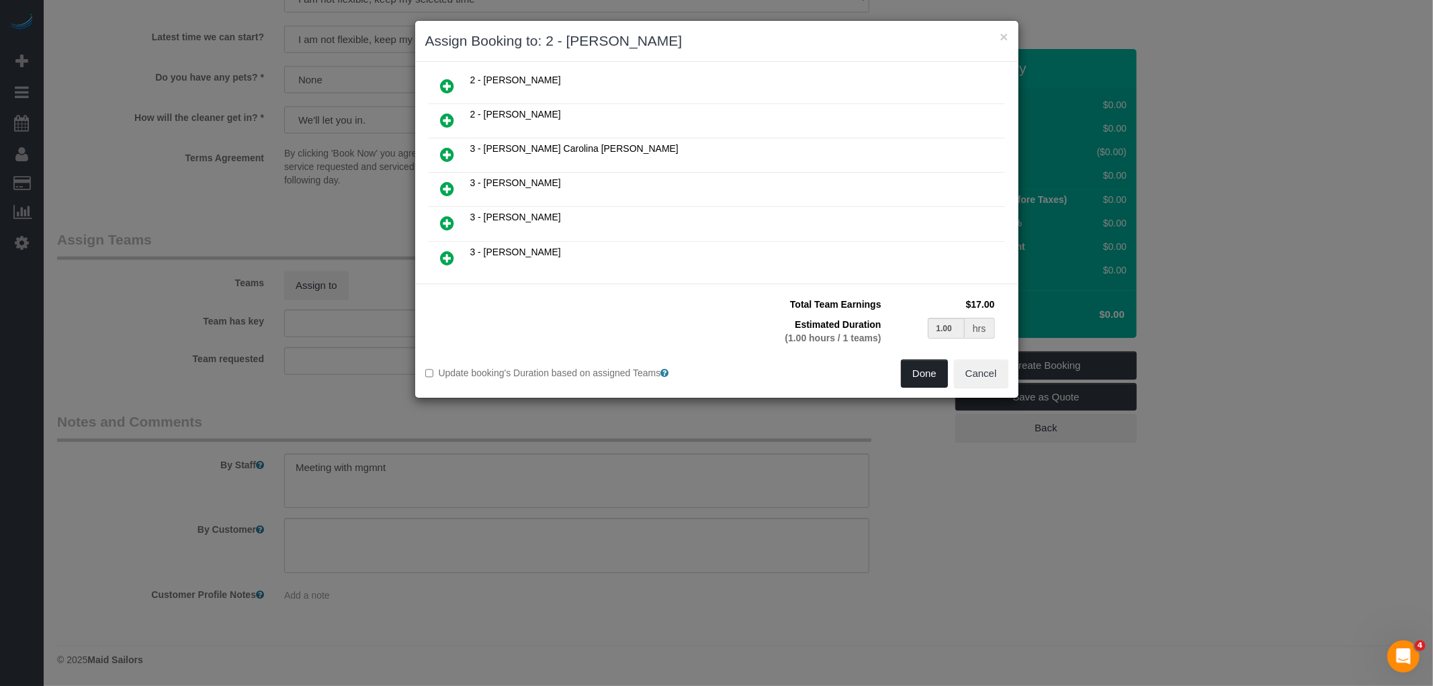
click at [917, 374] on button "Done" at bounding box center [924, 373] width 47 height 28
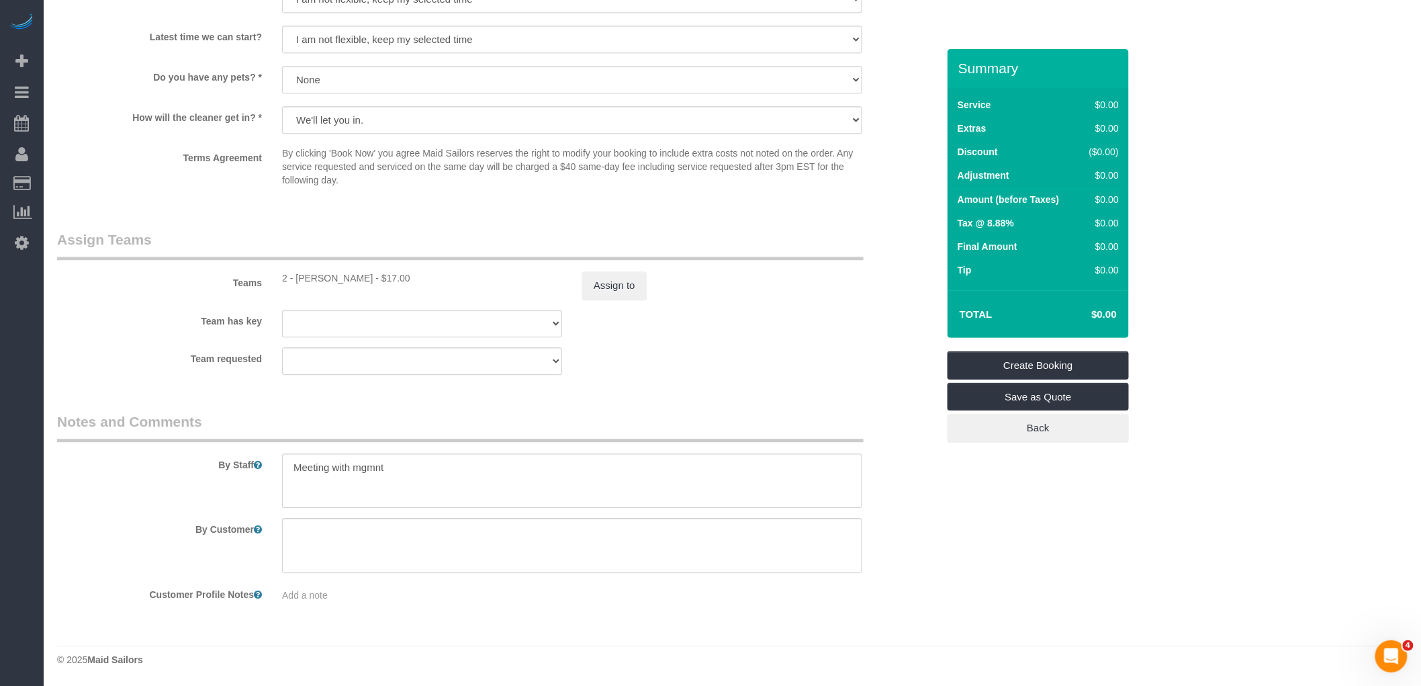
click at [790, 371] on div "Team requested 000- [PERSON_NAME] 000 - Partnerships 000 - TEAM JOB 0 - [PERSON…" at bounding box center [497, 361] width 901 height 28
click at [1082, 365] on link "Create Booking" at bounding box center [1038, 365] width 181 height 28
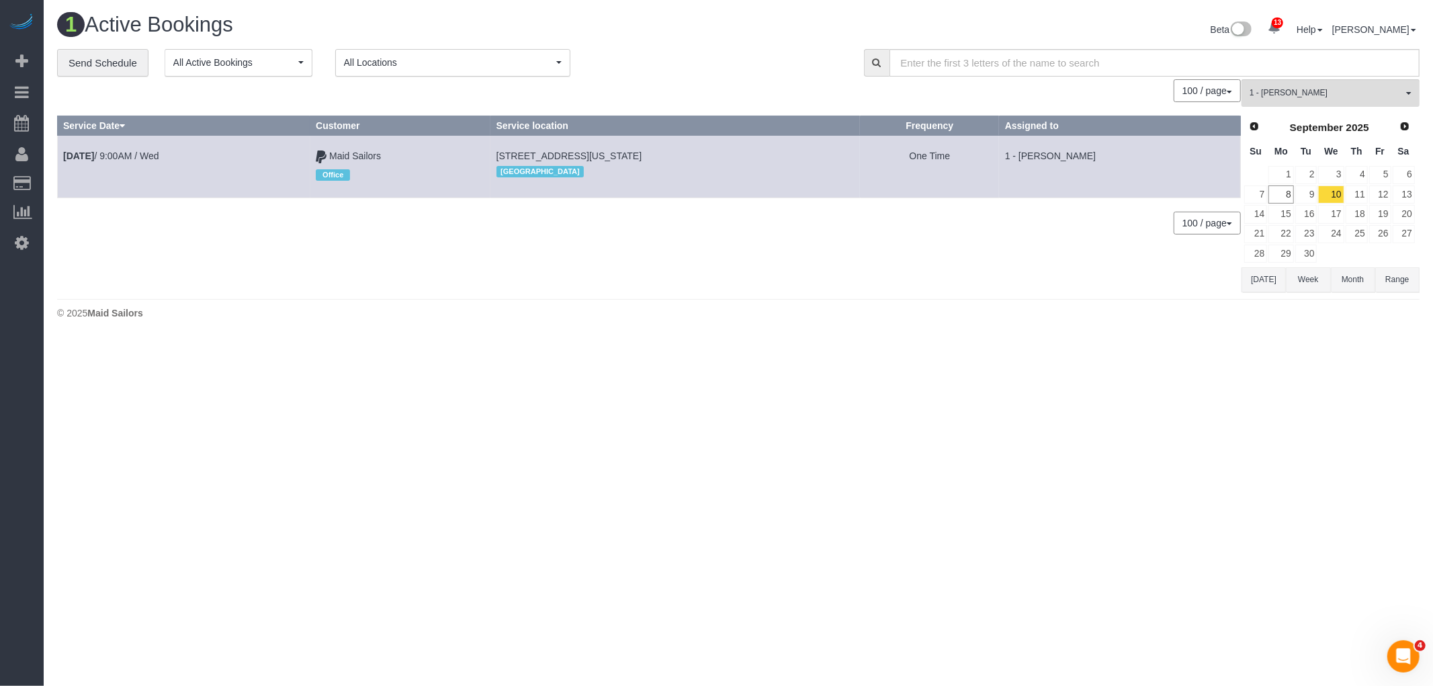
click at [736, 97] on div "100 / page 10 / page 20 / page 30 / page 40 / page 50 / page 100 / page" at bounding box center [649, 90] width 1184 height 23
click at [912, 363] on body "13 Beta Your Notifications You have 0 alerts × You have 1 to charge for [DATE] …" at bounding box center [716, 343] width 1433 height 686
